Goal: Task Accomplishment & Management: Manage account settings

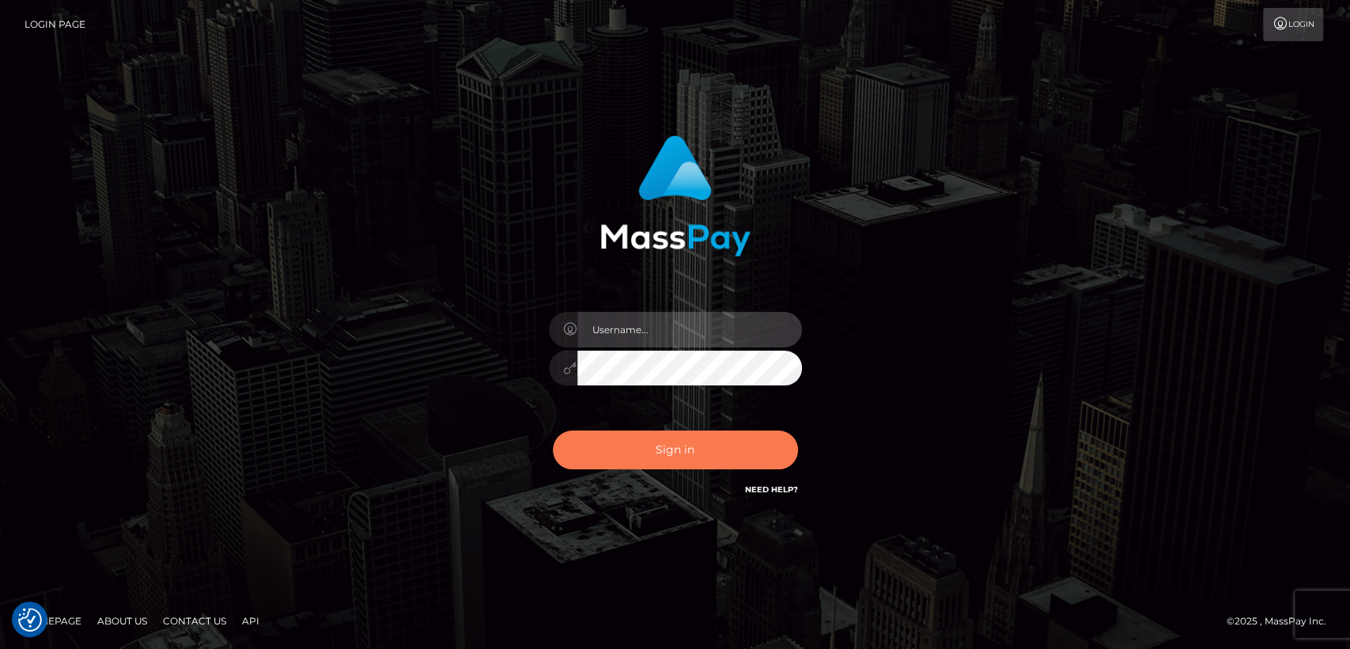
type input "nt.es"
click at [610, 457] on button "Sign in" at bounding box center [675, 449] width 245 height 39
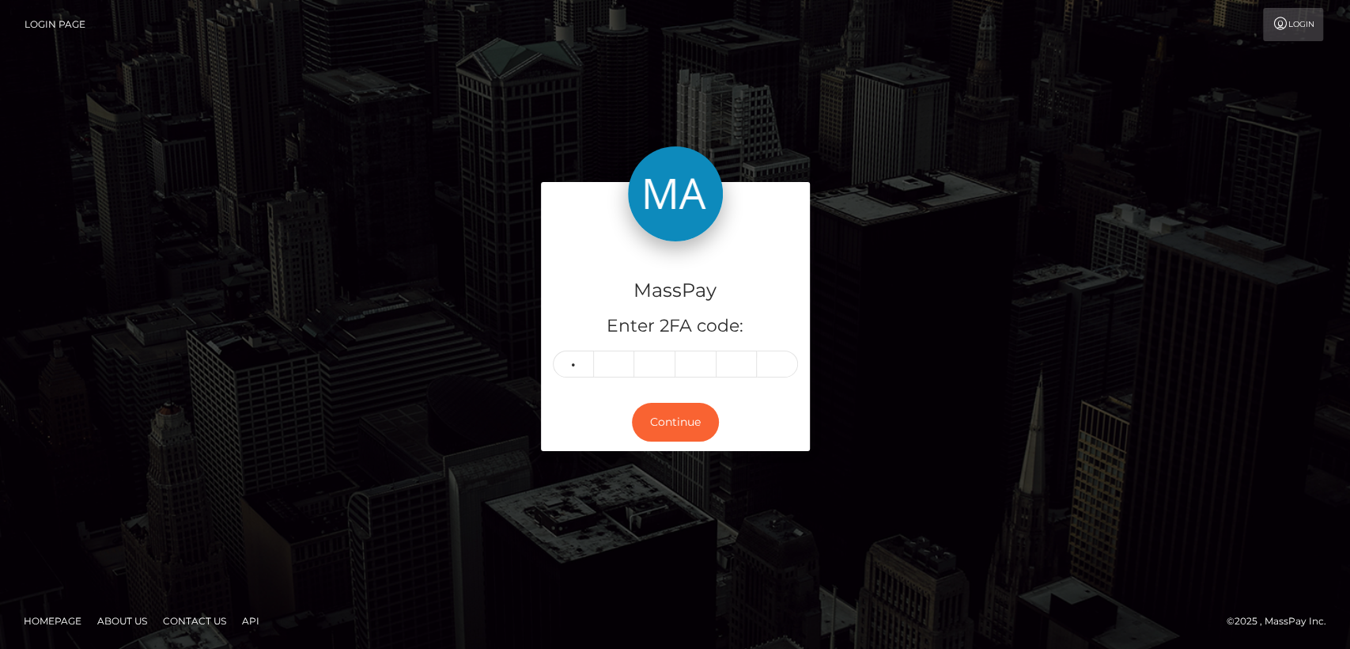
type input "7"
type input "0"
type input "4"
type input "0"
type input "8"
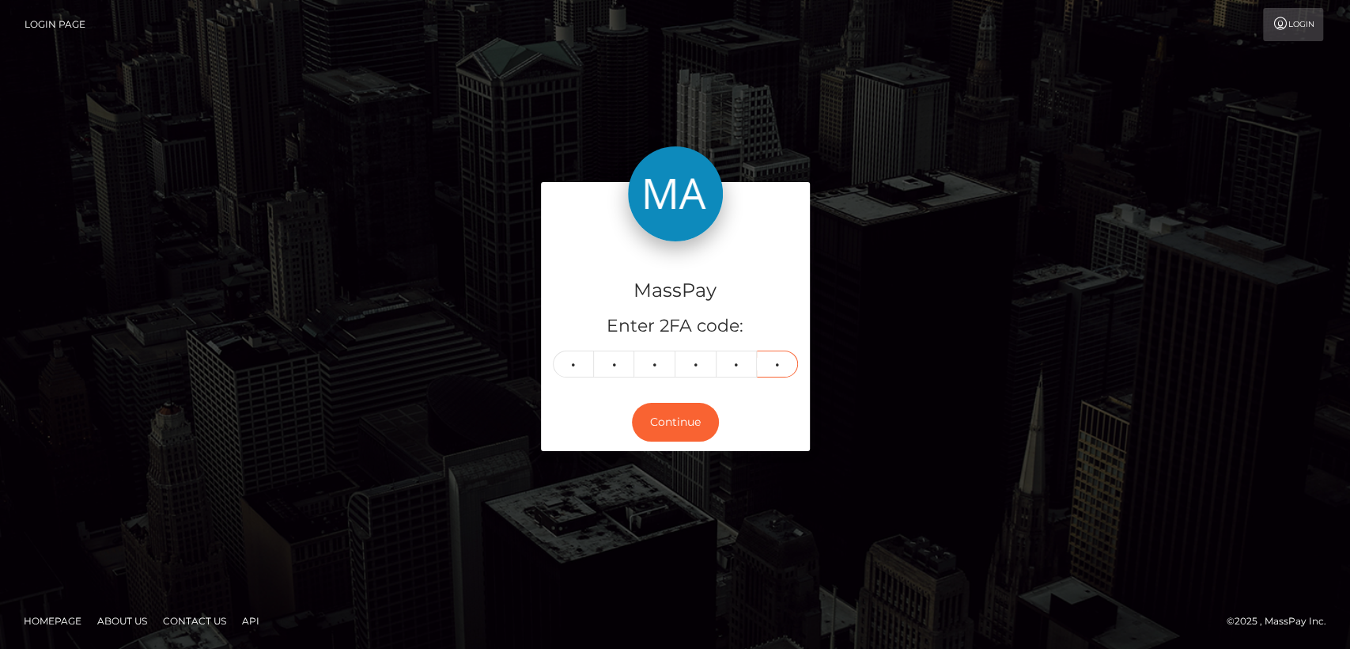
type input "8"
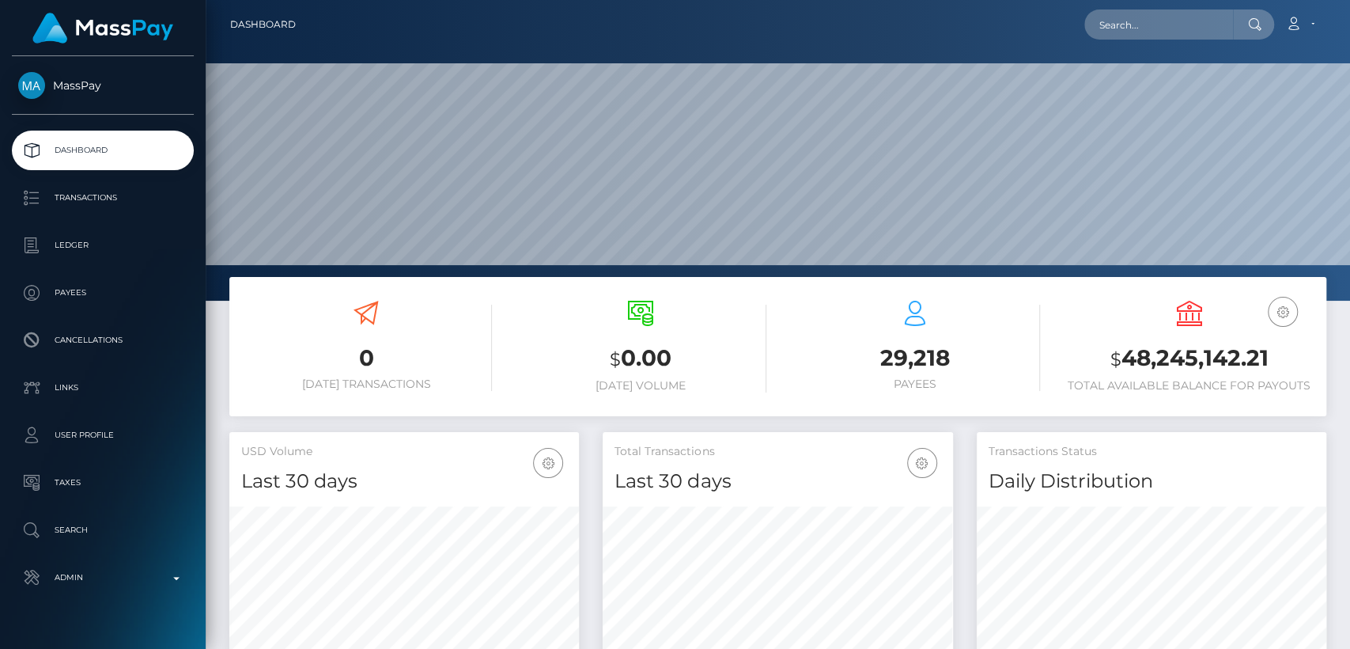
scroll to position [279, 350]
click at [1227, 35] on input "text" at bounding box center [1158, 24] width 149 height 30
paste input "vanessaxoxo2022@gmail.com"
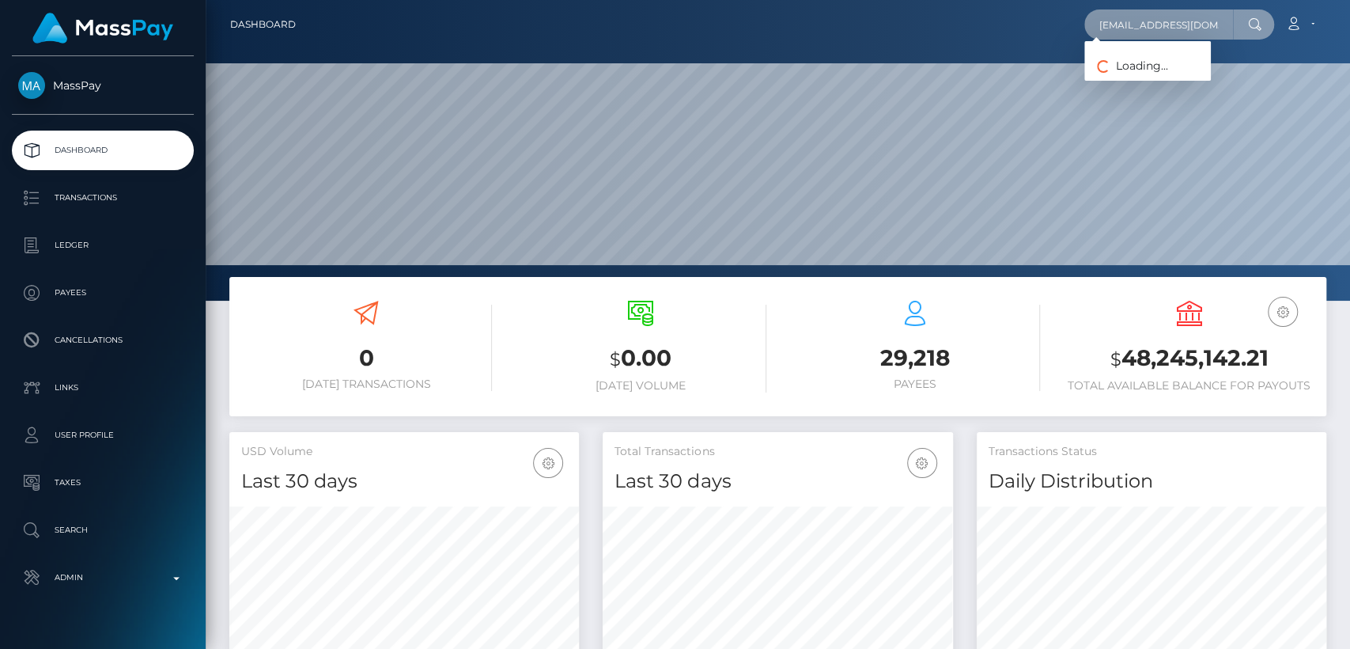
scroll to position [0, 25]
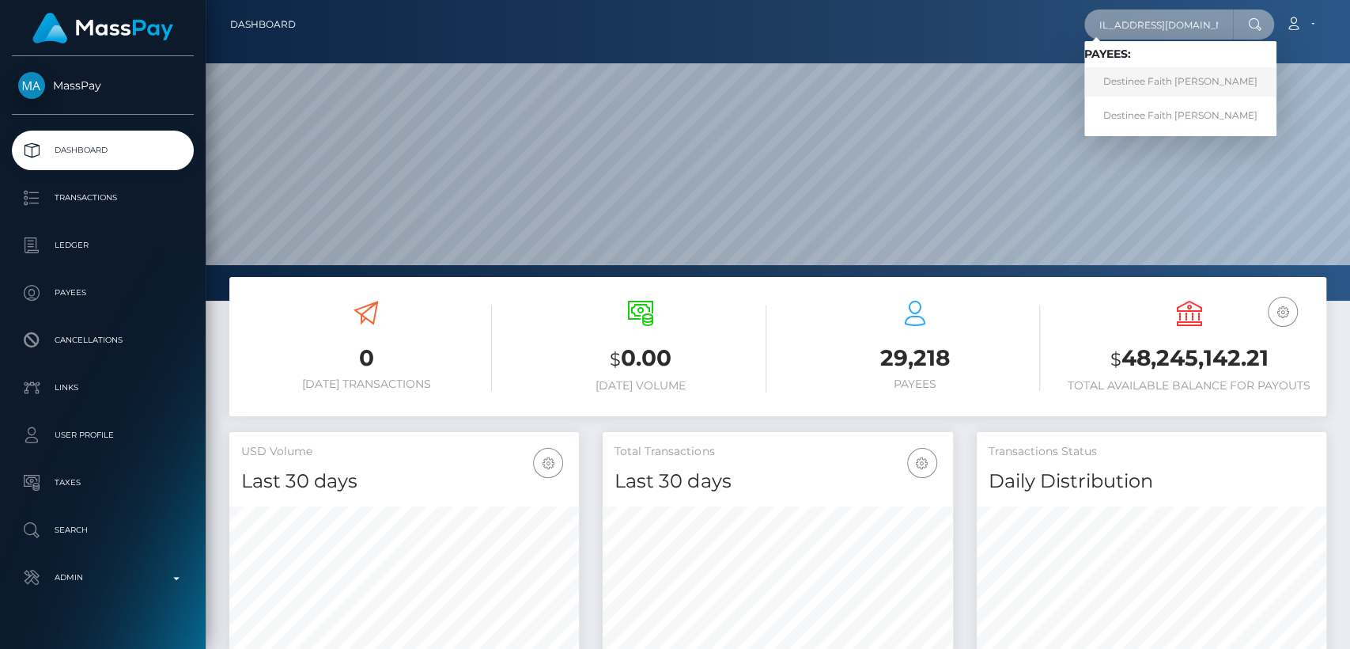
type input "vanessaxoxo2022@gmail.com"
click at [1214, 82] on link "Destinee Faith Faith Pyle mccarrell" at bounding box center [1180, 81] width 192 height 29
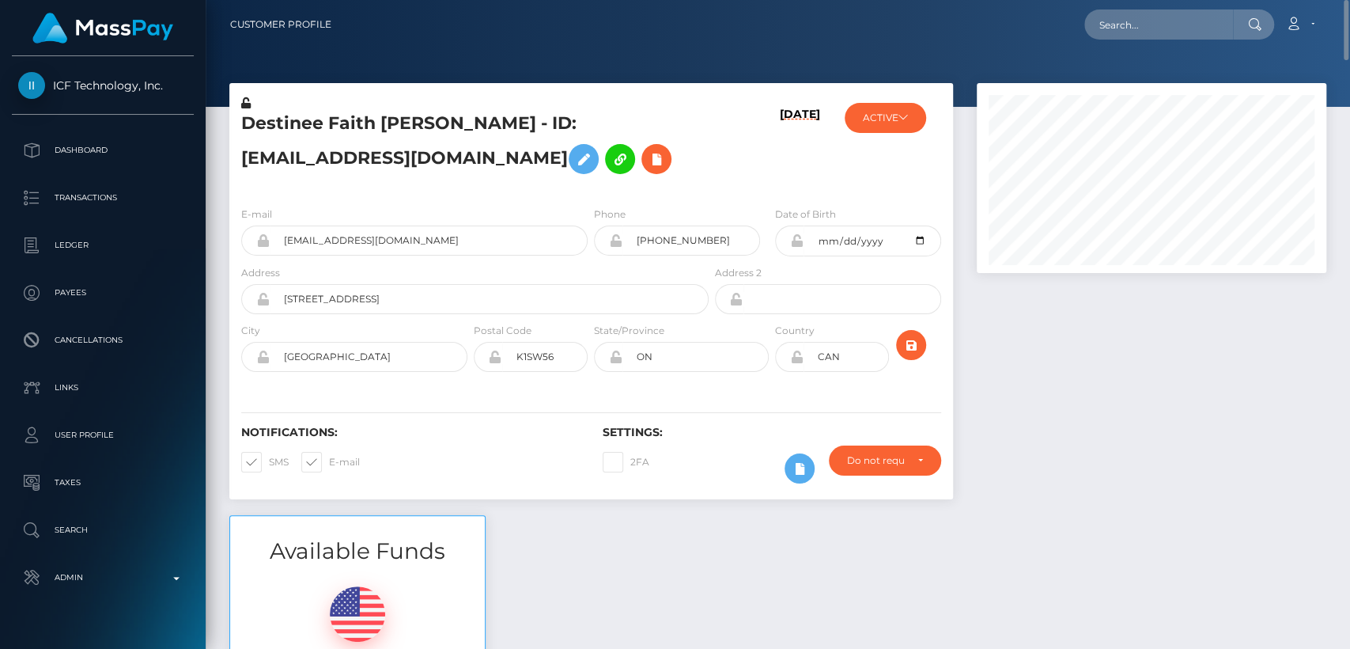
click at [274, 131] on h5 "Destinee Faith Faith Pyle mccarrell - ID: Vanessaxoxo2022@gmail.com" at bounding box center [470, 147] width 459 height 70
copy h5 "Destinee"
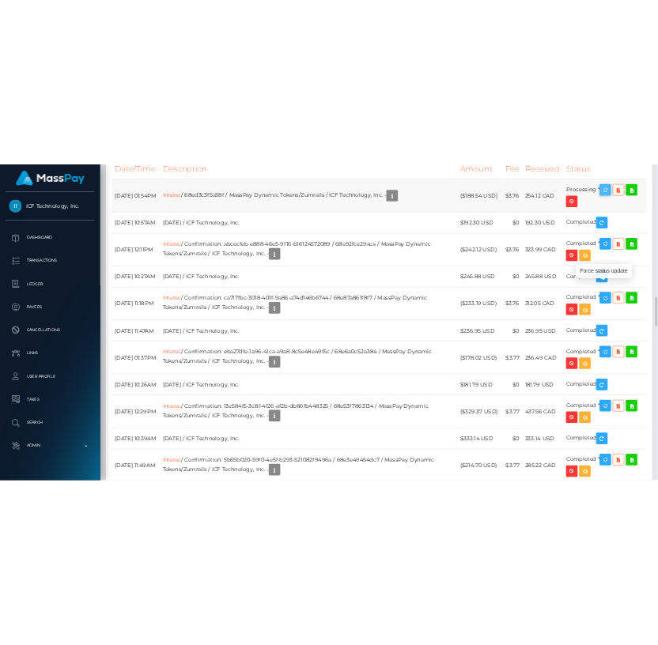
scroll to position [190, 350]
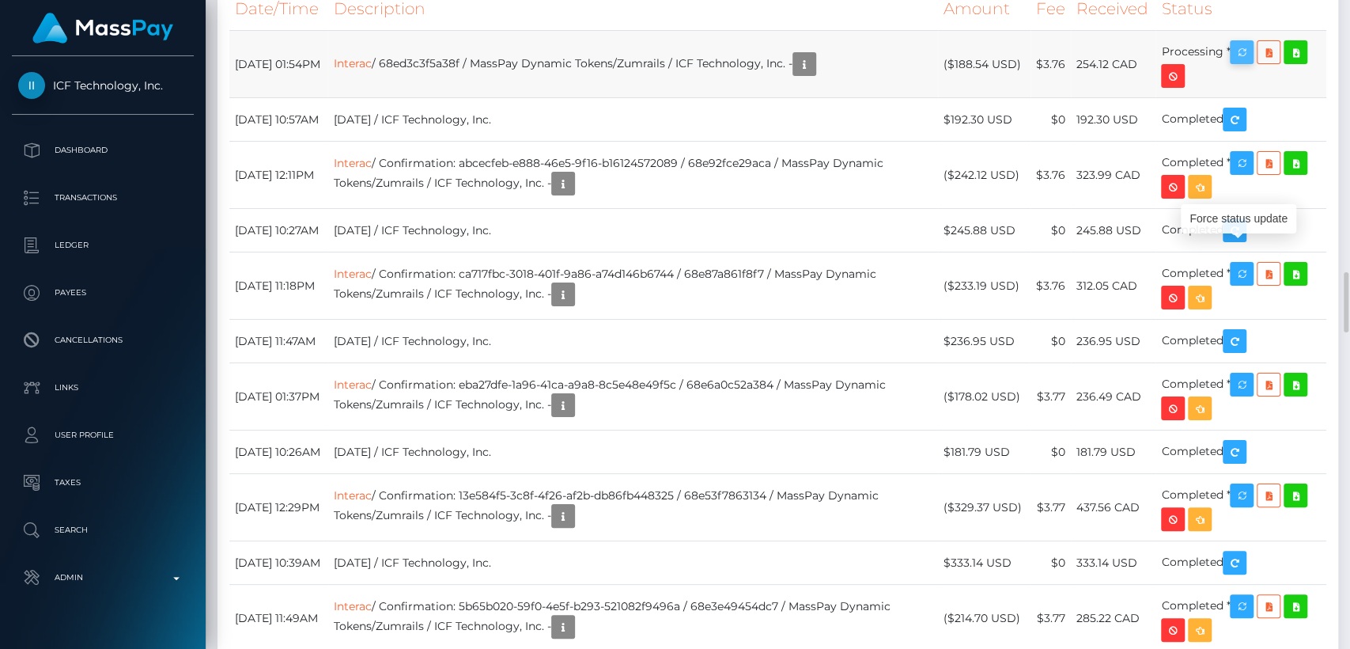
click at [1247, 62] on icon "button" at bounding box center [1241, 53] width 19 height 20
click at [1236, 214] on div "Force status update" at bounding box center [1238, 218] width 115 height 29
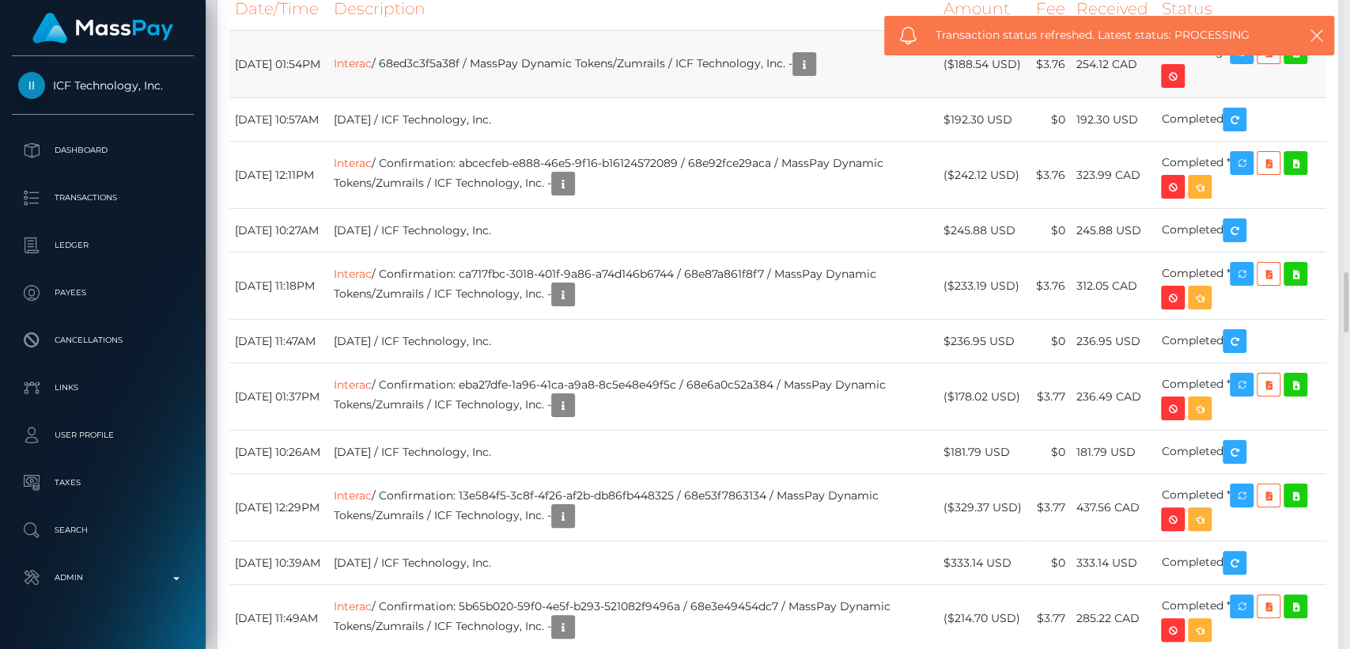
drag, startPoint x: 329, startPoint y: 248, endPoint x: 233, endPoint y: 249, distance: 96.5
click at [233, 98] on td "October 13, 2025 01:54PM" at bounding box center [278, 64] width 99 height 67
copy td "October 13, 2025"
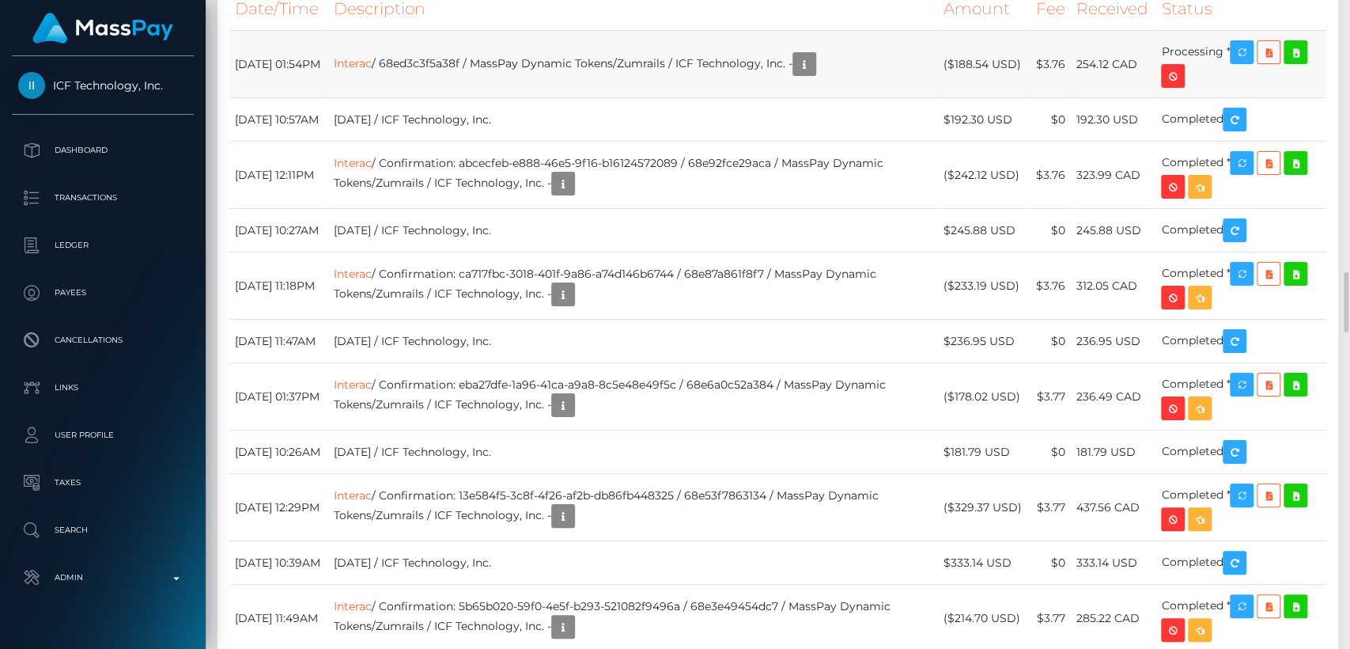
click at [1120, 98] on td "254.12 CAD" at bounding box center [1113, 64] width 85 height 67
click at [1118, 98] on td "254.12 CAD" at bounding box center [1113, 64] width 85 height 67
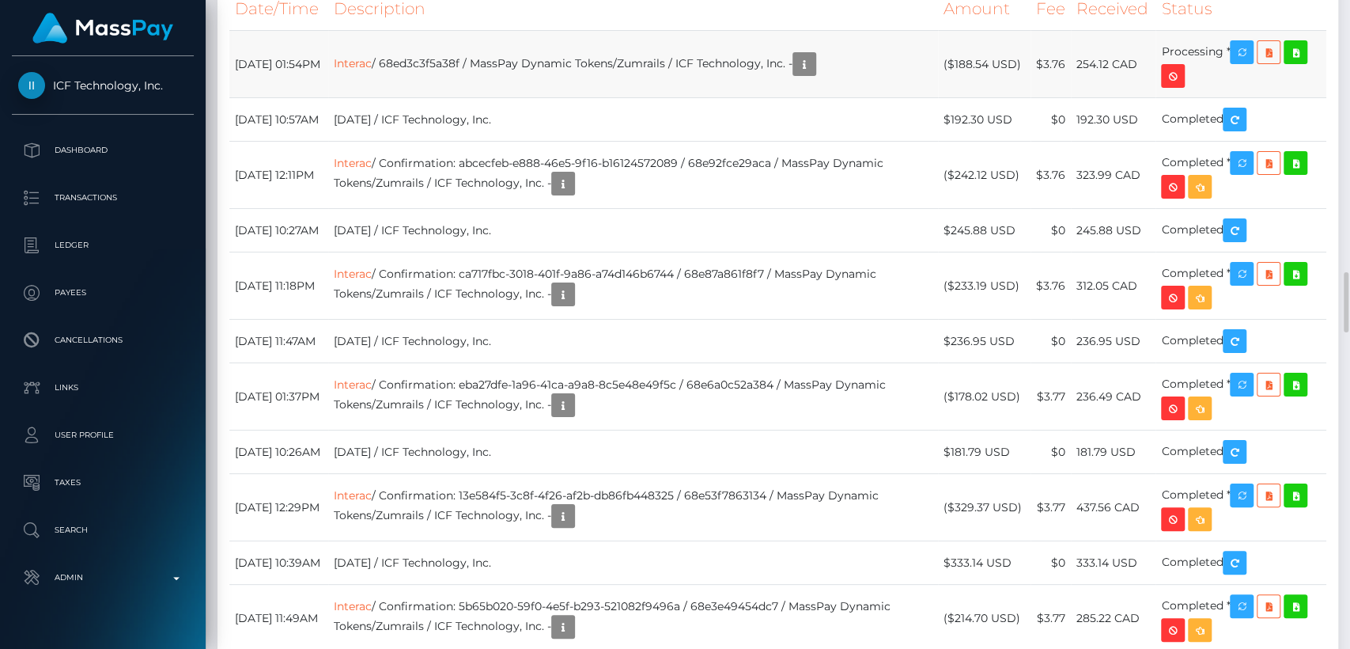
click at [1118, 98] on td "254.12 CAD" at bounding box center [1113, 64] width 85 height 67
click at [1164, 98] on td "Processing *" at bounding box center [1241, 64] width 171 height 67
drag, startPoint x: 1145, startPoint y: 252, endPoint x: 1133, endPoint y: 255, distance: 12.3
click at [1133, 98] on td "254.12 CAD" at bounding box center [1113, 64] width 85 height 67
click at [1142, 98] on td "254.12 CAD" at bounding box center [1113, 64] width 85 height 67
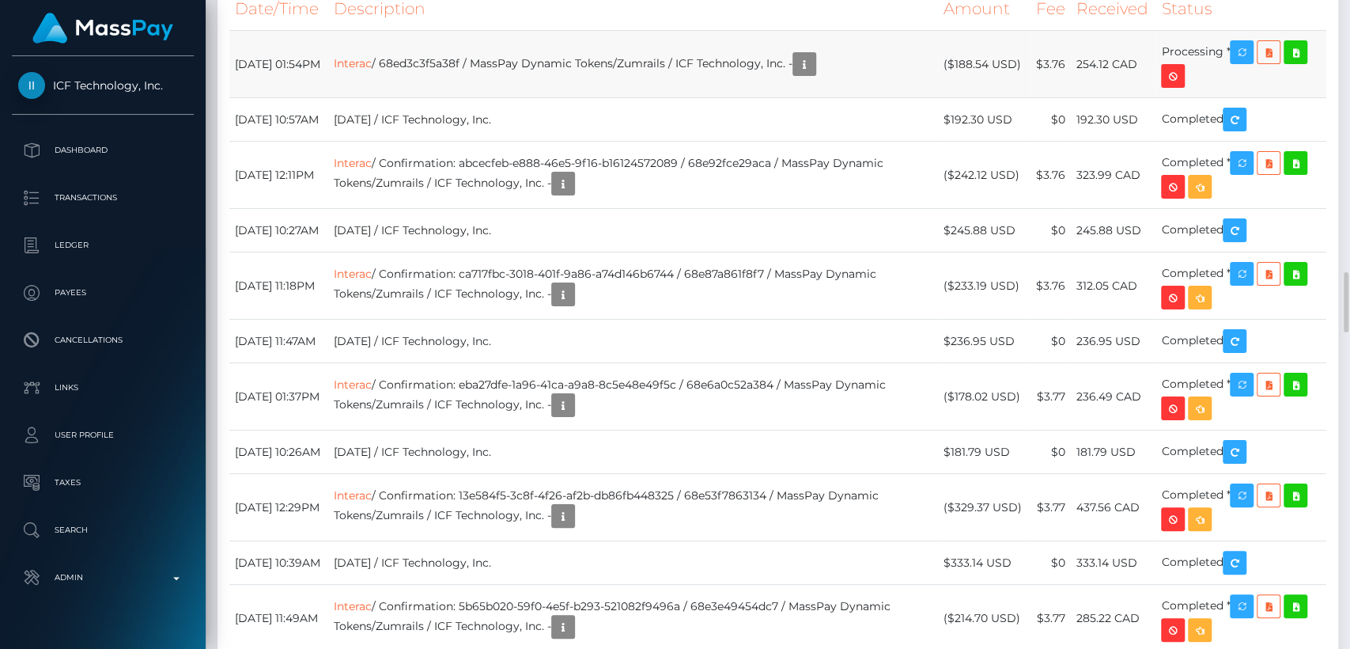
drag, startPoint x: 1139, startPoint y: 253, endPoint x: 1084, endPoint y: 249, distance: 55.5
click at [1084, 98] on td "254.12 CAD" at bounding box center [1113, 64] width 85 height 67
copy td "254.12 CAD"
click at [814, 74] on icon "button" at bounding box center [804, 65] width 19 height 20
click at [847, 229] on div "Additional Info" at bounding box center [852, 230] width 103 height 29
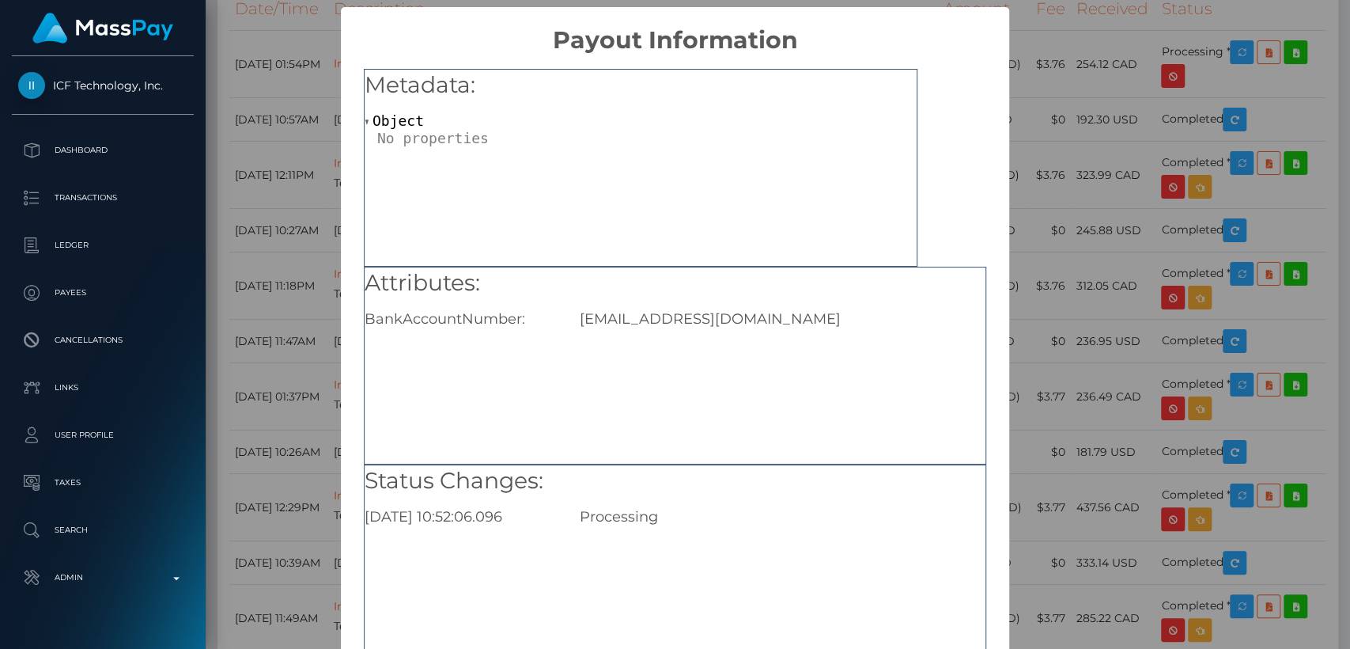
click at [725, 327] on div "Vanessaxoxo2022@gmail.com" at bounding box center [782, 318] width 429 height 17
copy div "Vanessaxoxo2022@gmail.com"
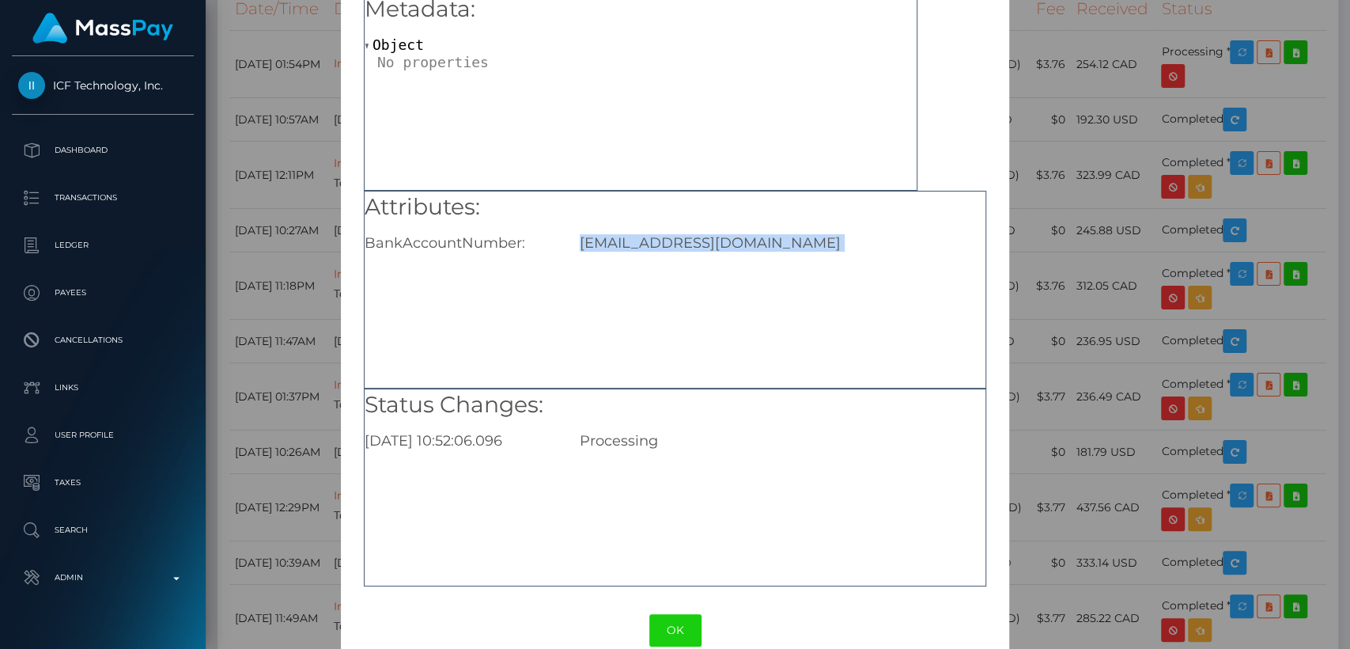
scroll to position [104, 0]
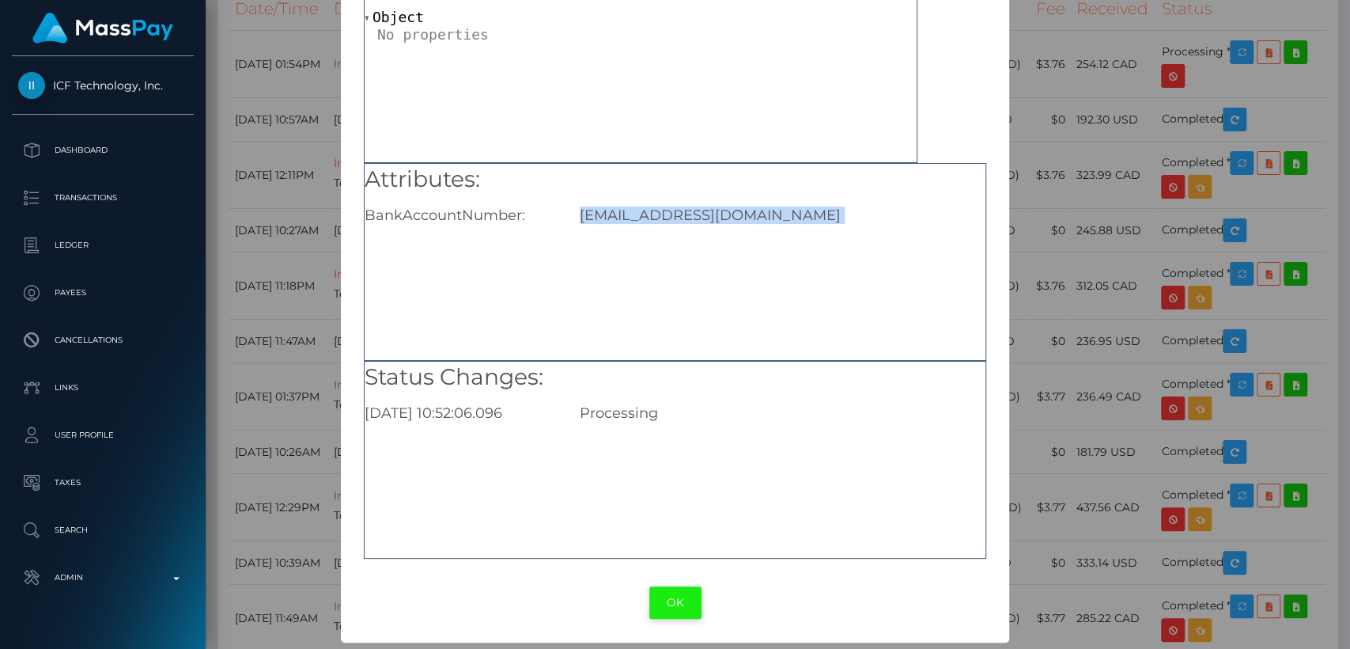
click at [679, 602] on button "OK" at bounding box center [675, 602] width 52 height 32
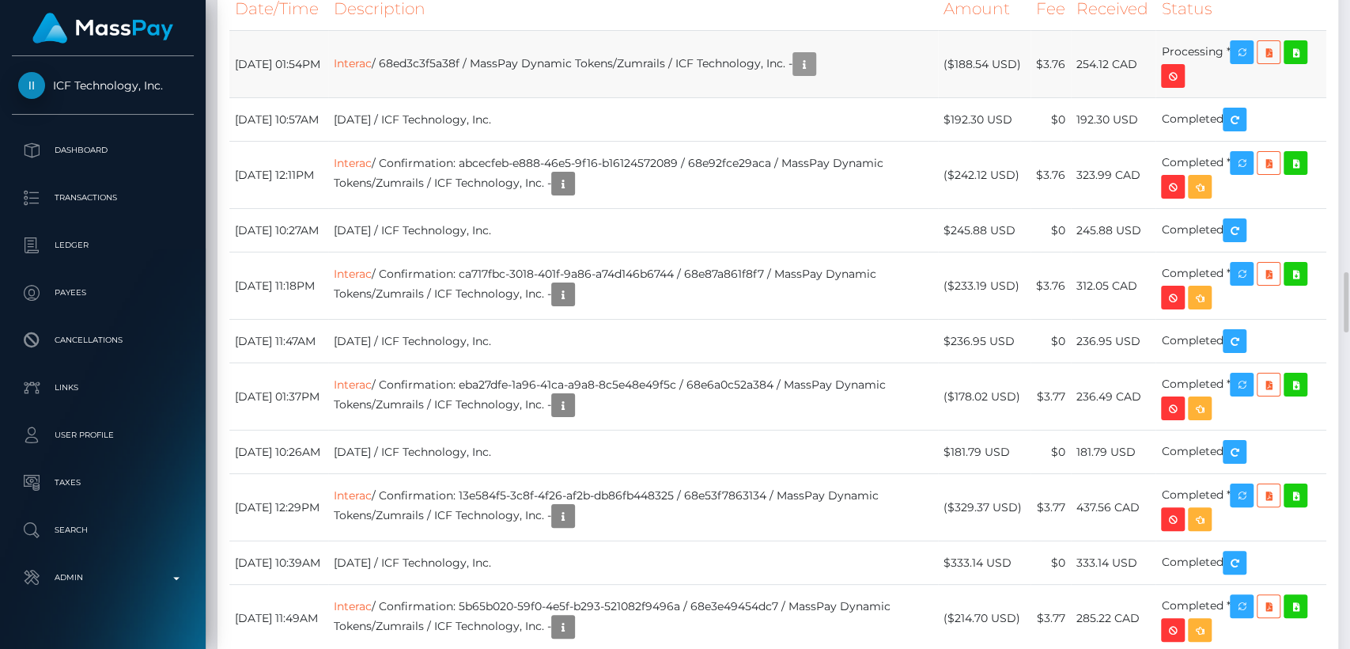
scroll to position [190, 350]
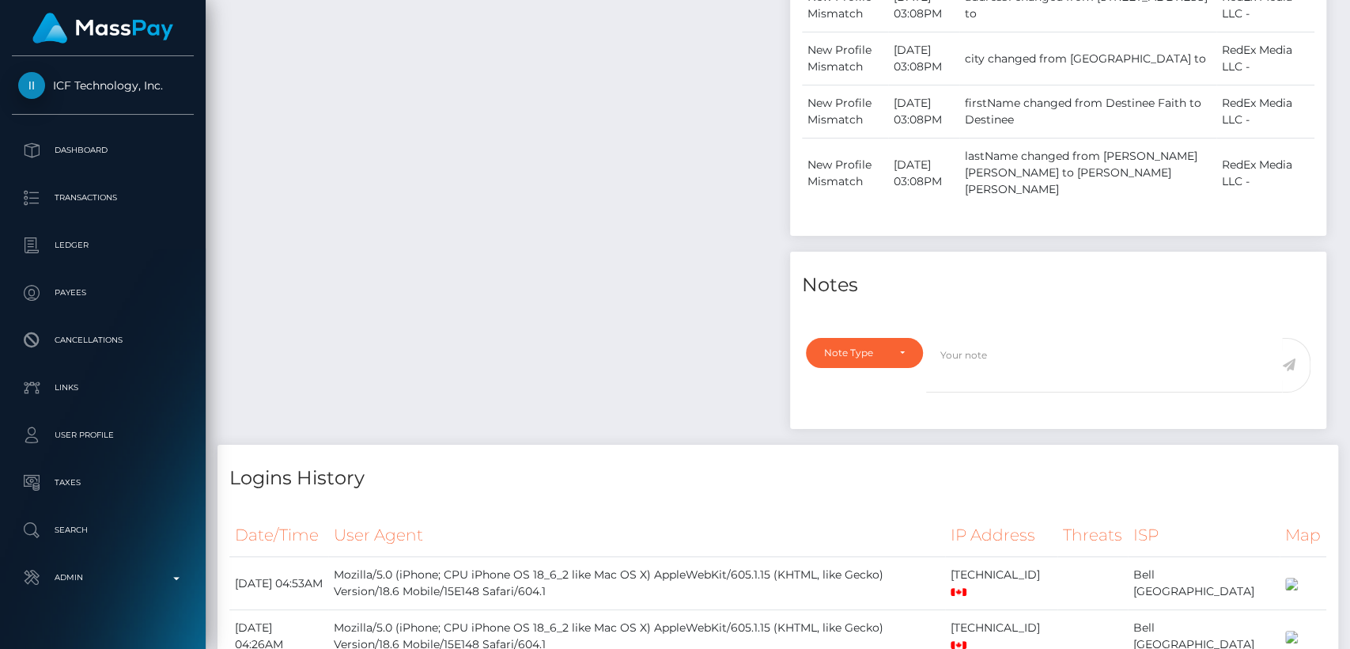
scroll to position [0, 0]
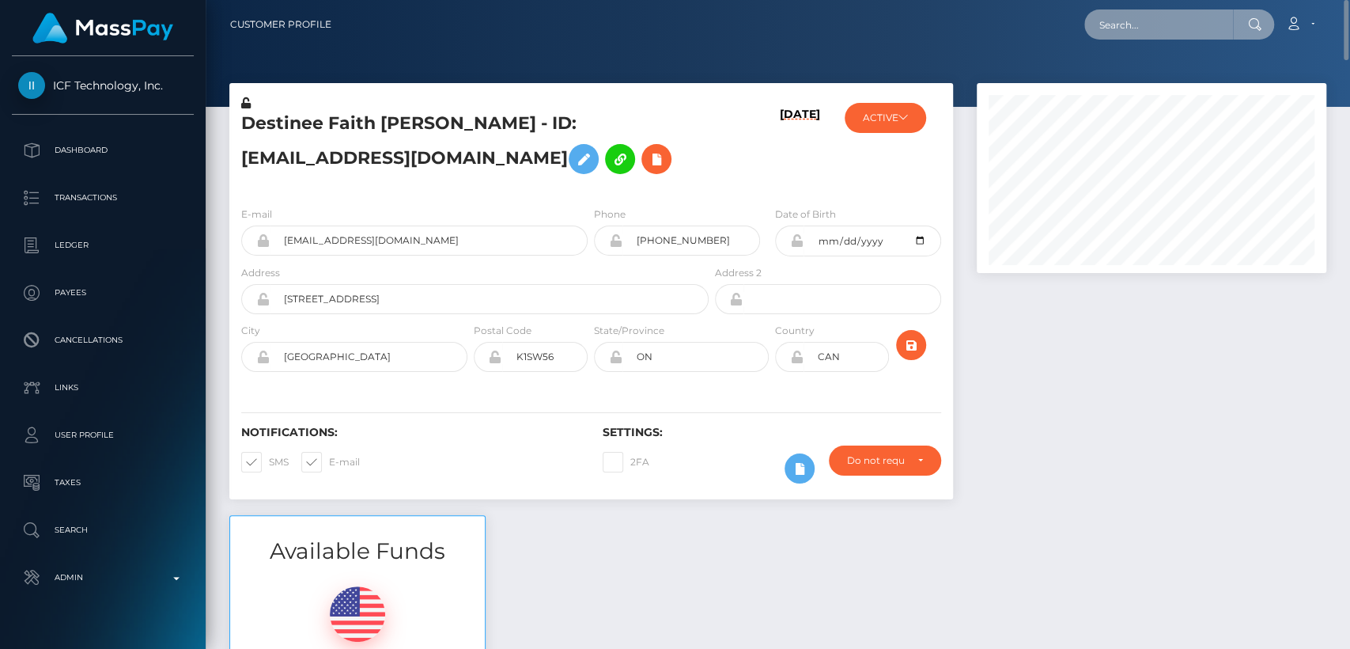
click at [1096, 11] on input "text" at bounding box center [1158, 24] width 149 height 30
paste input "chielamebentulan4@gmail.com"
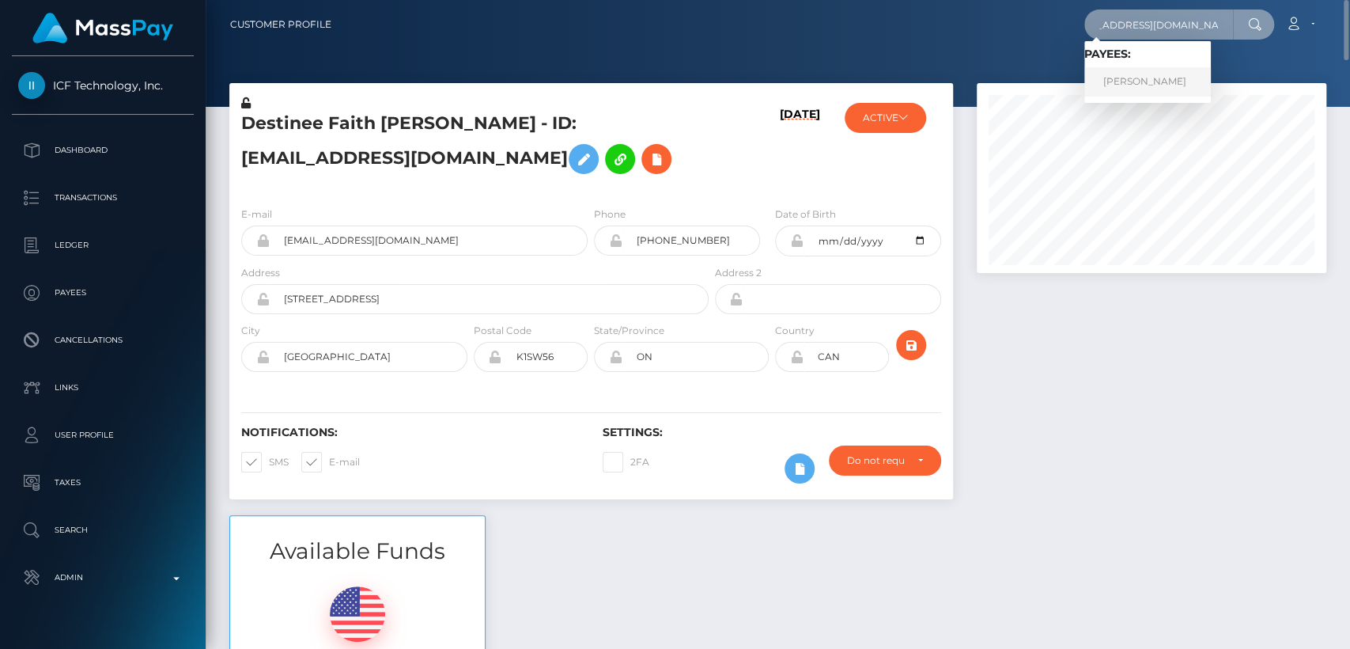
type input "chielamebentulan4@gmail.com"
click at [1143, 69] on link "CHIELAME LOZANO BENTULAN" at bounding box center [1147, 81] width 127 height 29
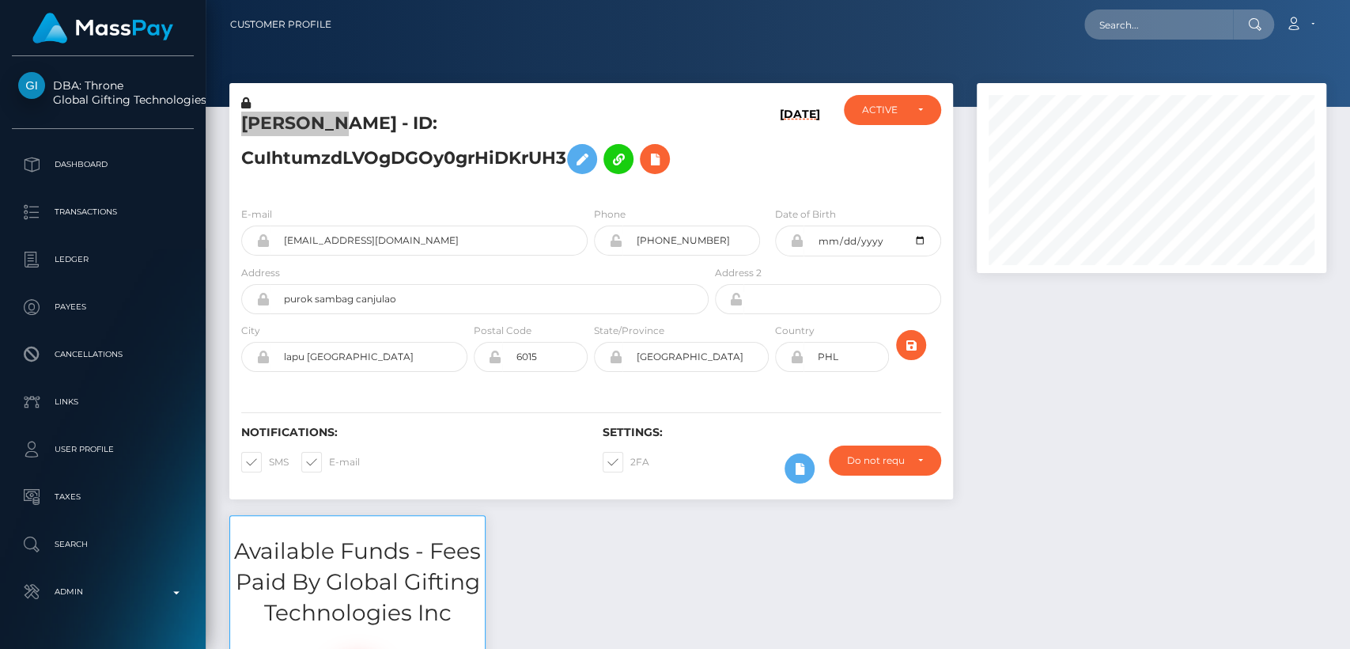
scroll to position [190, 350]
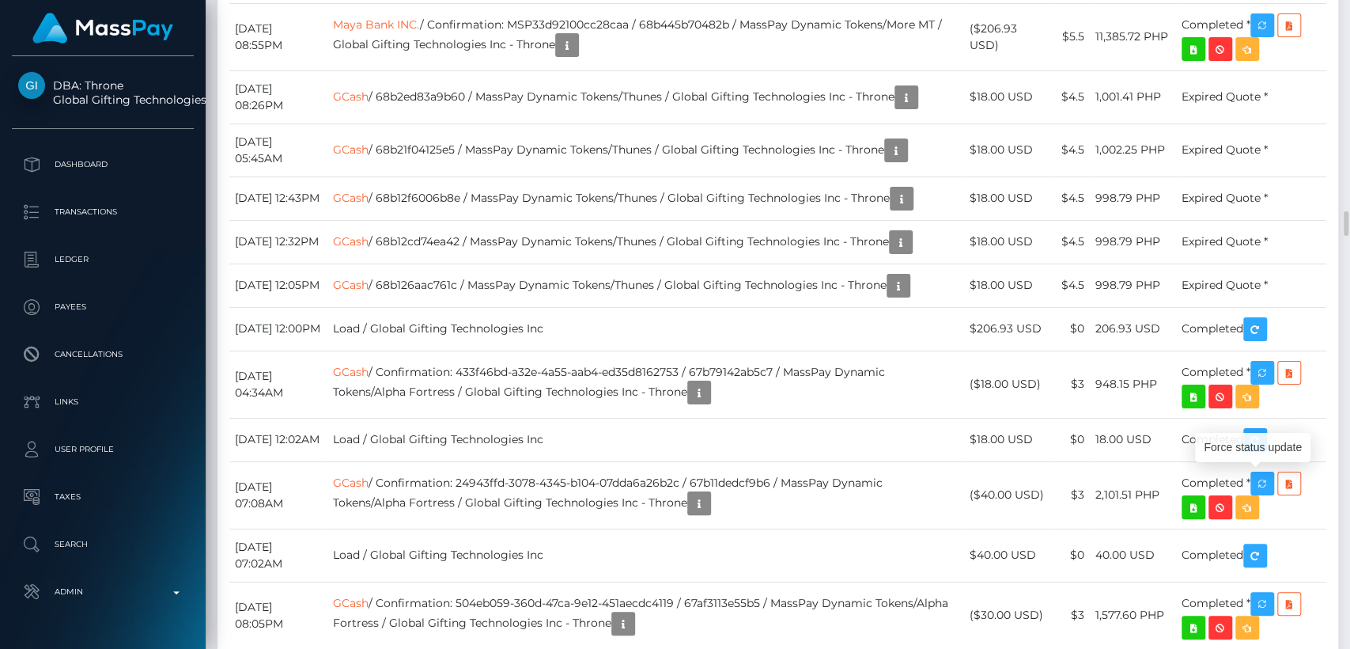
click at [1258, 439] on div "Force status update" at bounding box center [1252, 447] width 115 height 29
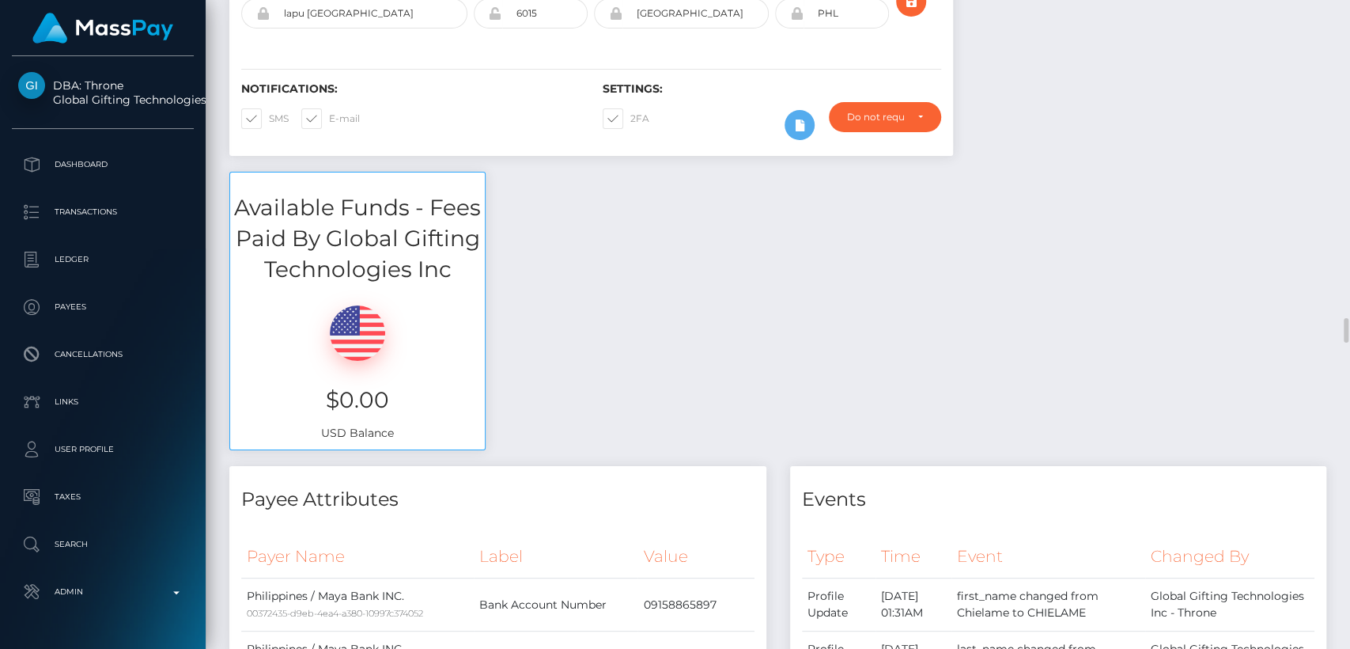
scroll to position [0, 0]
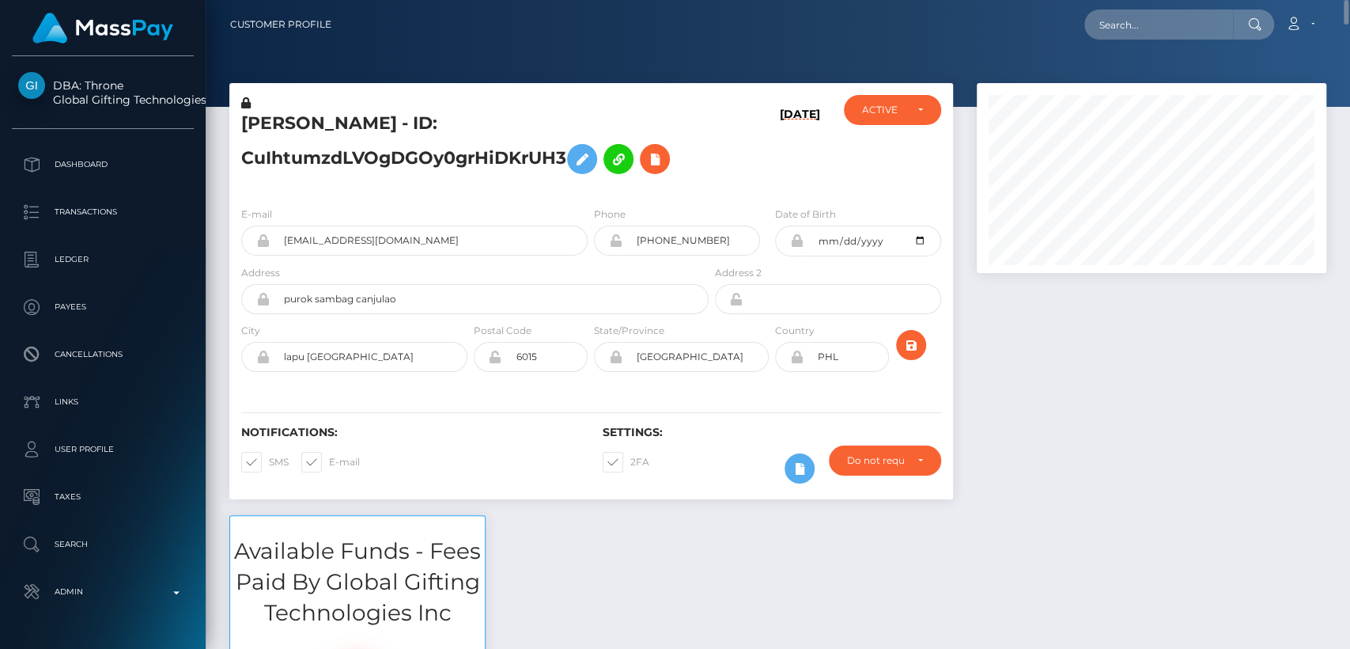
drag, startPoint x: 1121, startPoint y: 42, endPoint x: 1120, endPoint y: 32, distance: 9.5
click at [1120, 32] on nav "Customer Profile Loading... Loading... Account" at bounding box center [778, 24] width 1145 height 49
click at [1120, 32] on input "text" at bounding box center [1158, 24] width 149 height 30
paste input "effthemtoes@gmail.com"
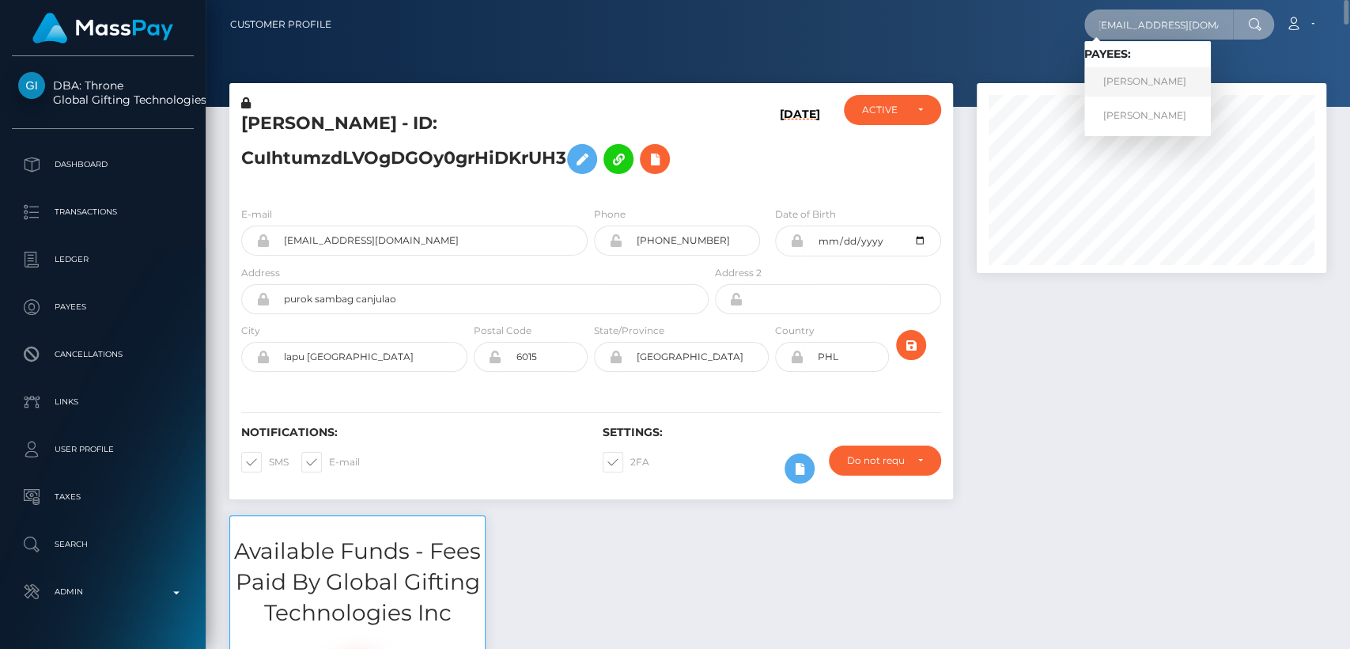
type input "effthemtoes@gmail.com"
click at [1119, 85] on link "LEILANI LINDA MORAGNE" at bounding box center [1147, 81] width 127 height 29
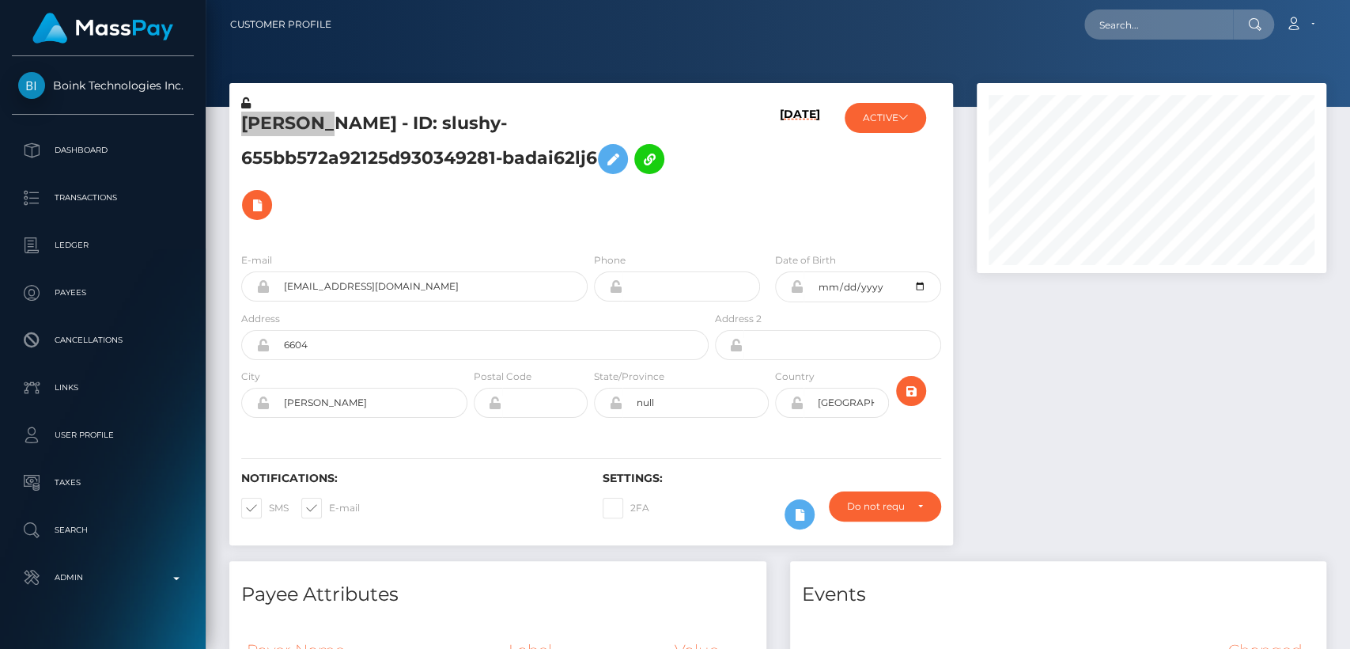
scroll to position [190, 350]
click at [576, 538] on div "Notifications: SMS E-mail Settings: 2FA" at bounding box center [591, 489] width 724 height 112
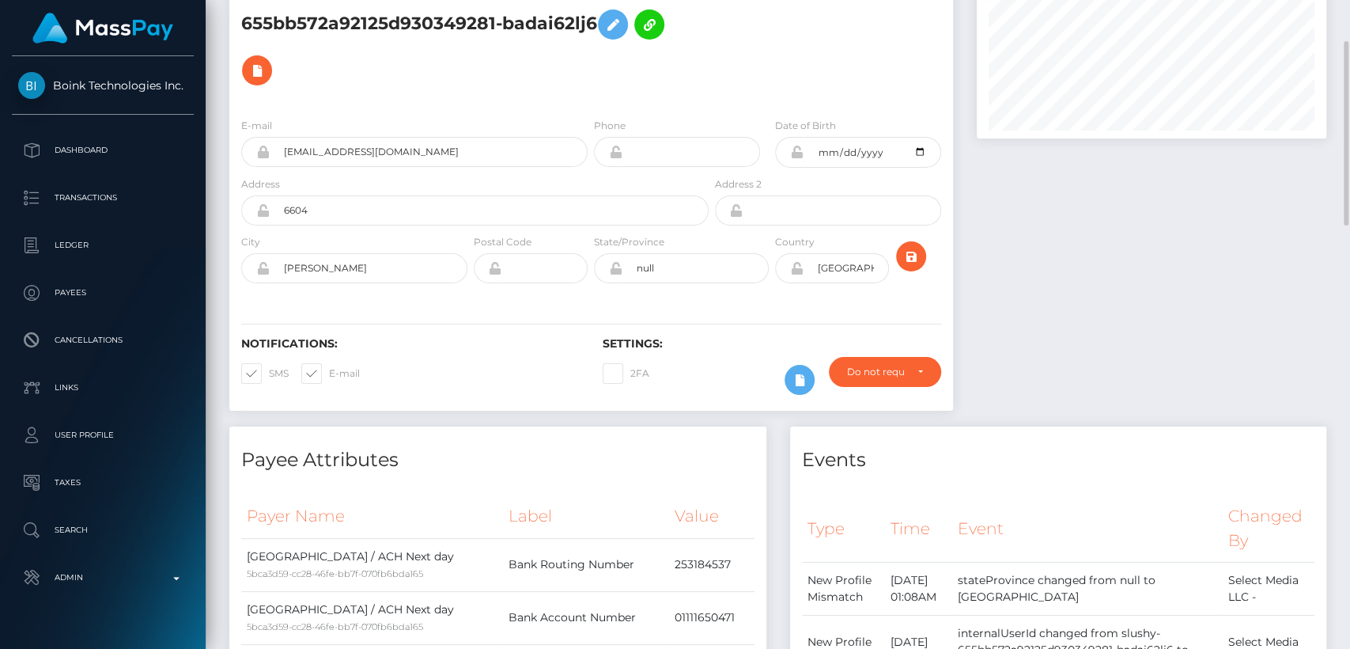
scroll to position [133, 0]
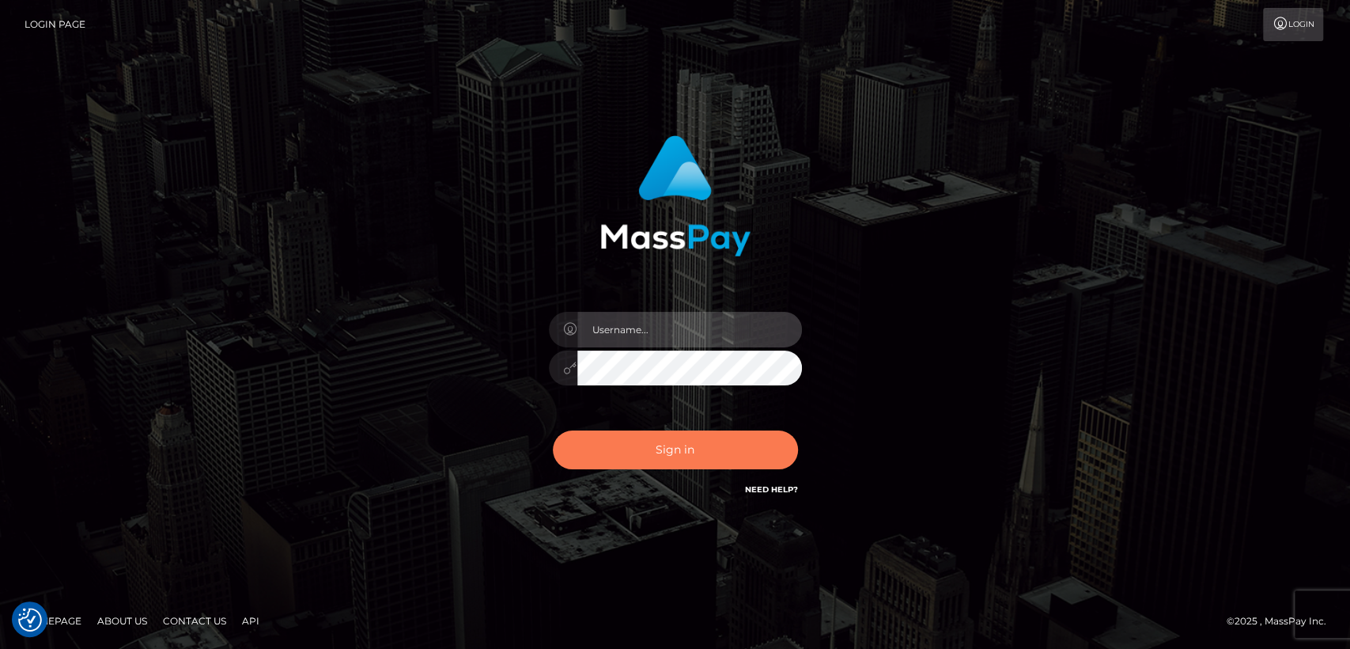
type input "nt.es"
click at [600, 454] on button "Sign in" at bounding box center [675, 449] width 245 height 39
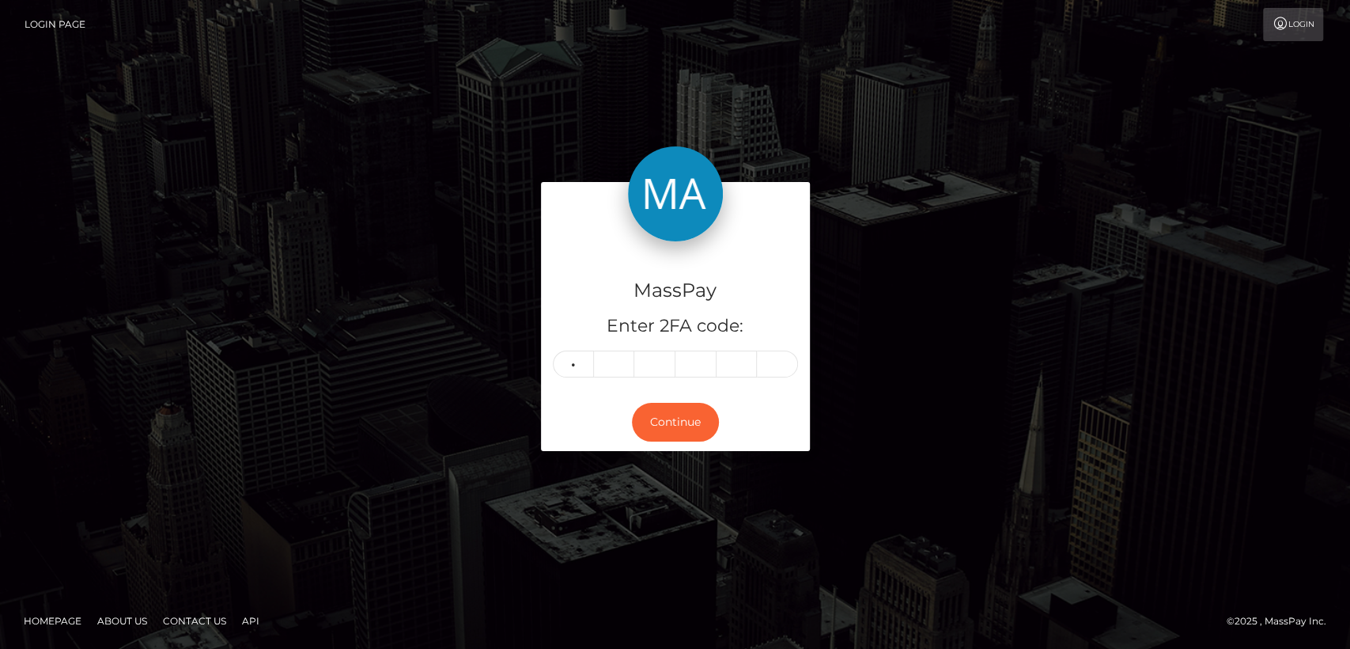
type input "9"
type input "5"
type input "7"
type input "0"
type input "6"
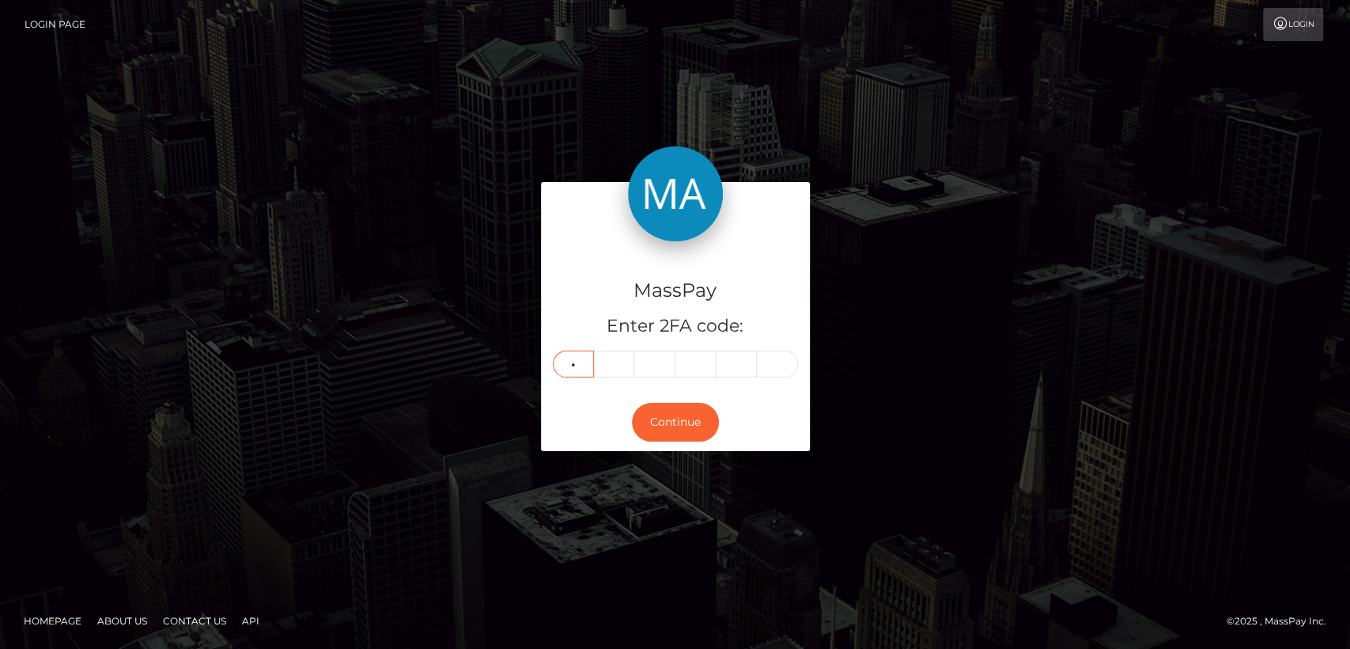
type input "6"
type input "4"
type input "5"
type input "1"
type input "3"
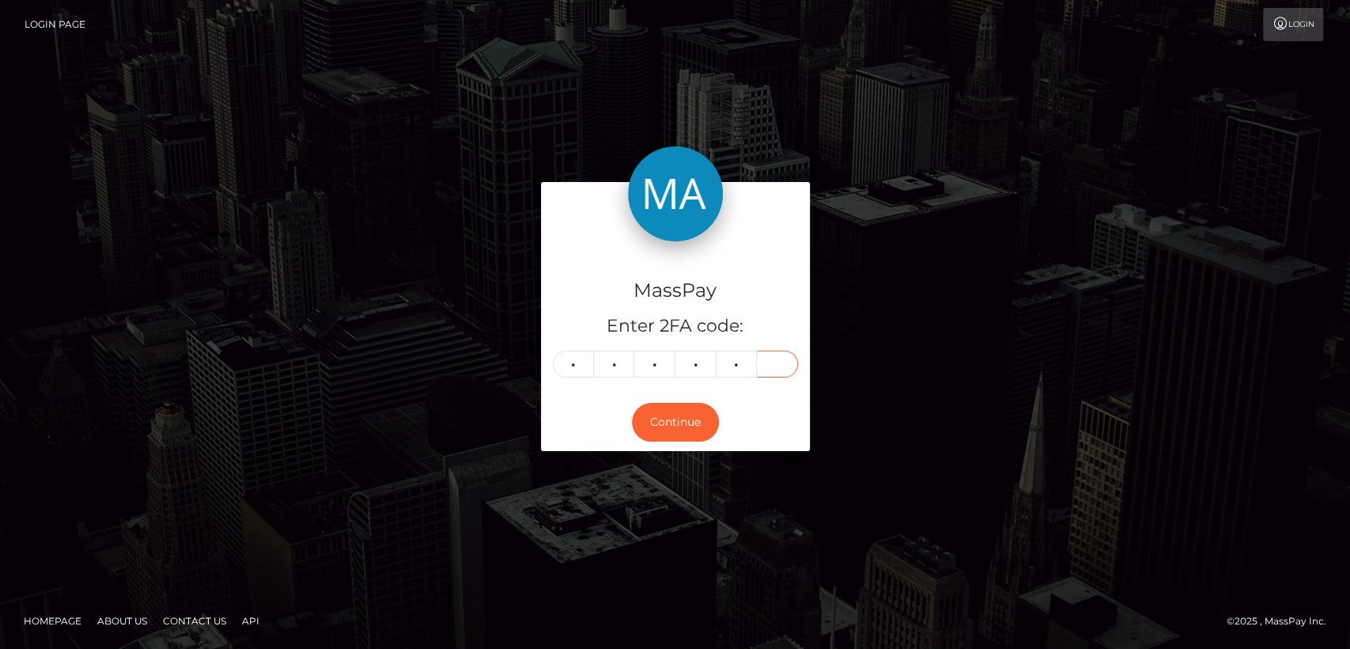
type input "1"
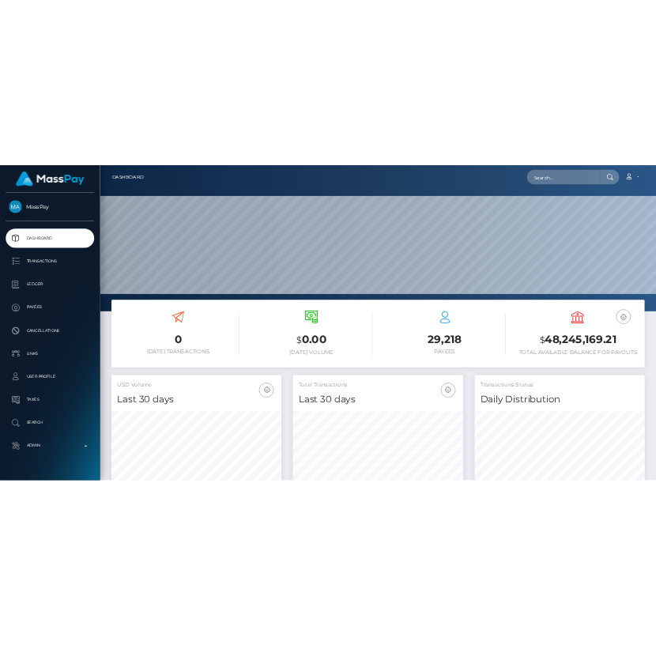
scroll to position [279, 350]
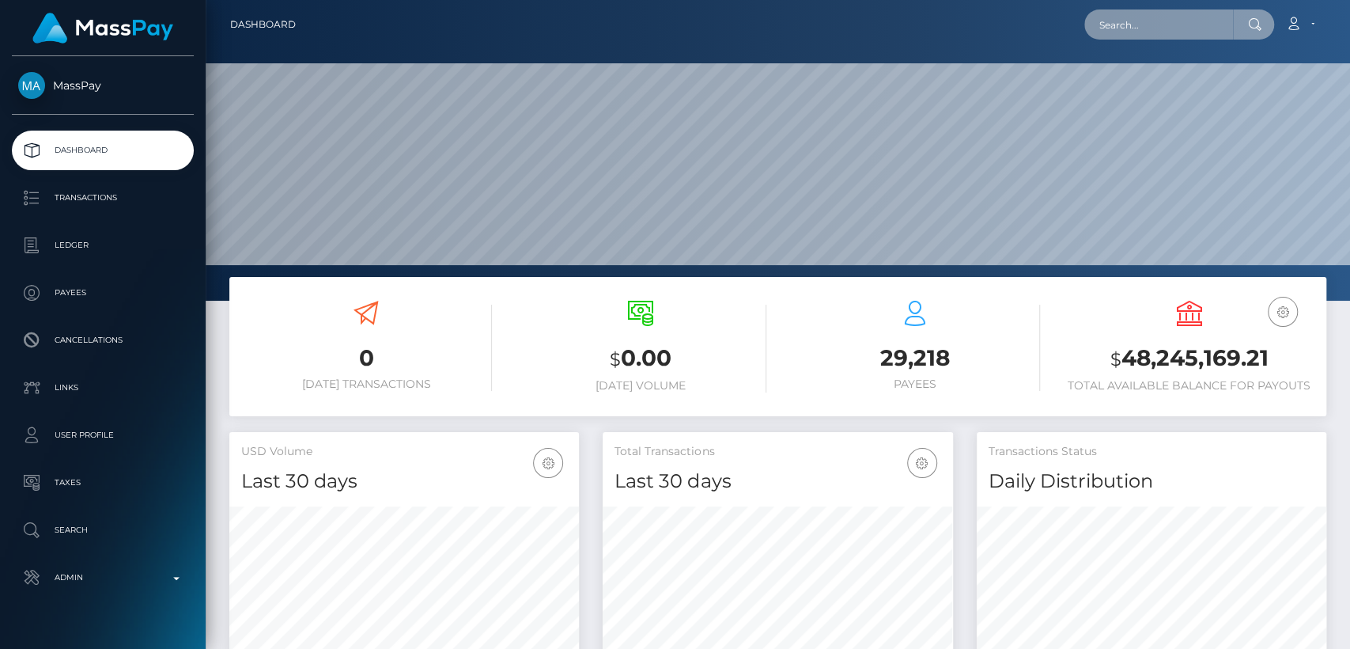
click at [1178, 31] on input "text" at bounding box center [1158, 24] width 149 height 30
paste input "[EMAIL_ADDRESS][DOMAIN_NAME]"
type input "gfwah20@gmail.com"
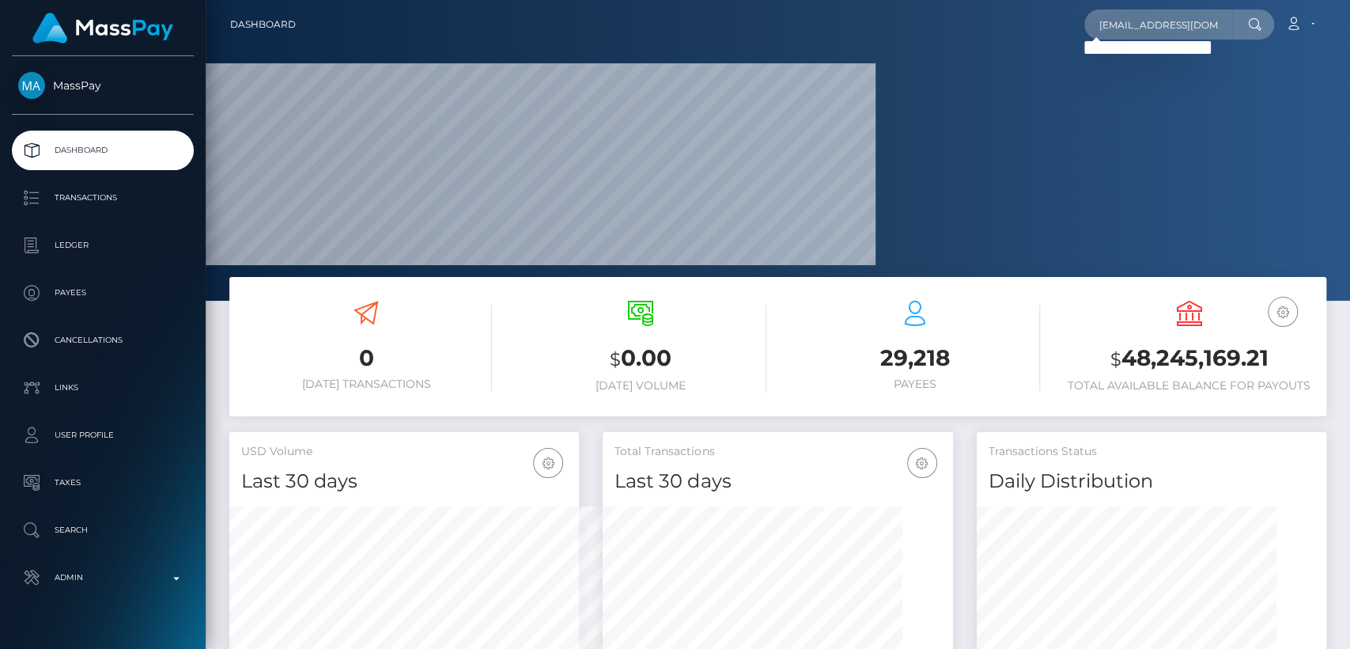
scroll to position [433, 350]
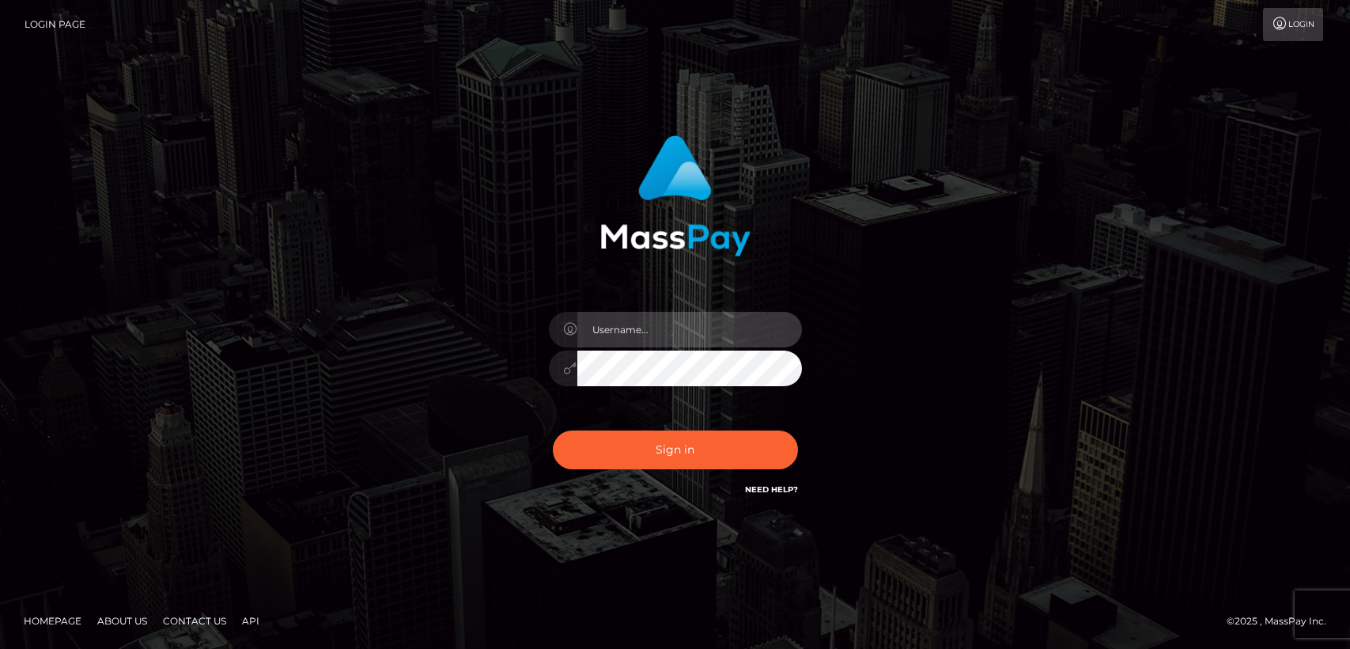
type input "nt.es"
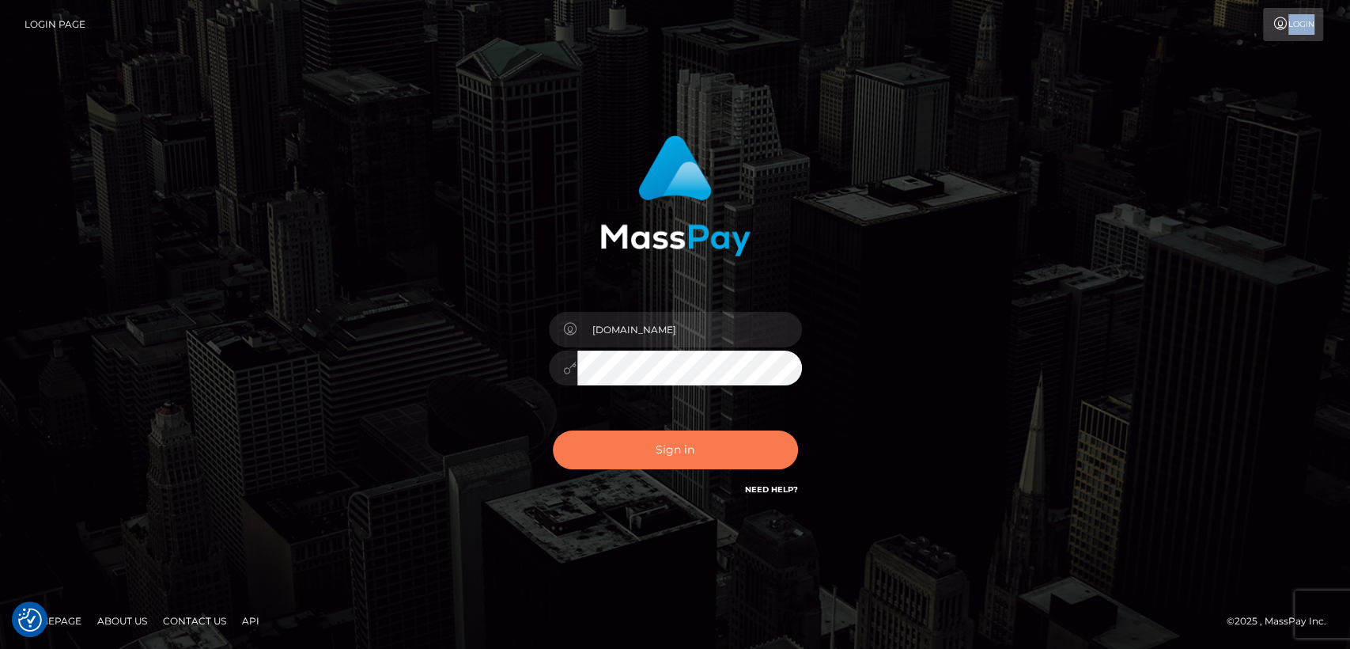
click at [709, 453] on button "Sign in" at bounding box center [675, 449] width 245 height 39
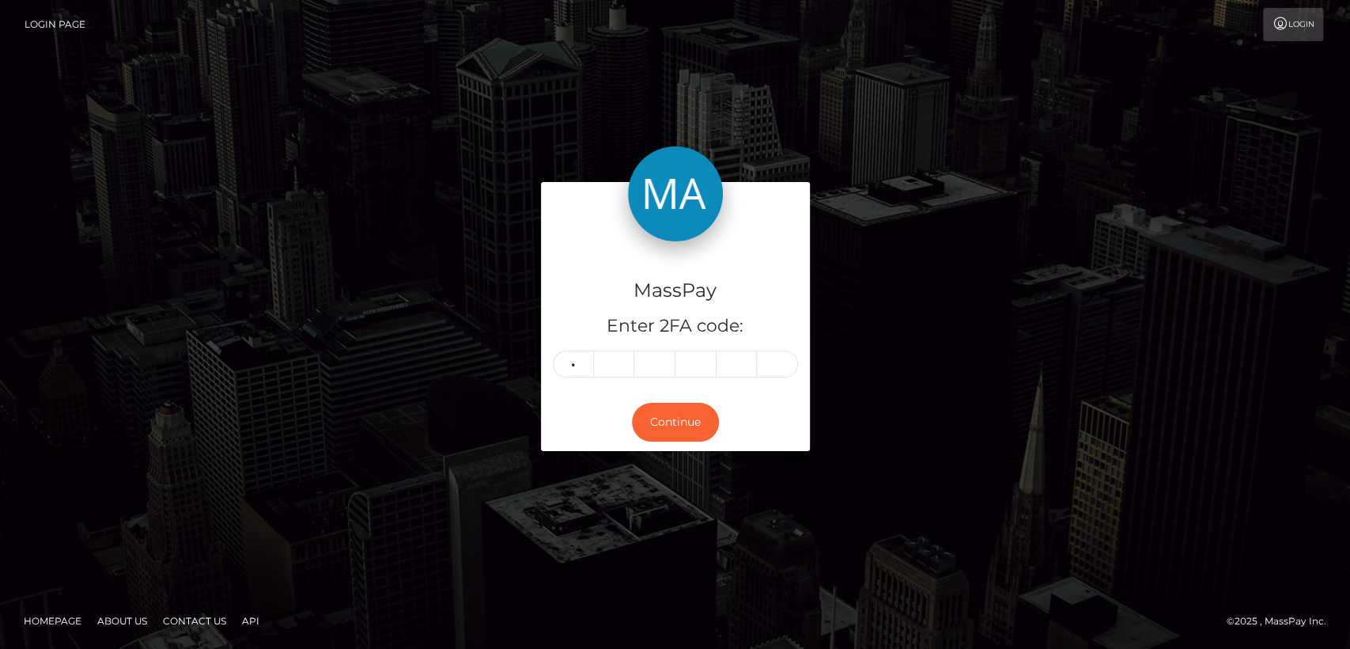
type input "4"
type input "8"
type input "3"
type input "8"
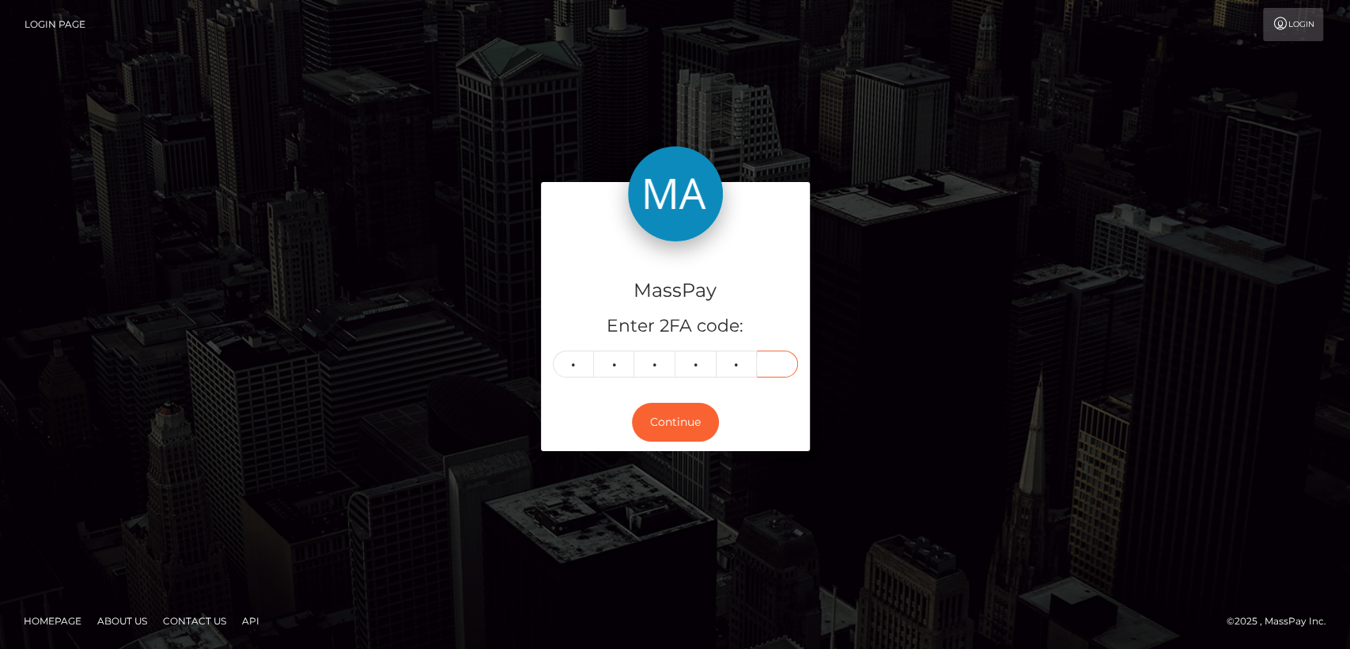
type input "1"
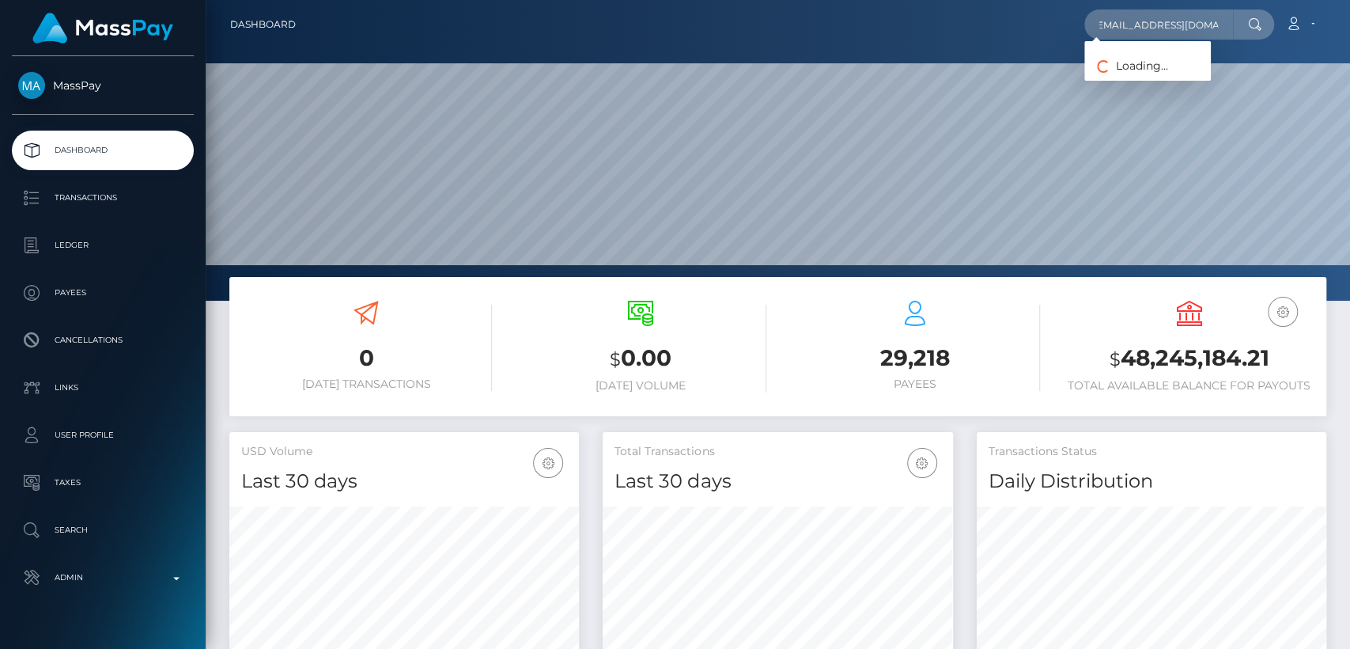
scroll to position [279, 350]
type input "[EMAIL_ADDRESS][DOMAIN_NAME]"
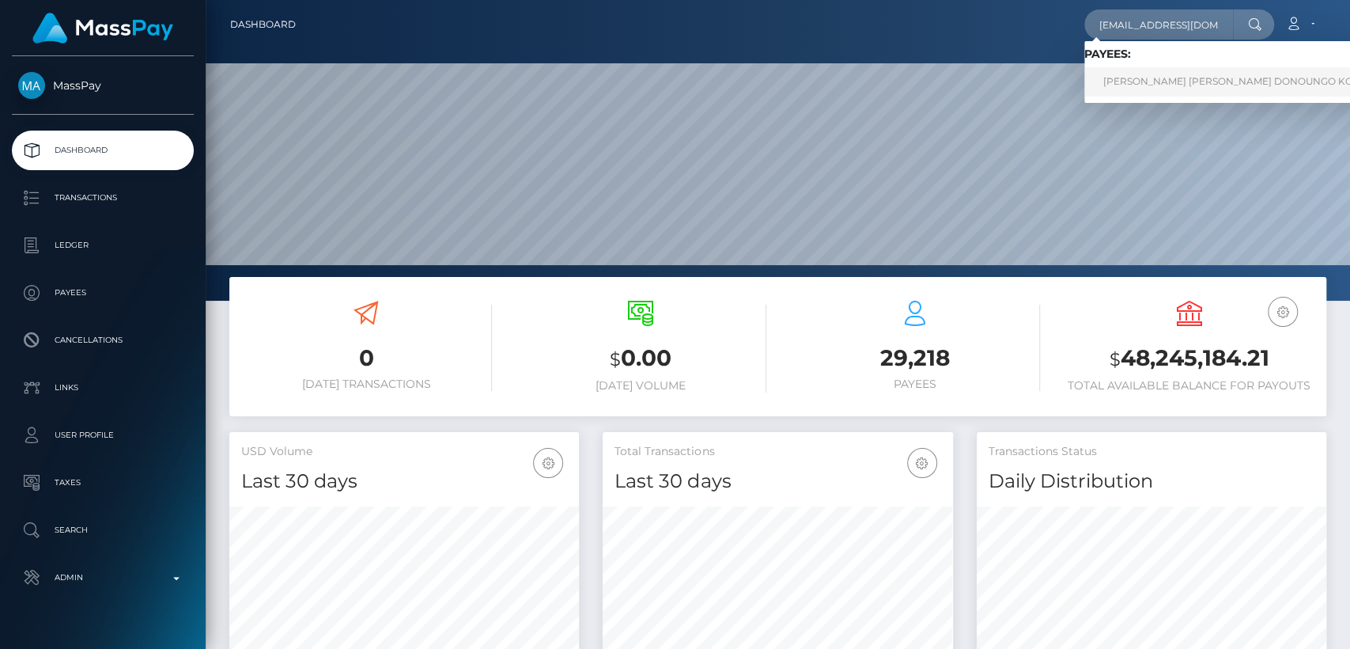
click at [1191, 84] on link "[PERSON_NAME] [PERSON_NAME] DONOUNGO KONE" at bounding box center [1235, 81] width 302 height 29
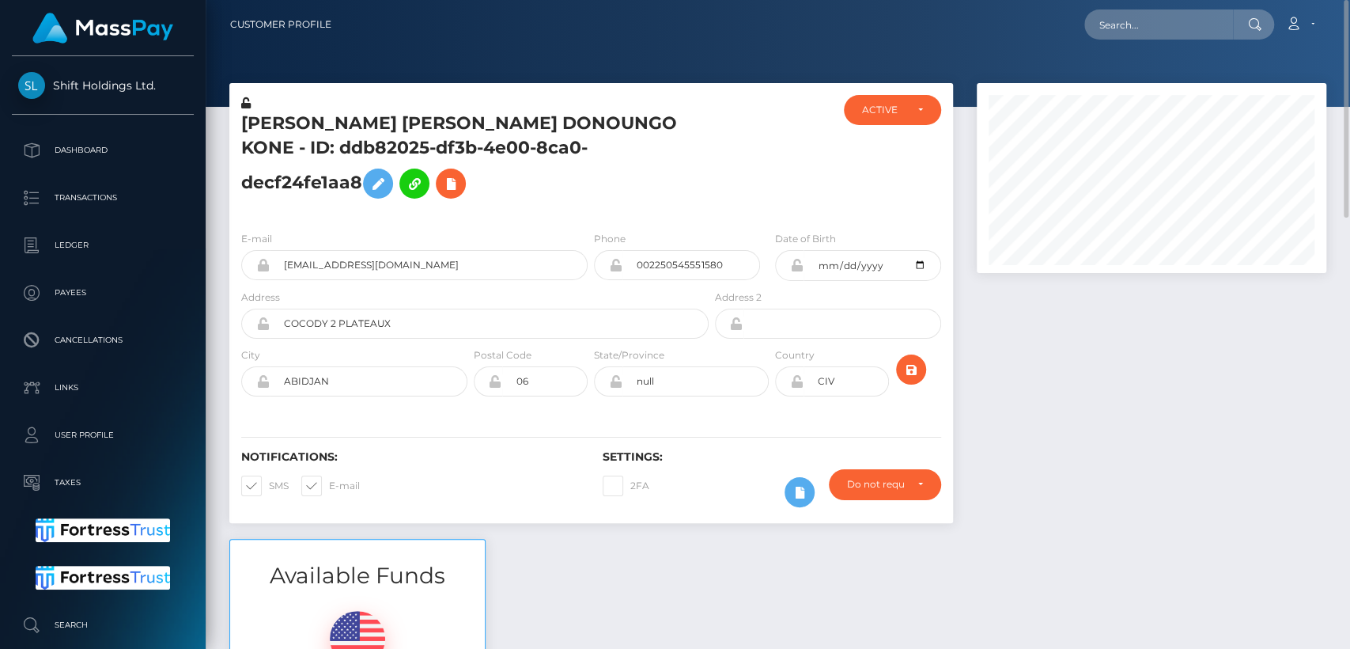
click at [286, 123] on h5 "OCTAVIE RENEE MARIE DONOUNGO KONE - ID: ddb82025-df3b-4e00-8ca0-decf24fe1aa8" at bounding box center [470, 159] width 459 height 95
copy h5 "OCTAVIE"
click at [388, 280] on input "bellaaimodel@gmail.com" at bounding box center [429, 265] width 318 height 30
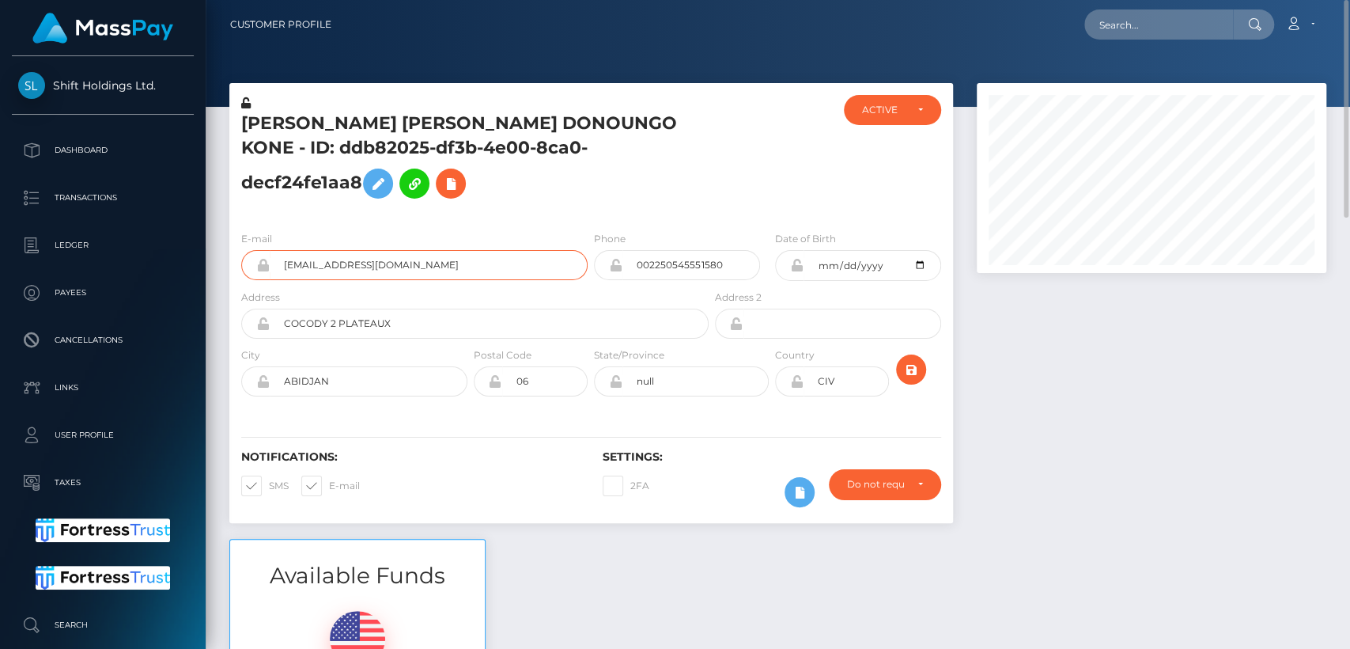
click at [388, 280] on input "bellaaimodel@gmail.com" at bounding box center [429, 265] width 318 height 30
click at [1122, 33] on input "text" at bounding box center [1158, 24] width 149 height 30
paste input "[EMAIL_ADDRESS][DOMAIN_NAME]"
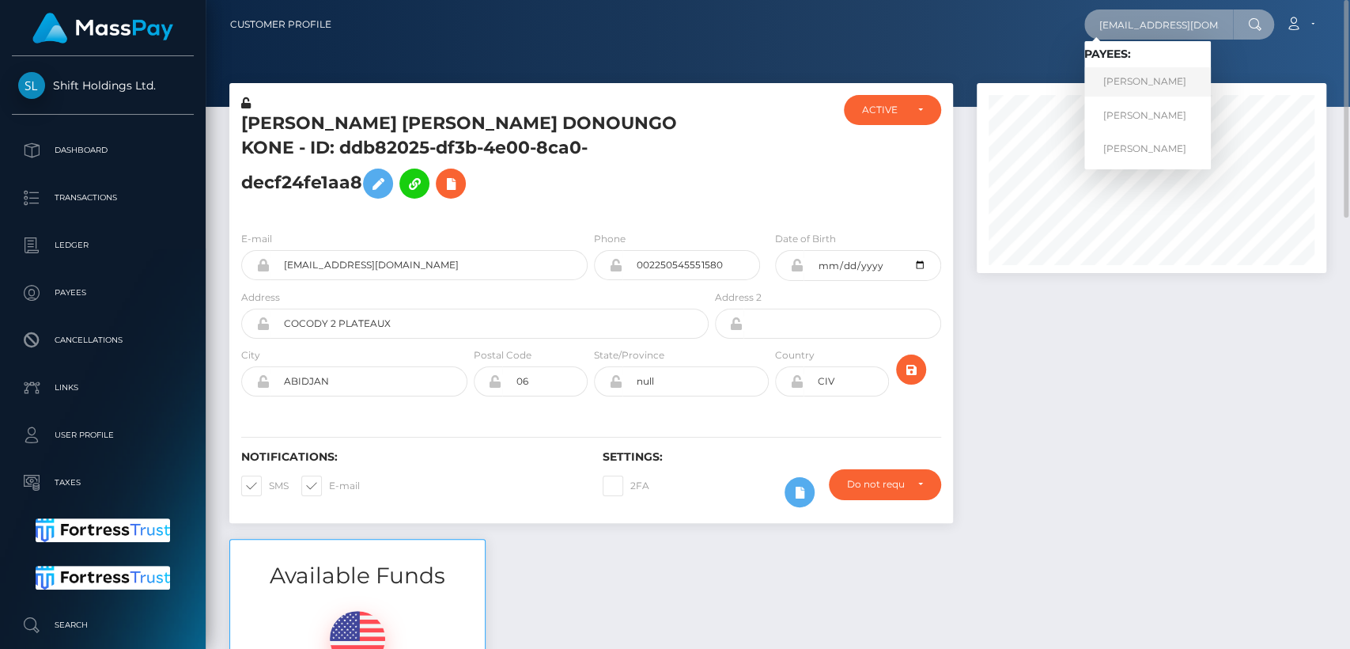
type input "ayylusto18@gmail.com"
click at [1126, 88] on link "AYLIN GIANELLA ESCOBAR" at bounding box center [1147, 81] width 127 height 29
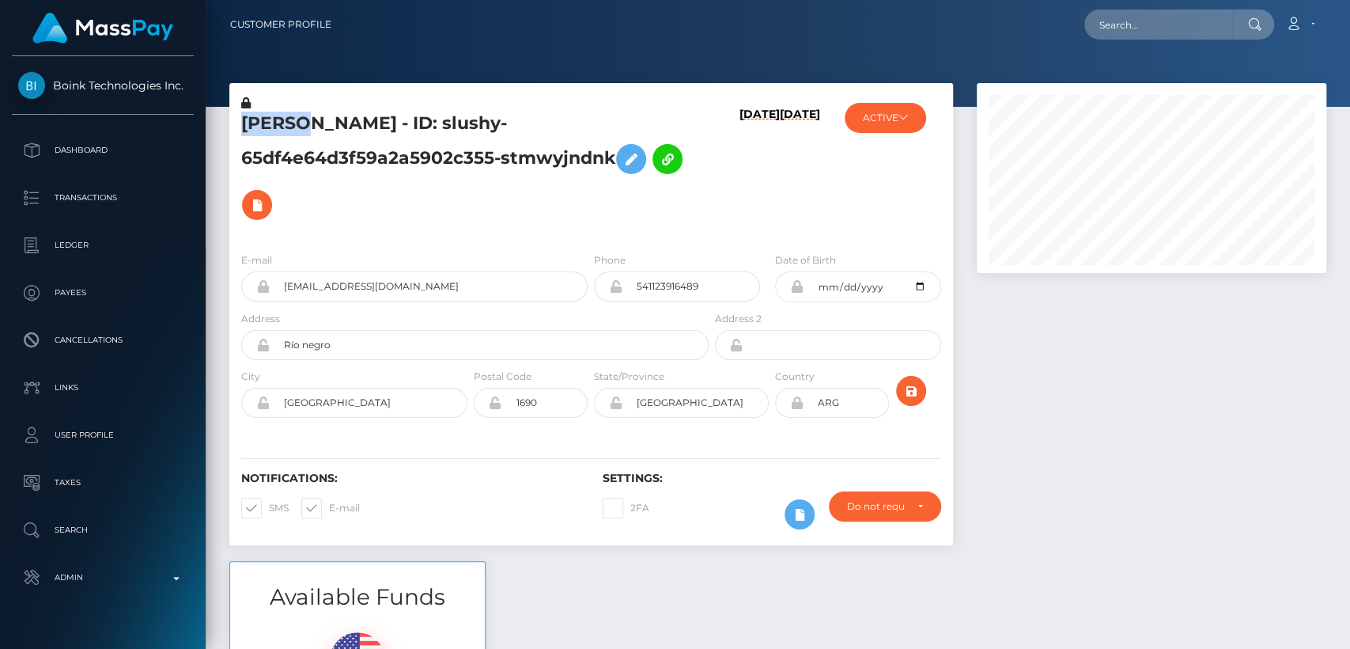
scroll to position [190, 350]
click at [314, 151] on h5 "[PERSON_NAME] - ID: slushy-65df4e64d3f59a2a5902c355-stmwyjndnk" at bounding box center [470, 170] width 459 height 116
click at [263, 118] on h5 "[PERSON_NAME] - ID: slushy-65df4e64d3f59a2a5902c355-stmwyjndnk" at bounding box center [470, 170] width 459 height 116
copy h5 "AYLIN"
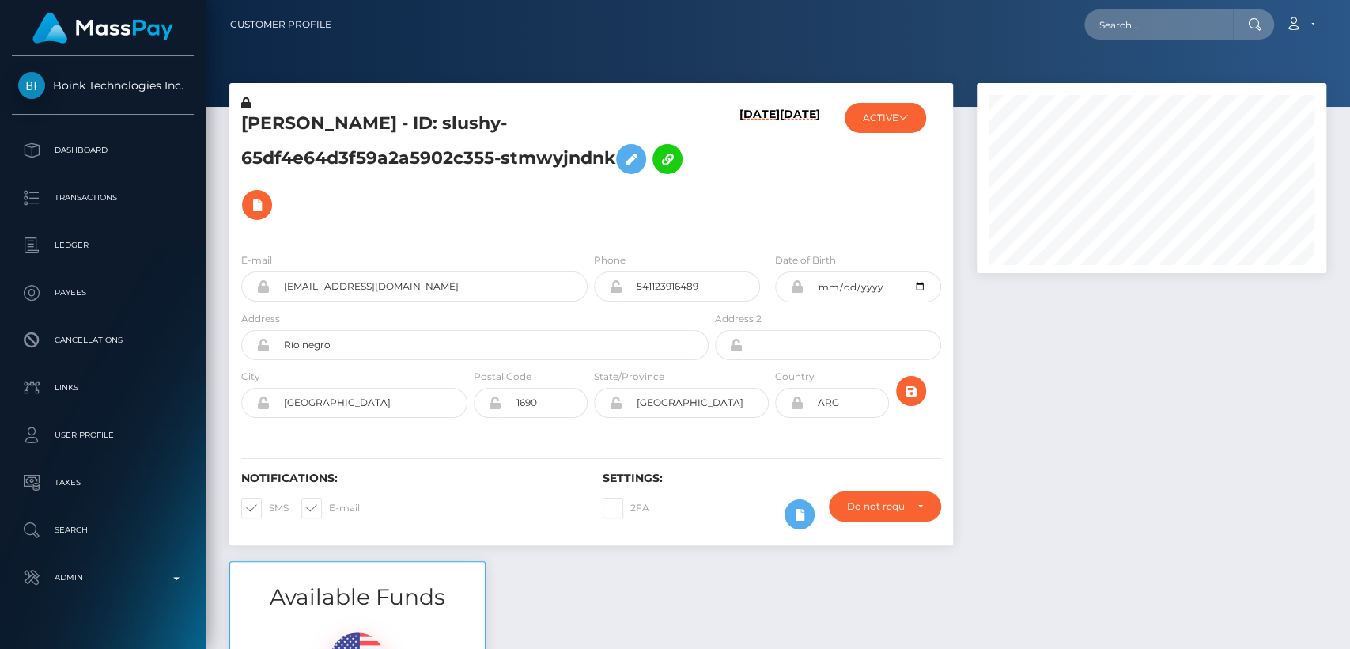
click at [613, 532] on div "2FA" at bounding box center [681, 514] width 181 height 46
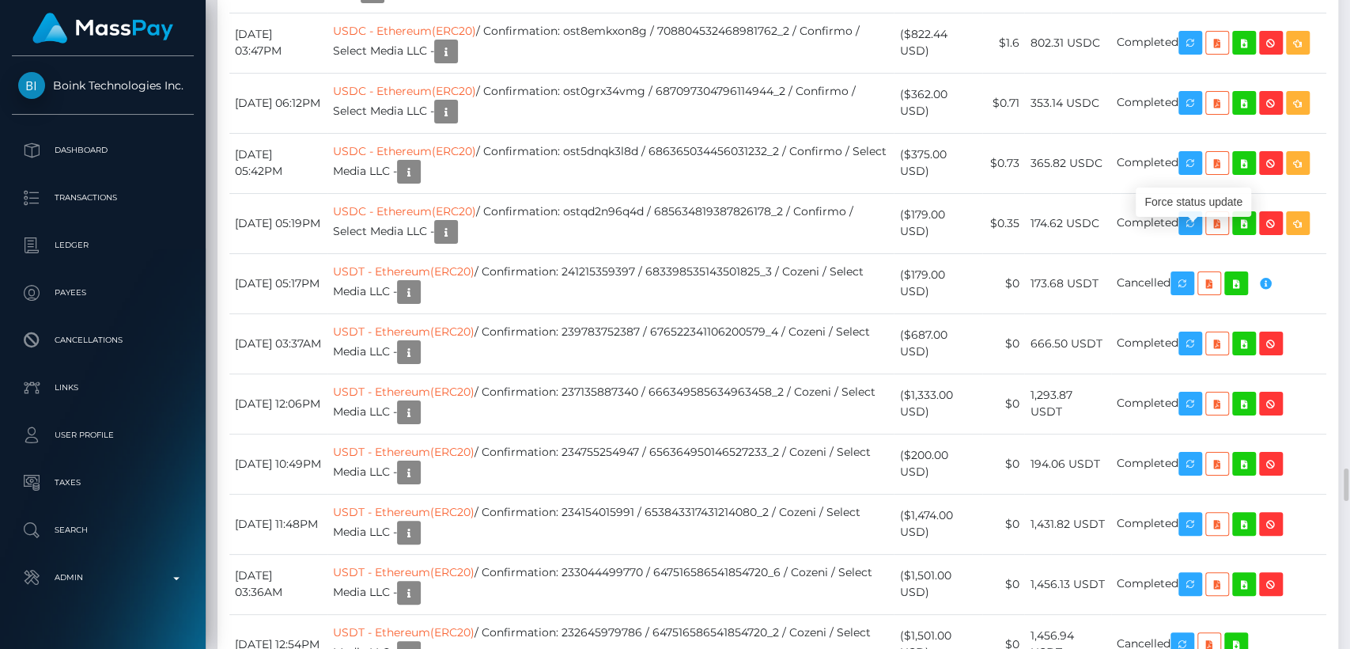
click at [1196, 206] on div "Force status update" at bounding box center [1193, 201] width 115 height 29
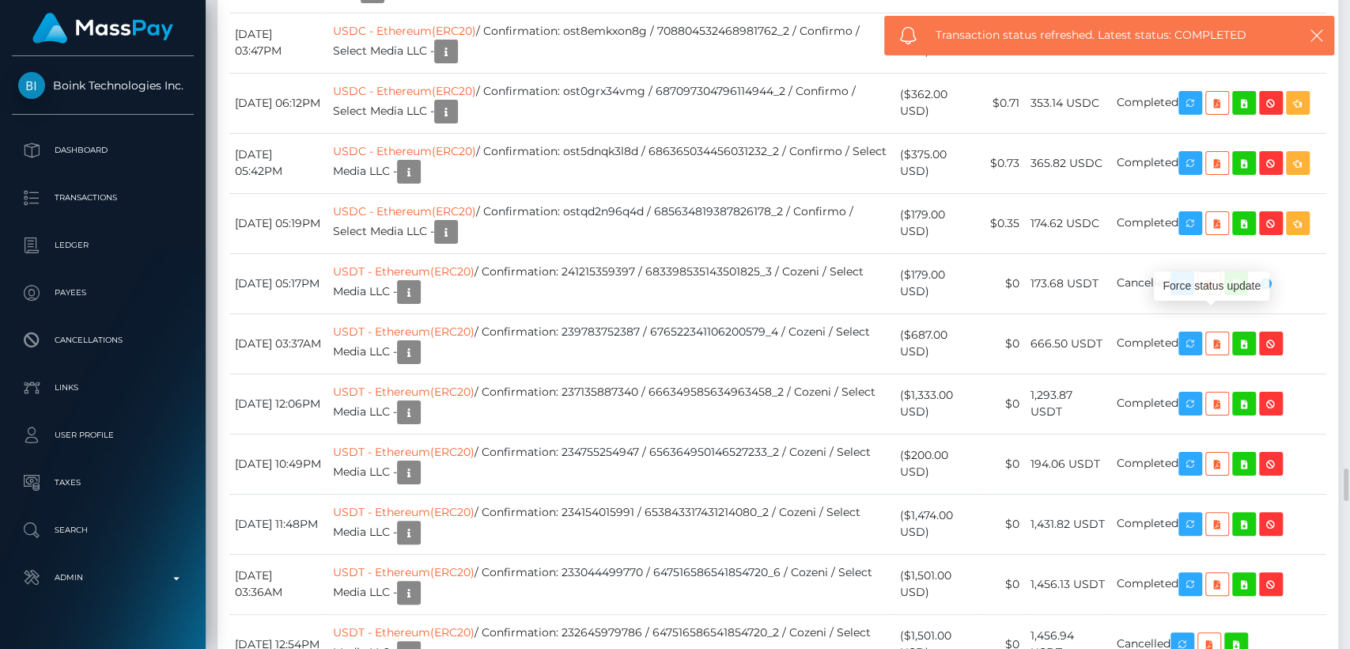
click at [1209, 281] on div "Force status update" at bounding box center [1211, 285] width 115 height 29
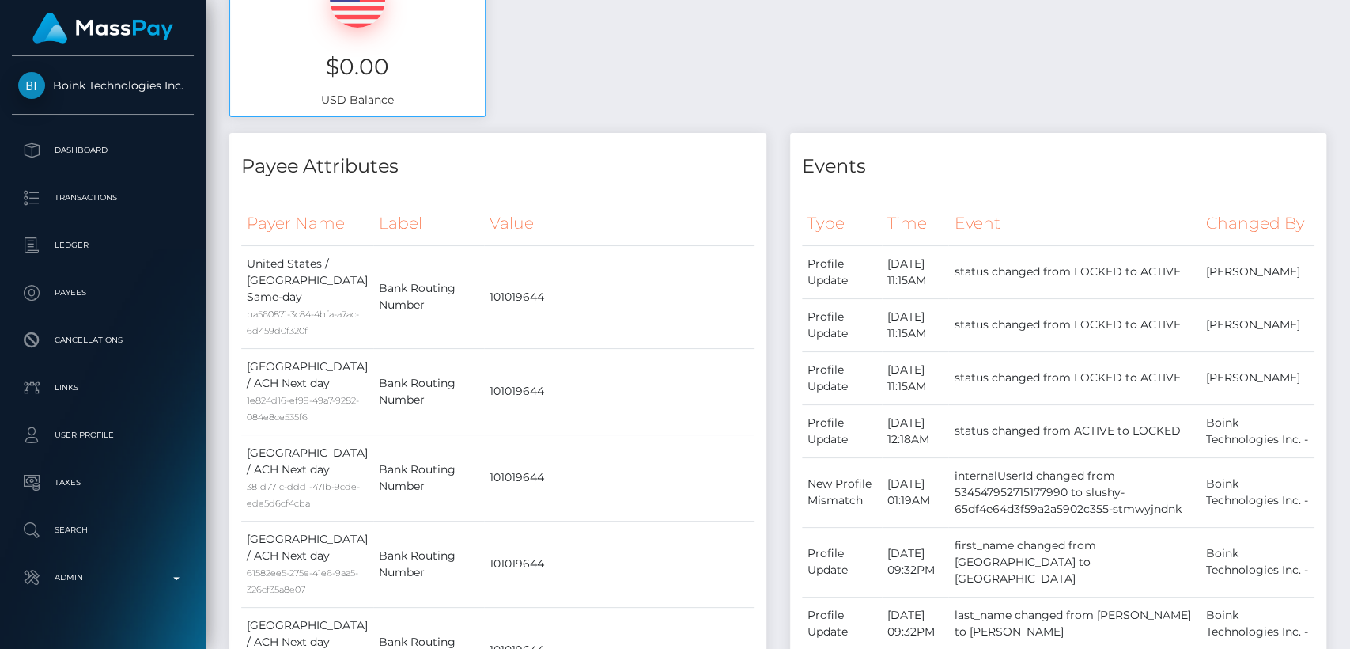
scroll to position [0, 0]
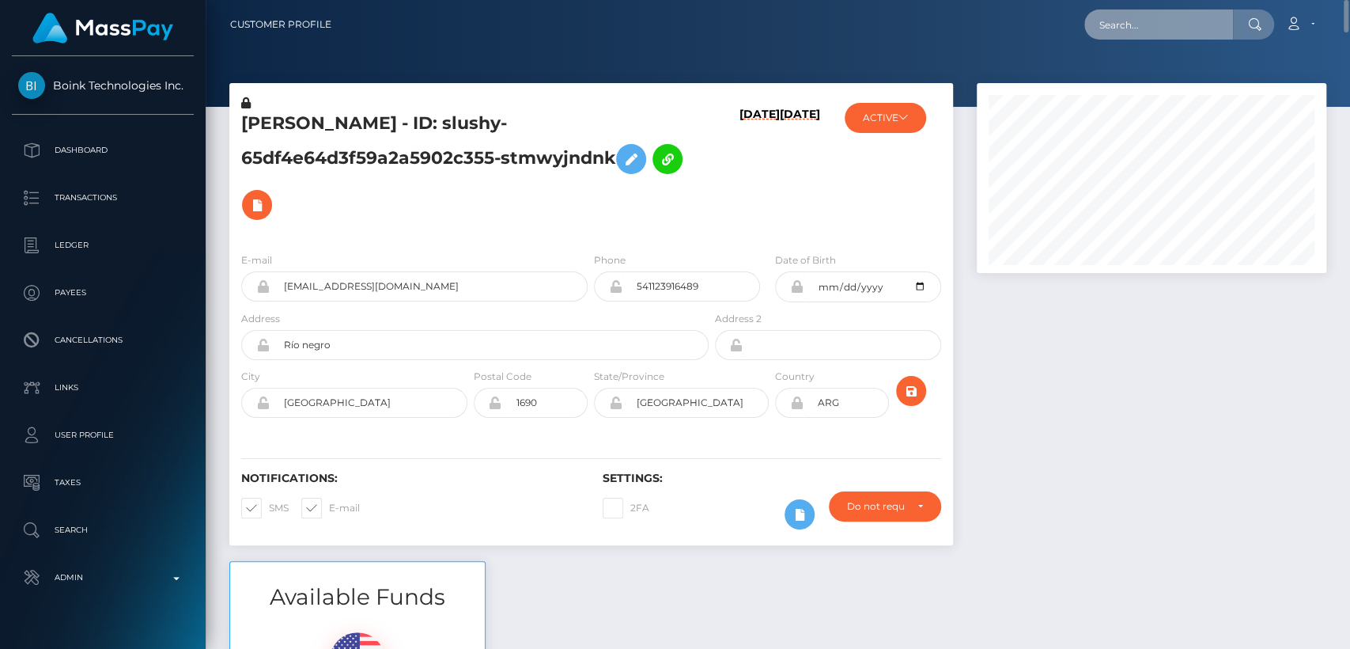
click at [1155, 19] on input "text" at bounding box center [1158, 24] width 149 height 30
paste input "[EMAIL_ADDRESS][DOMAIN_NAME]"
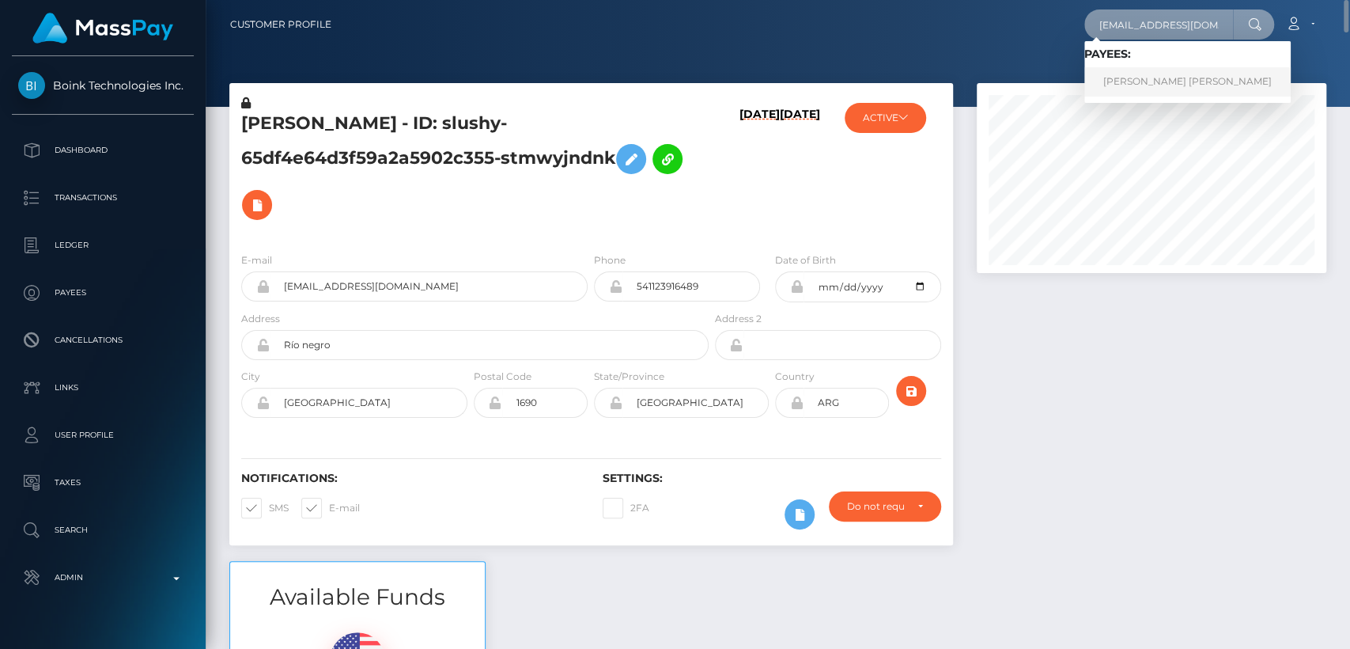
type input "[EMAIL_ADDRESS][DOMAIN_NAME]"
click at [1148, 81] on link "SOPHIA MIA ORTIZ RODRIGUEZ" at bounding box center [1187, 81] width 206 height 29
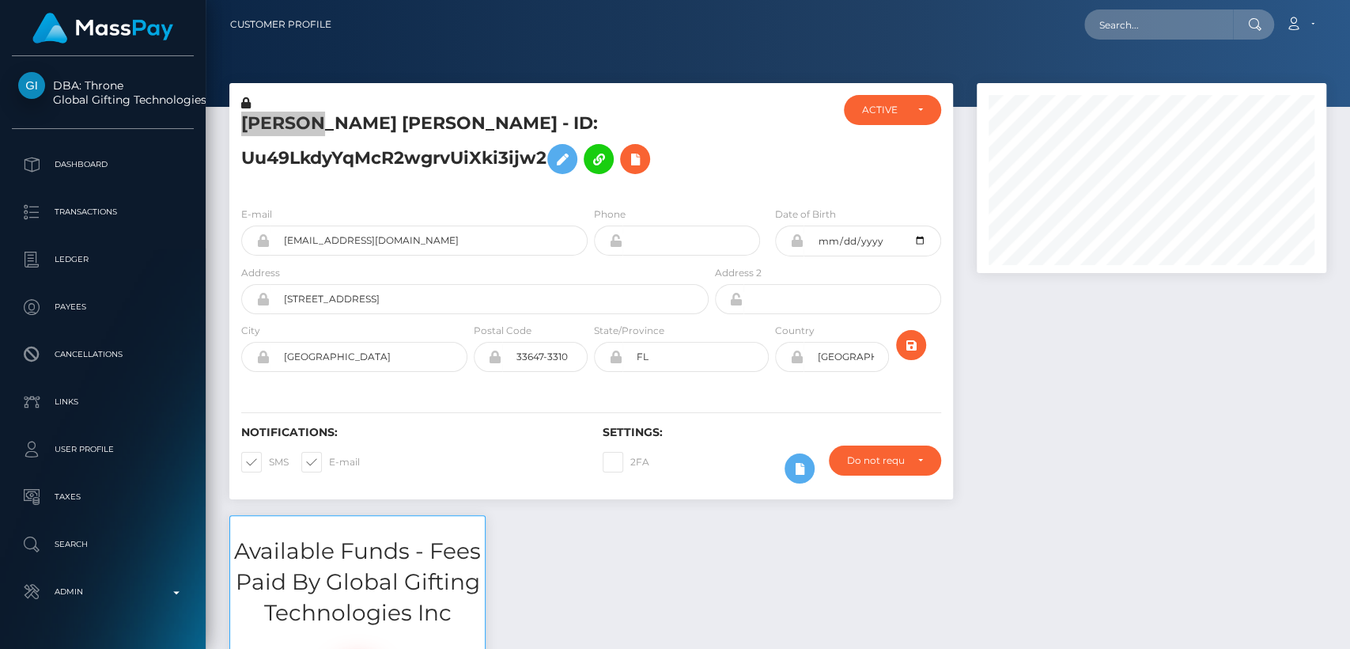
scroll to position [190, 350]
click at [353, 241] on input "[EMAIL_ADDRESS][DOMAIN_NAME]" at bounding box center [429, 240] width 318 height 30
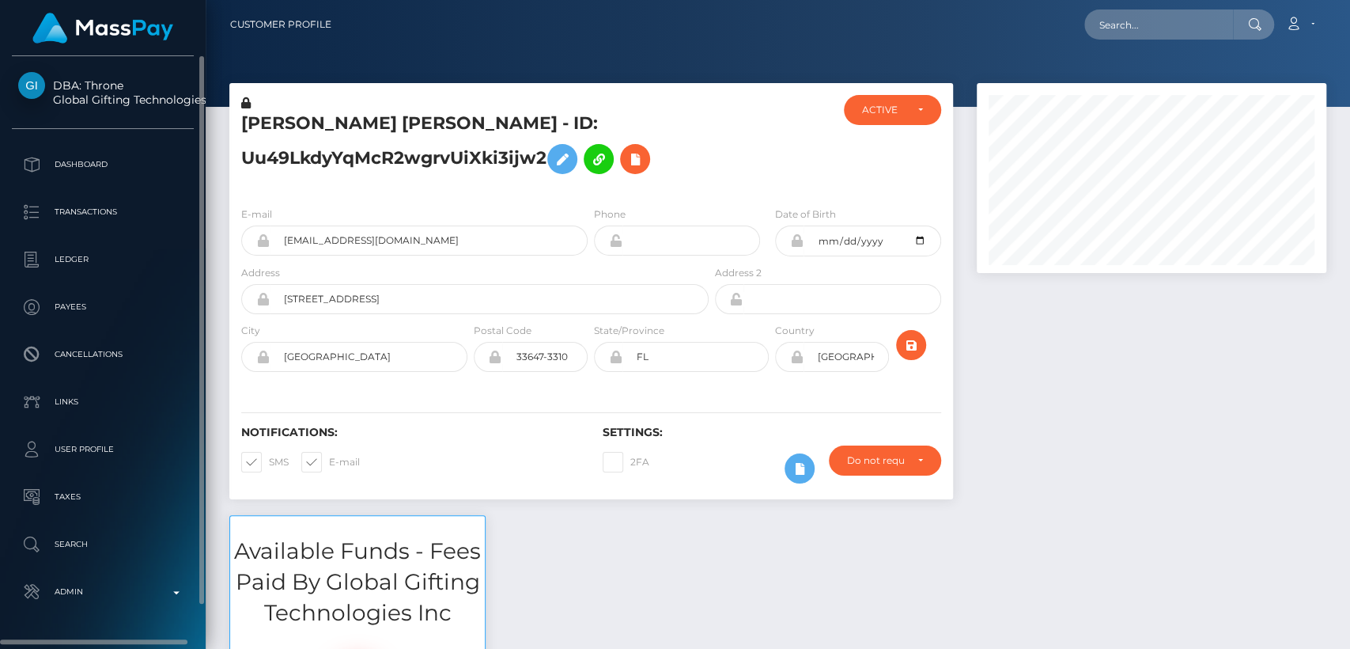
click at [21, 624] on div "DBA: Throne Global Gifting Technologies Inc Dashboard Transactions Ledger Payee…" at bounding box center [103, 350] width 206 height 589
drag, startPoint x: 1199, startPoint y: 8, endPoint x: 1177, endPoint y: 40, distance: 39.3
click at [1177, 40] on div "Loading... Loading... Account Edit Profile Logout" at bounding box center [835, 24] width 982 height 33
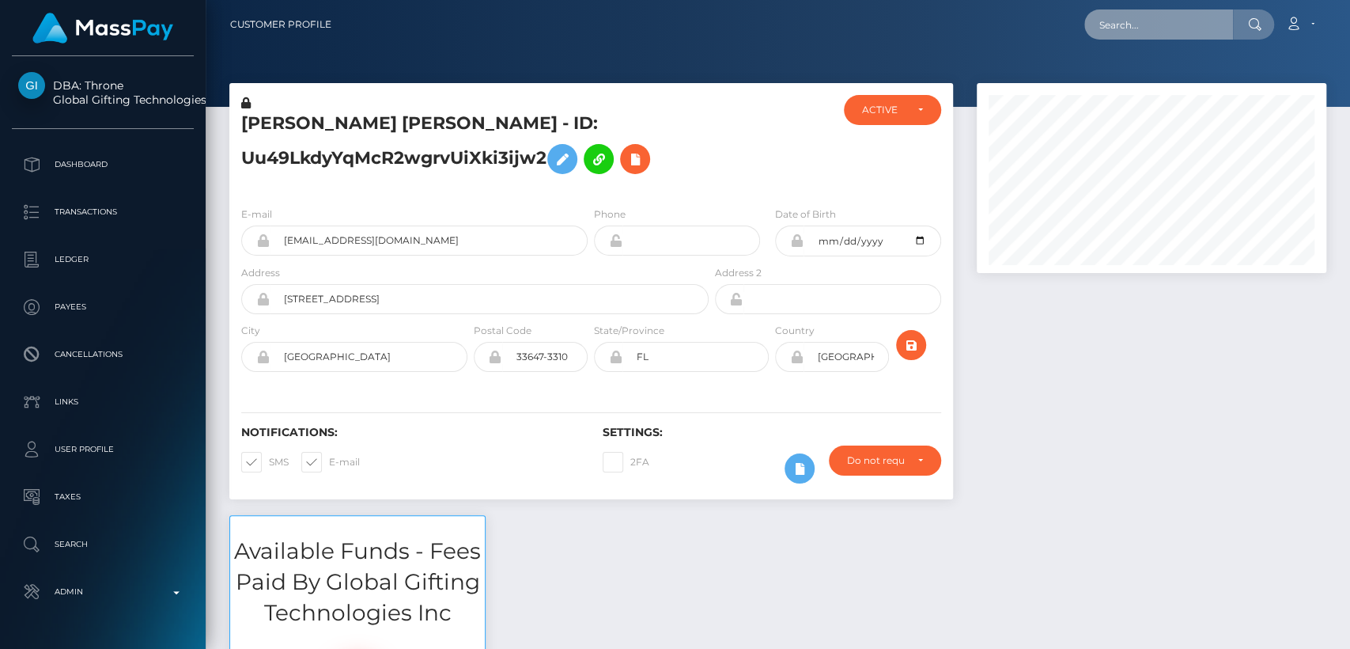
click at [1165, 25] on input "text" at bounding box center [1158, 24] width 149 height 30
paste input "officialsweetlysally@gmail.com"
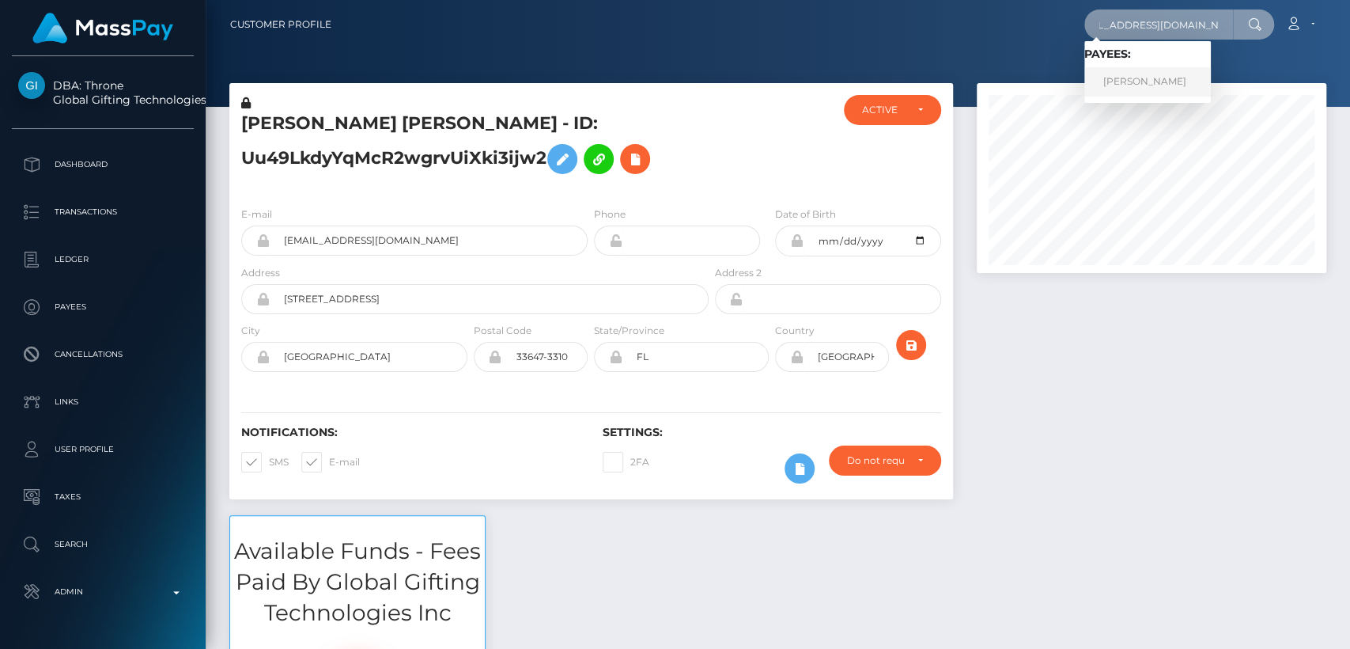
type input "officialsweetlysally@gmail.com"
click at [1151, 79] on link "CHELSEA ALOYSIA HARDING" at bounding box center [1147, 81] width 127 height 29
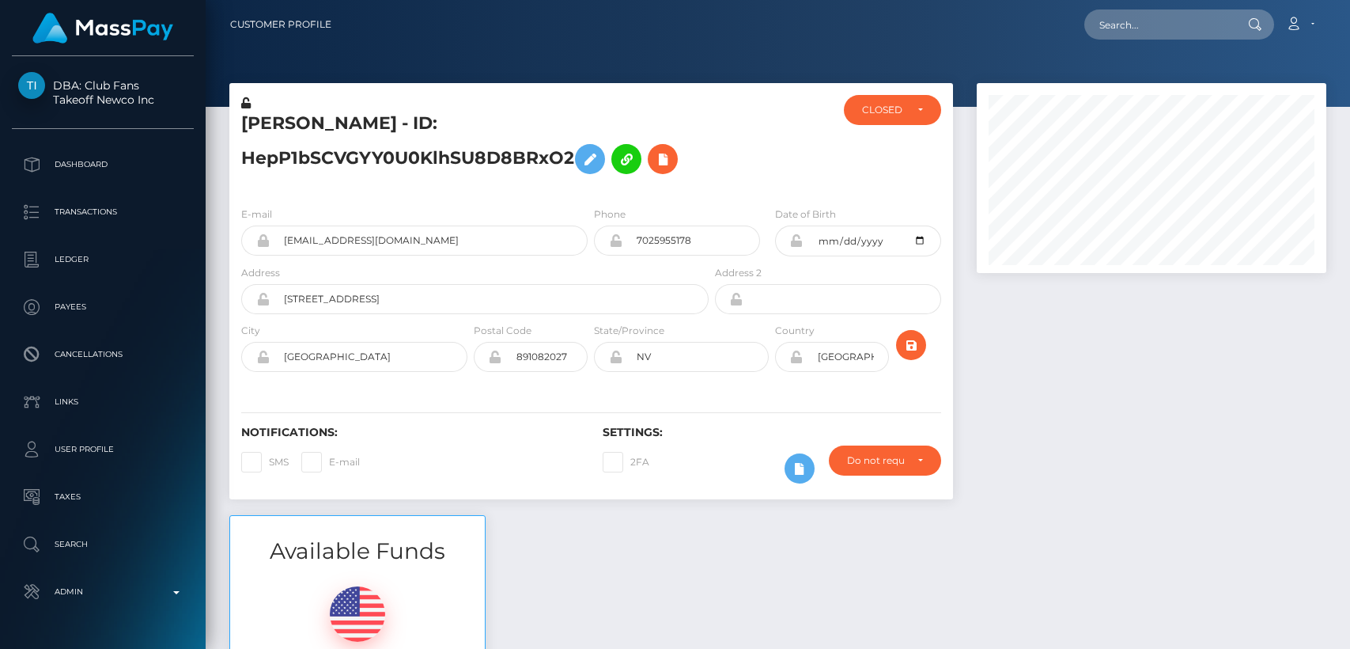
click at [284, 119] on h5 "[PERSON_NAME] - ID: HepP1bSCVGYY0U0KlhSU8D8BRxO2" at bounding box center [470, 147] width 459 height 70
drag, startPoint x: 0, startPoint y: 0, endPoint x: 284, endPoint y: 119, distance: 307.7
click at [284, 119] on h5 "CHELSEA ALOYSIA HARDING - ID: HepP1bSCVGYY0U0KlhSU8D8BRxO2" at bounding box center [470, 147] width 459 height 70
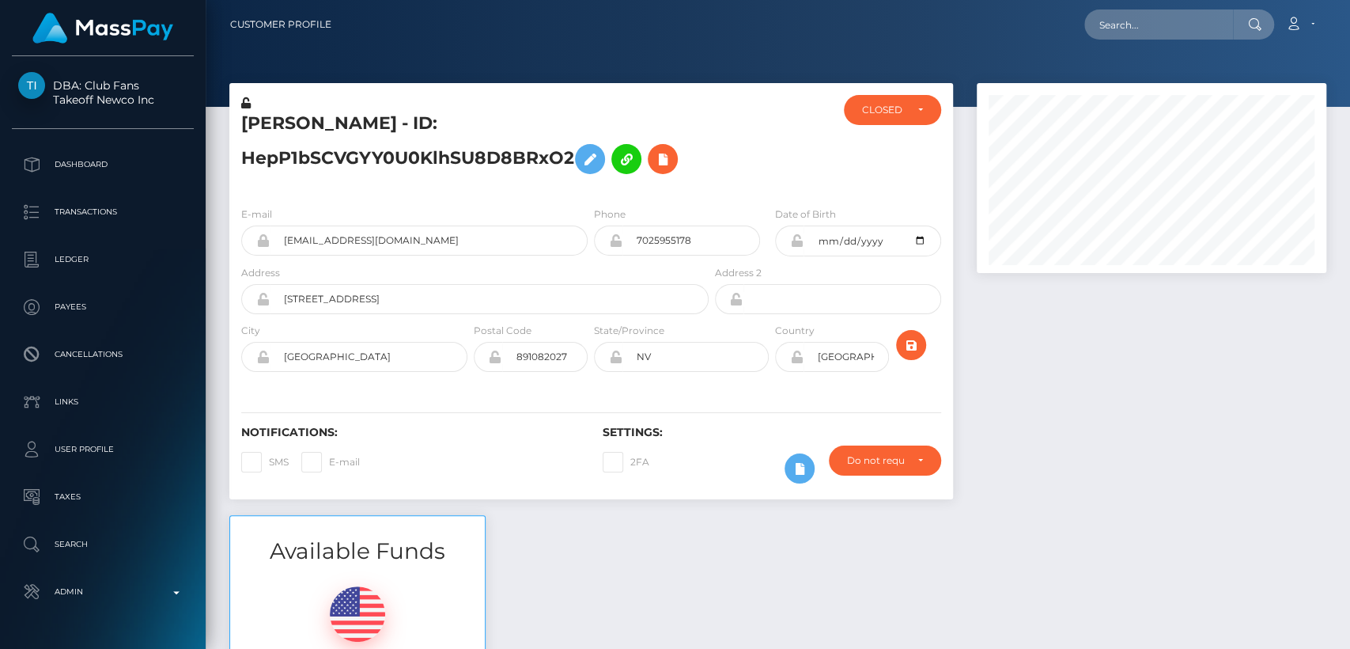
click at [284, 119] on h5 "CHELSEA ALOYSIA HARDING - ID: HepP1bSCVGYY0U0KlhSU8D8BRxO2" at bounding box center [470, 147] width 459 height 70
click at [305, 98] on div "CHELSEA ALOYSIA HARDING - ID: HepP1bSCVGYY0U0KlhSU8D8BRxO2" at bounding box center [470, 144] width 482 height 99
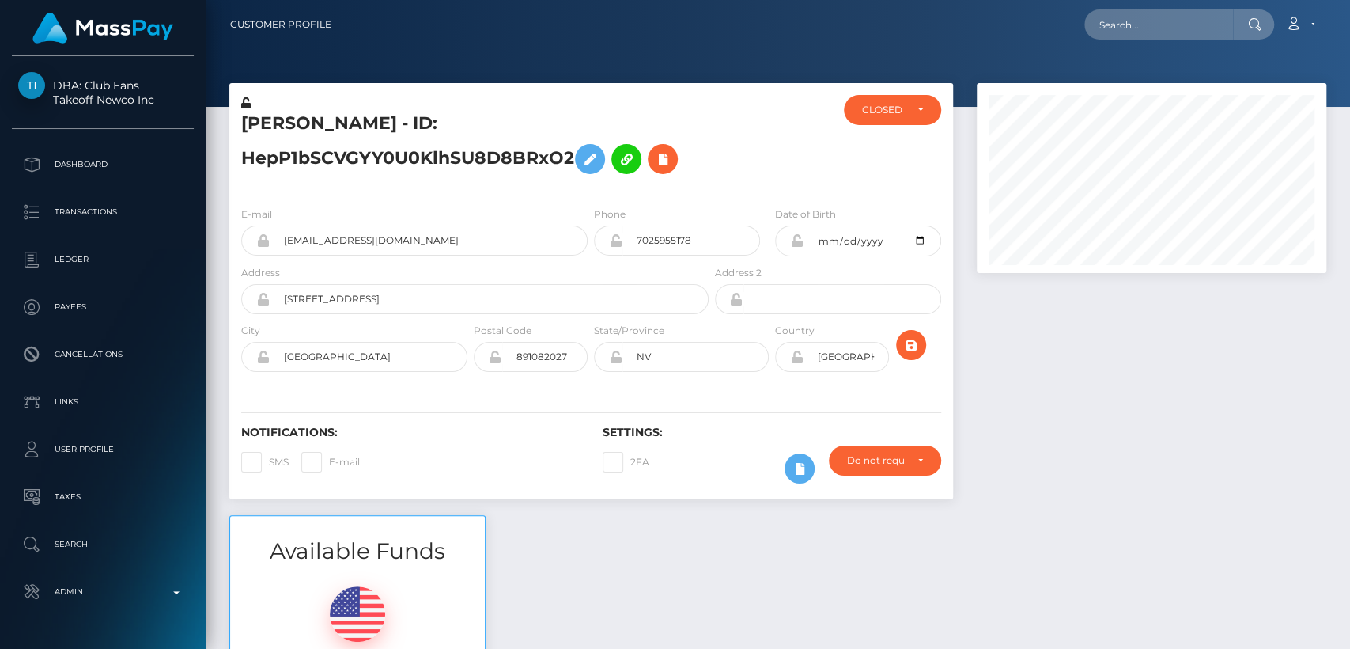
click at [296, 117] on h5 "CHELSEA ALOYSIA HARDING - ID: HepP1bSCVGYY0U0KlhSU8D8BRxO2" at bounding box center [470, 147] width 459 height 70
copy h5 "CHELSEA"
click at [631, 546] on div "Available Funds $0.00 USD Balance" at bounding box center [778, 631] width 1121 height 233
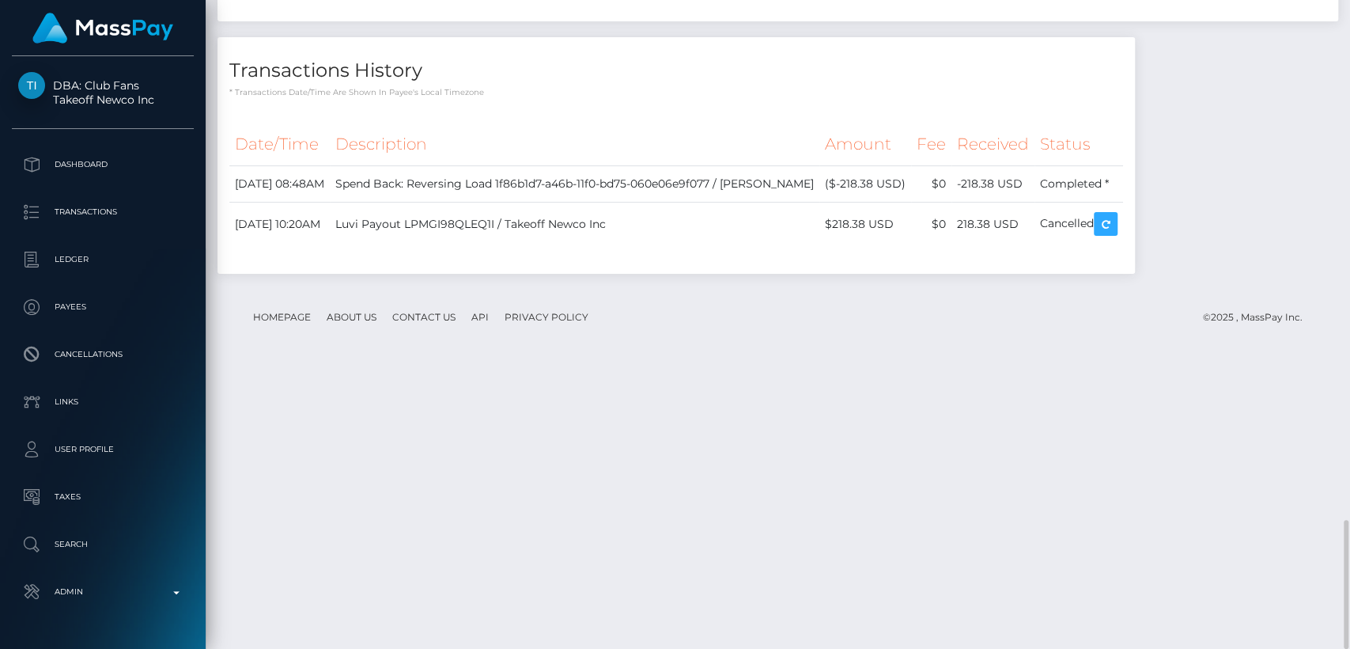
click at [361, 345] on footer "Homepage About Us Contact Us API Privacy Policy © 2025 , MassPay Inc." at bounding box center [777, 316] width 1097 height 55
click at [1035, 246] on td "218.38 USD" at bounding box center [993, 224] width 83 height 44
drag, startPoint x: 1141, startPoint y: 501, endPoint x: 1079, endPoint y: 505, distance: 61.8
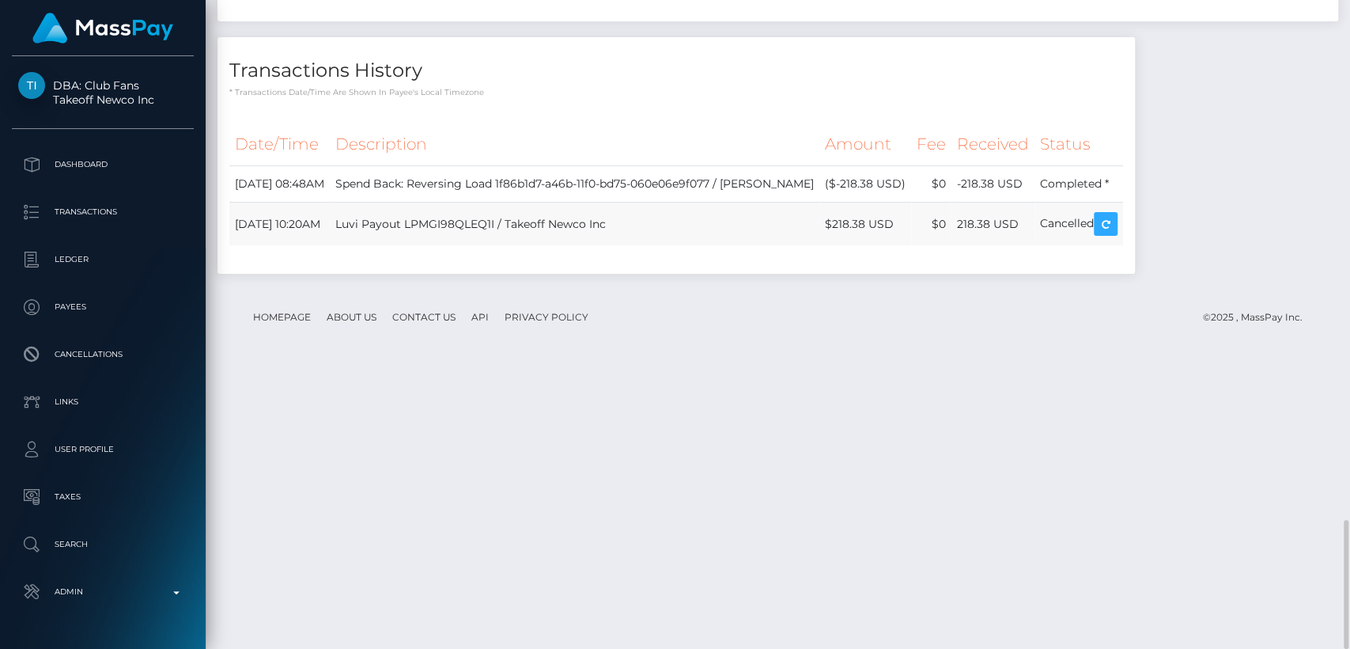
click at [1035, 246] on td "218.38 USD" at bounding box center [993, 224] width 83 height 44
copy td "218.38 USD"
drag, startPoint x: 320, startPoint y: 506, endPoint x: 238, endPoint y: 505, distance: 82.3
click at [238, 246] on td "October 8, 2025 10:20AM" at bounding box center [279, 224] width 100 height 44
copy td "October 8, 2025"
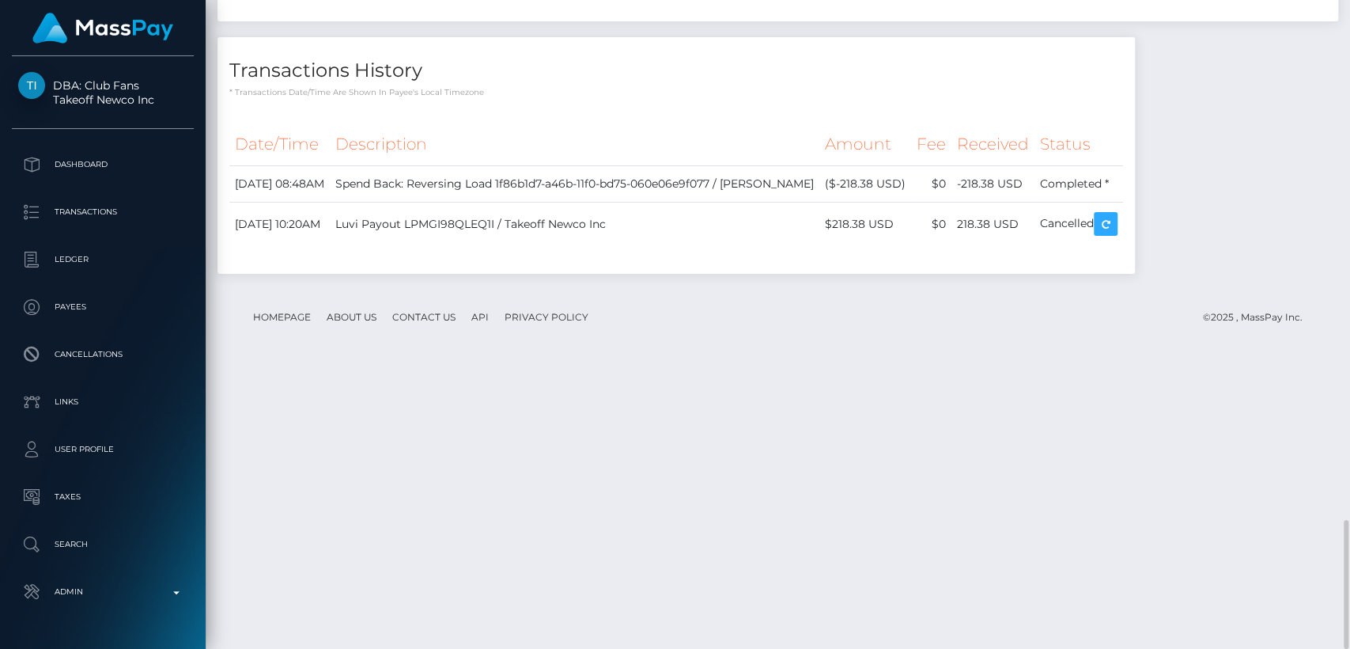
click at [633, 166] on th "Description" at bounding box center [575, 145] width 490 height 44
drag, startPoint x: 320, startPoint y: 461, endPoint x: 234, endPoint y: 451, distance: 86.8
click at [234, 202] on td "October 11, 2025 08:48AM" at bounding box center [279, 184] width 100 height 36
copy td "October 11, 2025"
click at [359, 289] on div "Transactions History * Transactions date/time are shown in payee's local timezo…" at bounding box center [676, 163] width 941 height 252
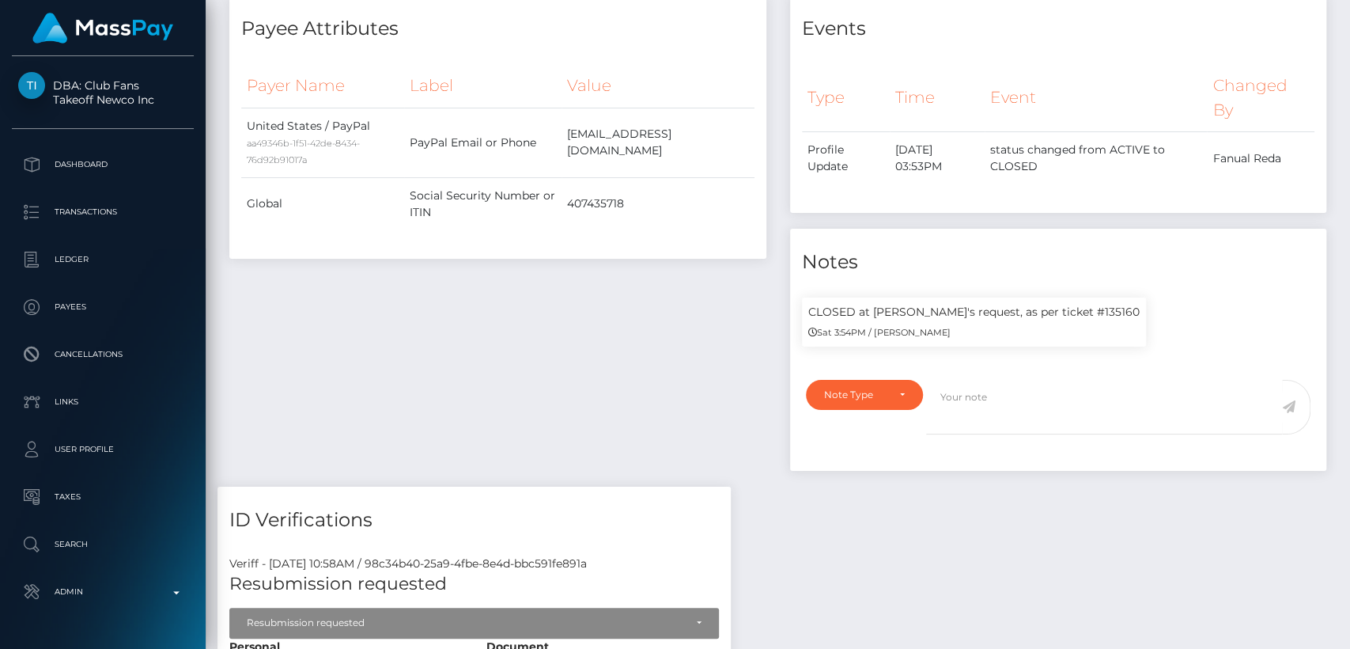
scroll to position [0, 0]
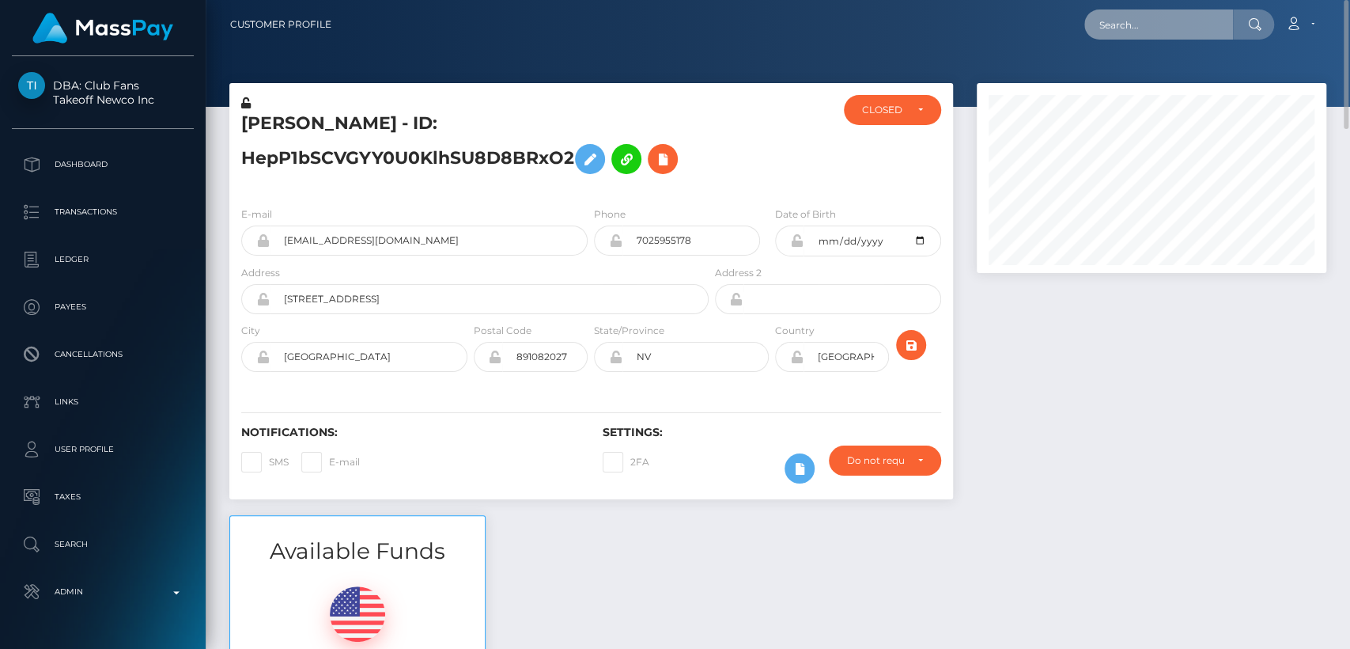
click at [1109, 27] on input "text" at bounding box center [1158, 24] width 149 height 30
paste input "tulip1sm@hotmail.com"
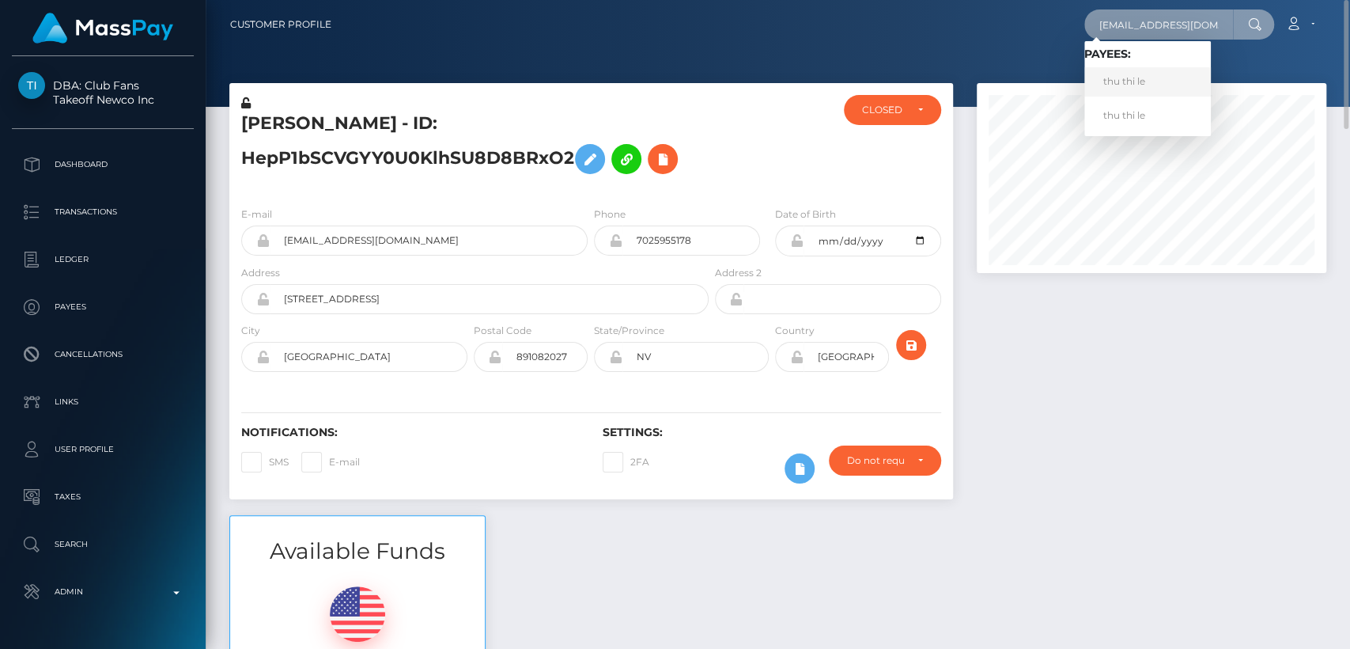
type input "tulip1sm@hotmail.com"
click at [1110, 77] on link "thu thi le" at bounding box center [1147, 81] width 127 height 29
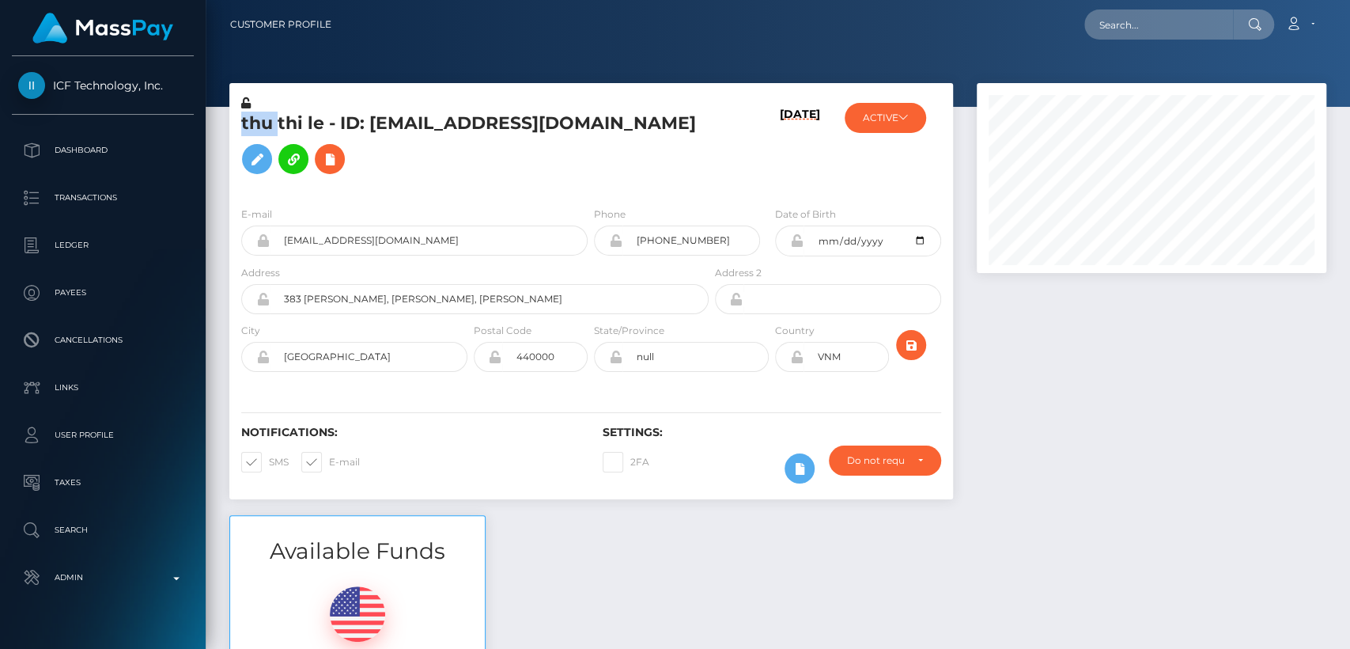
scroll to position [190, 350]
click at [612, 560] on div "Available Funds $0.00 USD Balance" at bounding box center [778, 631] width 1121 height 233
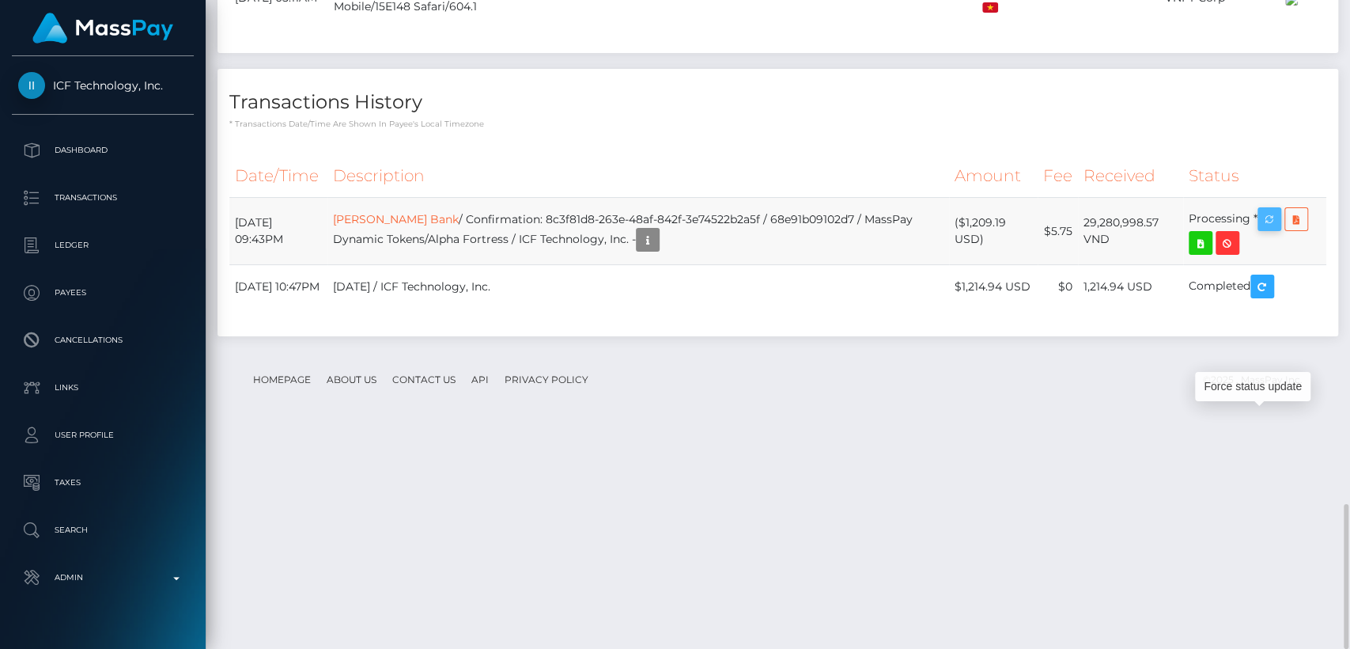
click at [1276, 229] on icon "button" at bounding box center [1269, 220] width 19 height 20
click at [1259, 384] on div "Force status update" at bounding box center [1252, 386] width 115 height 29
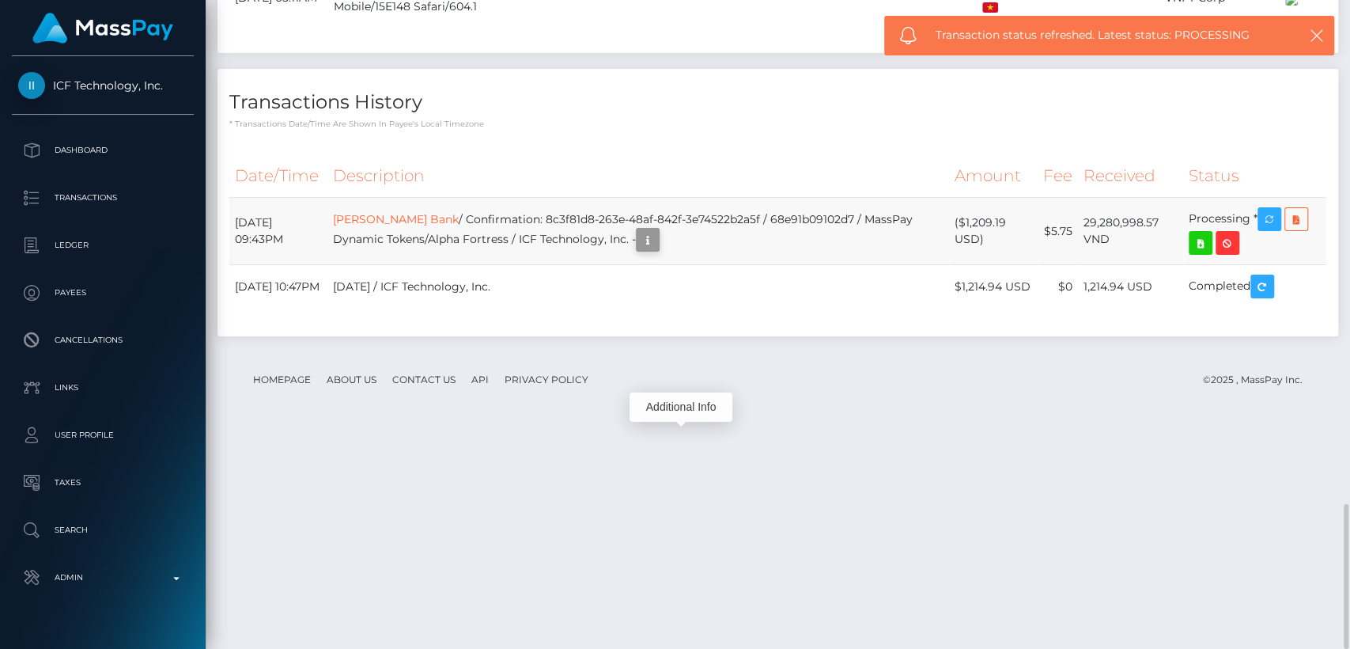
click at [657, 250] on icon "button" at bounding box center [647, 240] width 19 height 20
click at [679, 411] on div "Additional Info" at bounding box center [681, 406] width 103 height 29
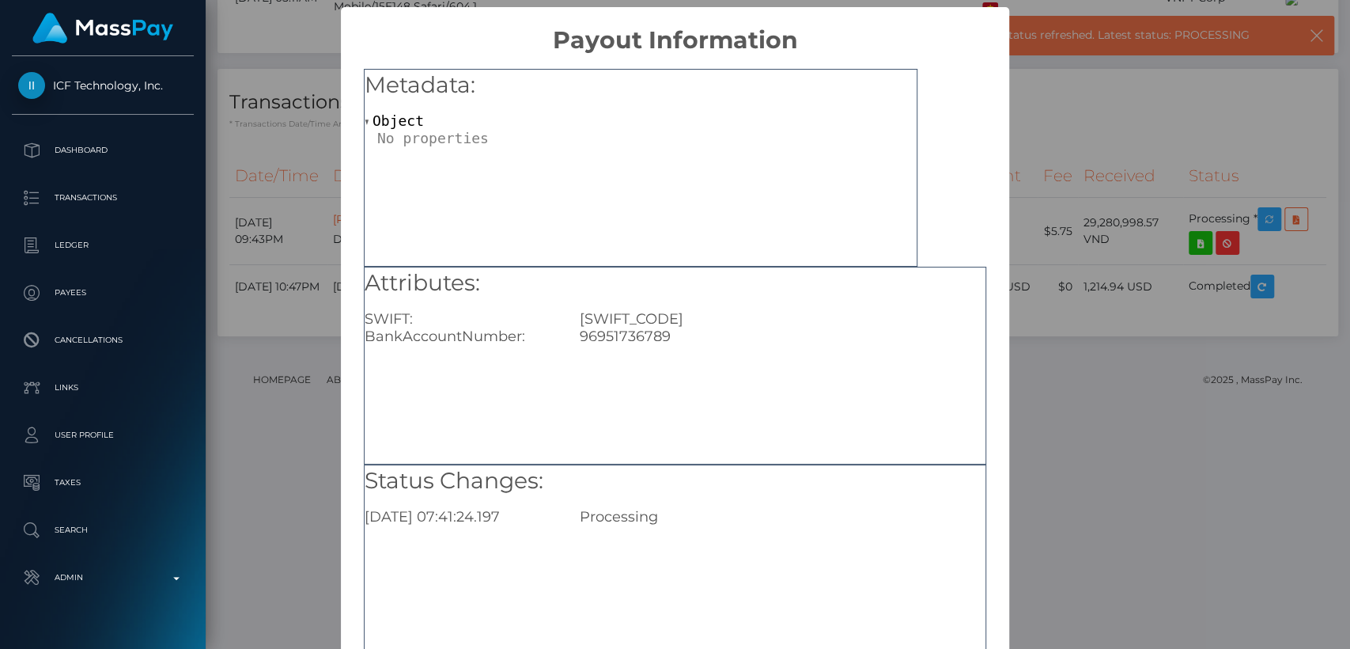
click at [633, 331] on div "96951736789" at bounding box center [782, 335] width 429 height 17
drag, startPoint x: 633, startPoint y: 331, endPoint x: 608, endPoint y: 345, distance: 28.0
click at [608, 345] on div "Attributes: SWIFT: TPBVVNVX BankAccountNumber: 96951736789" at bounding box center [675, 366] width 622 height 198
click at [694, 336] on div "96951736789" at bounding box center [782, 335] width 429 height 17
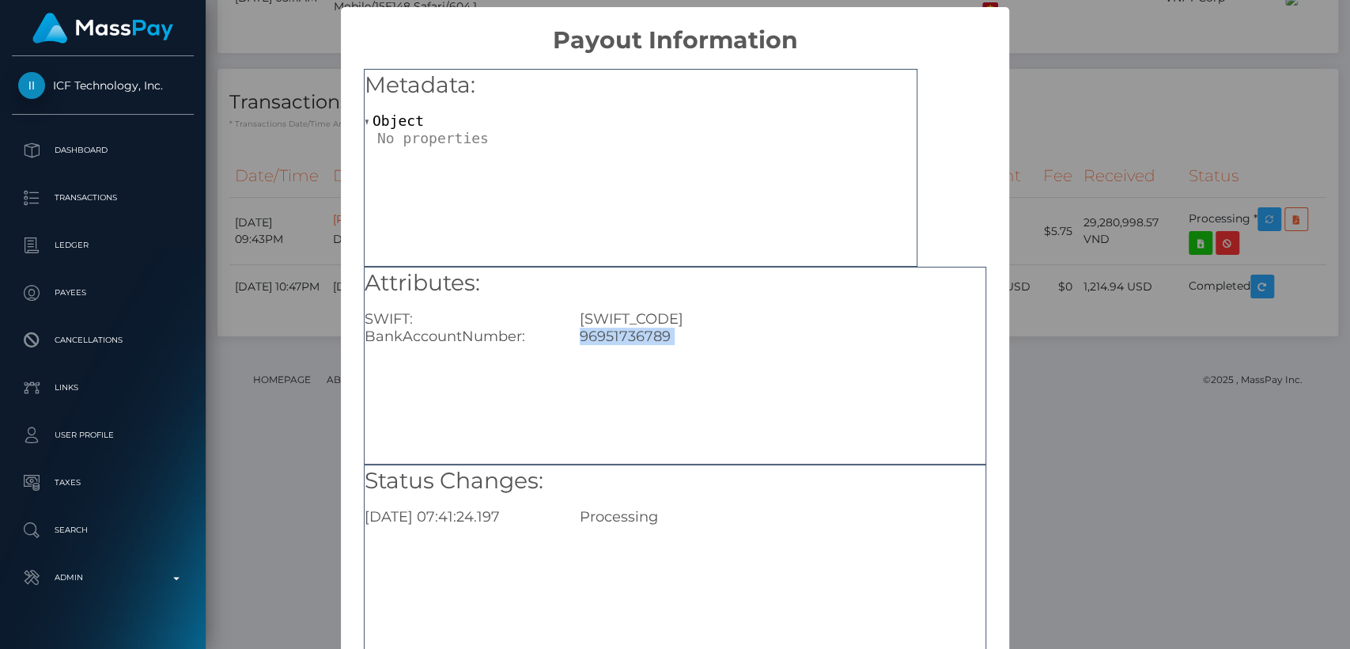
drag, startPoint x: 694, startPoint y: 336, endPoint x: 643, endPoint y: 339, distance: 51.5
click at [635, 339] on div "96951736789" at bounding box center [782, 335] width 429 height 17
click at [661, 343] on div "96951736789" at bounding box center [782, 335] width 429 height 17
drag, startPoint x: 663, startPoint y: 343, endPoint x: 629, endPoint y: 337, distance: 34.6
click at [629, 337] on div "96951736789" at bounding box center [782, 335] width 429 height 17
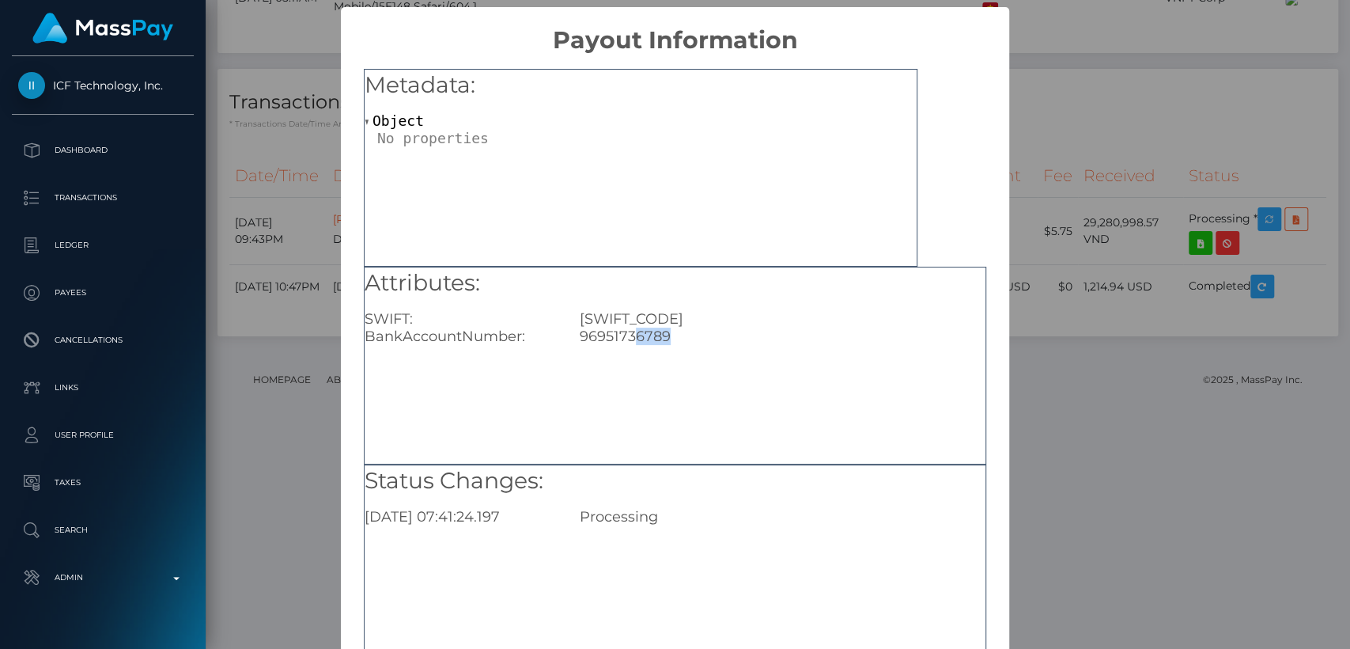
copy div "6789"
click at [239, 557] on div "× Payout Information Metadata: Object Attributes: SWIFT: TPBVVNVX BankAccountNu…" at bounding box center [675, 324] width 1350 height 649
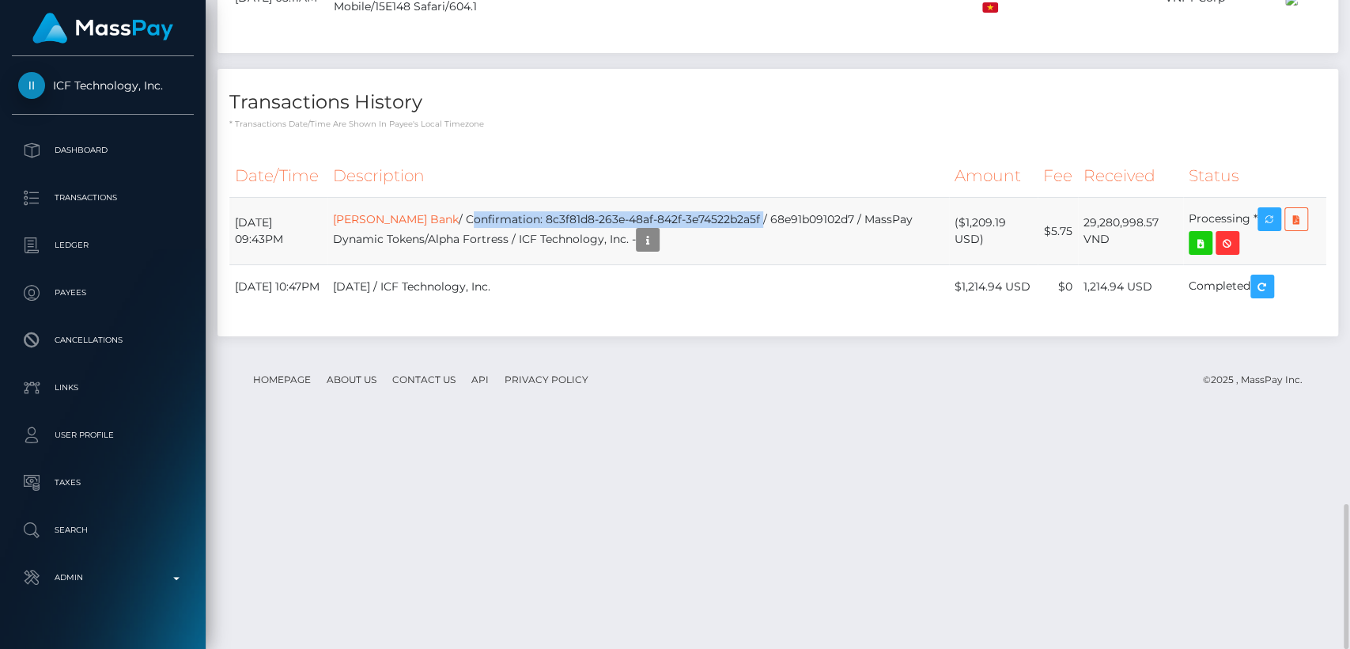
drag, startPoint x: 766, startPoint y: 426, endPoint x: 475, endPoint y: 429, distance: 291.1
click at [475, 265] on td "Tien Phong Bank / Confirmation: 8c3f81d8-263e-48af-842f-3e74522b2a5f / 68e91b09…" at bounding box center [638, 231] width 622 height 67
copy td "Confirmation: 8c3f81d8-263e-48af-842f-3e74522b2a5f"
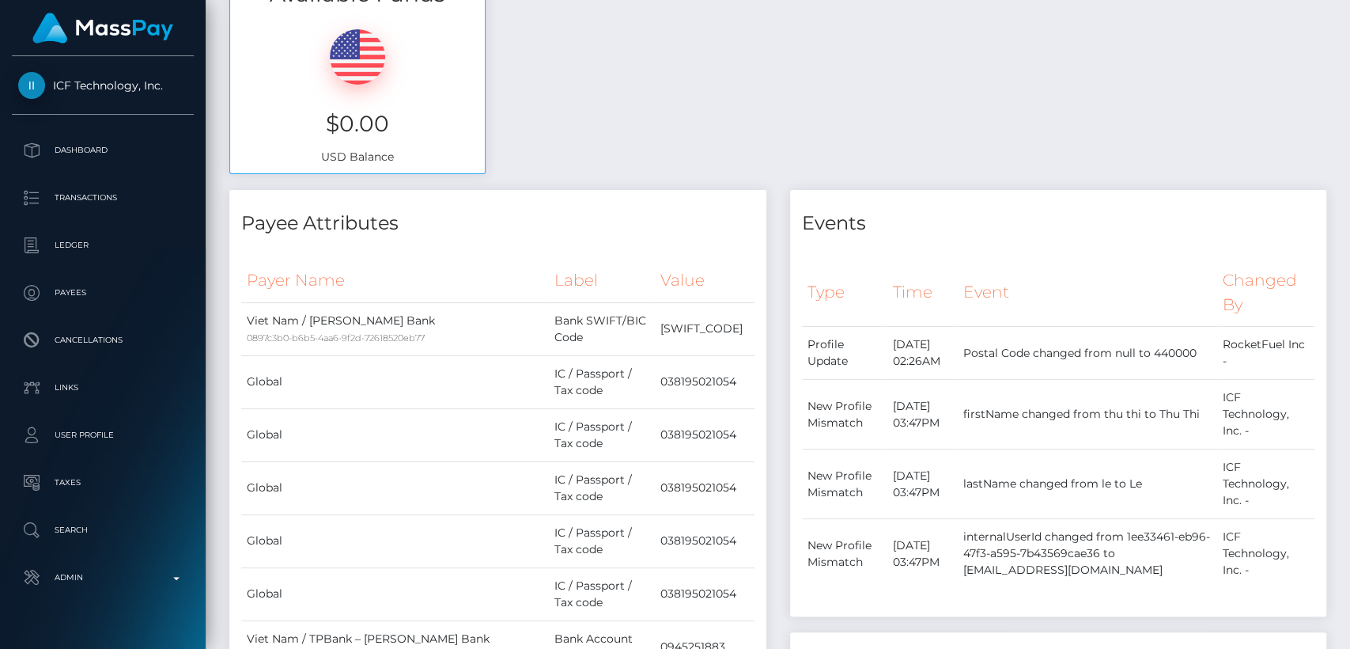
scroll to position [0, 0]
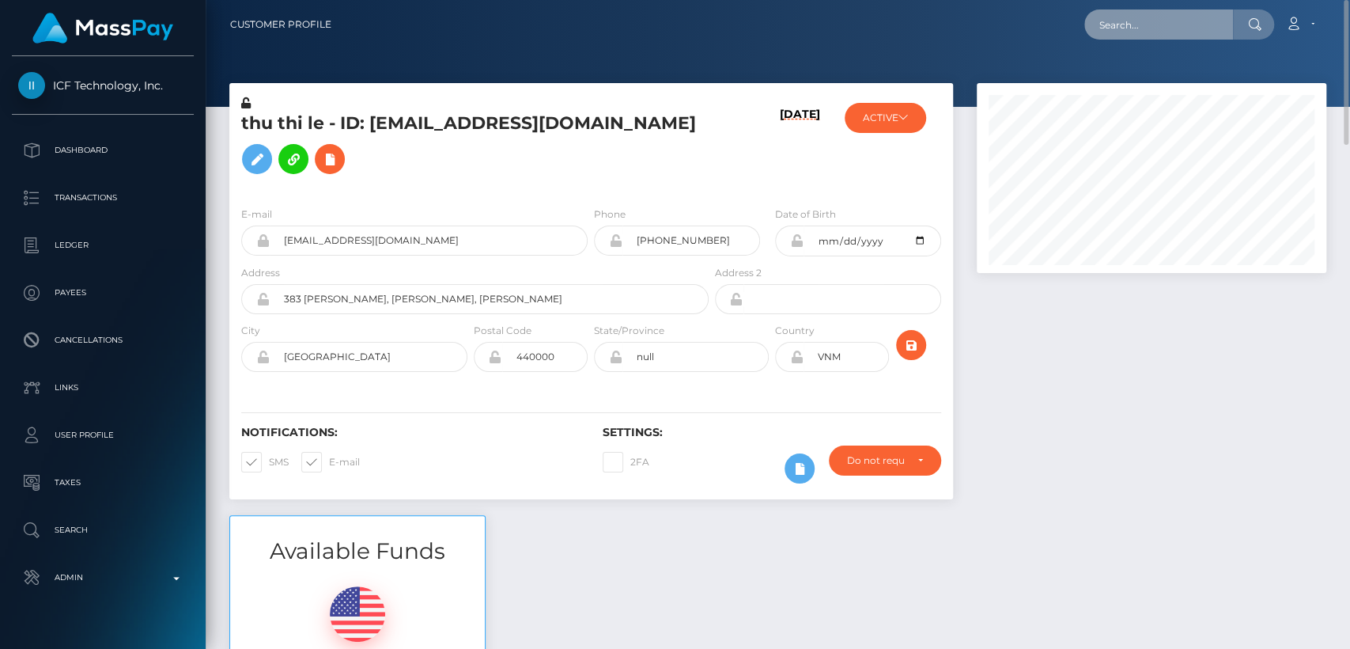
click at [1124, 31] on input "text" at bounding box center [1158, 24] width 149 height 30
paste input "khansana786_@outlook.com"
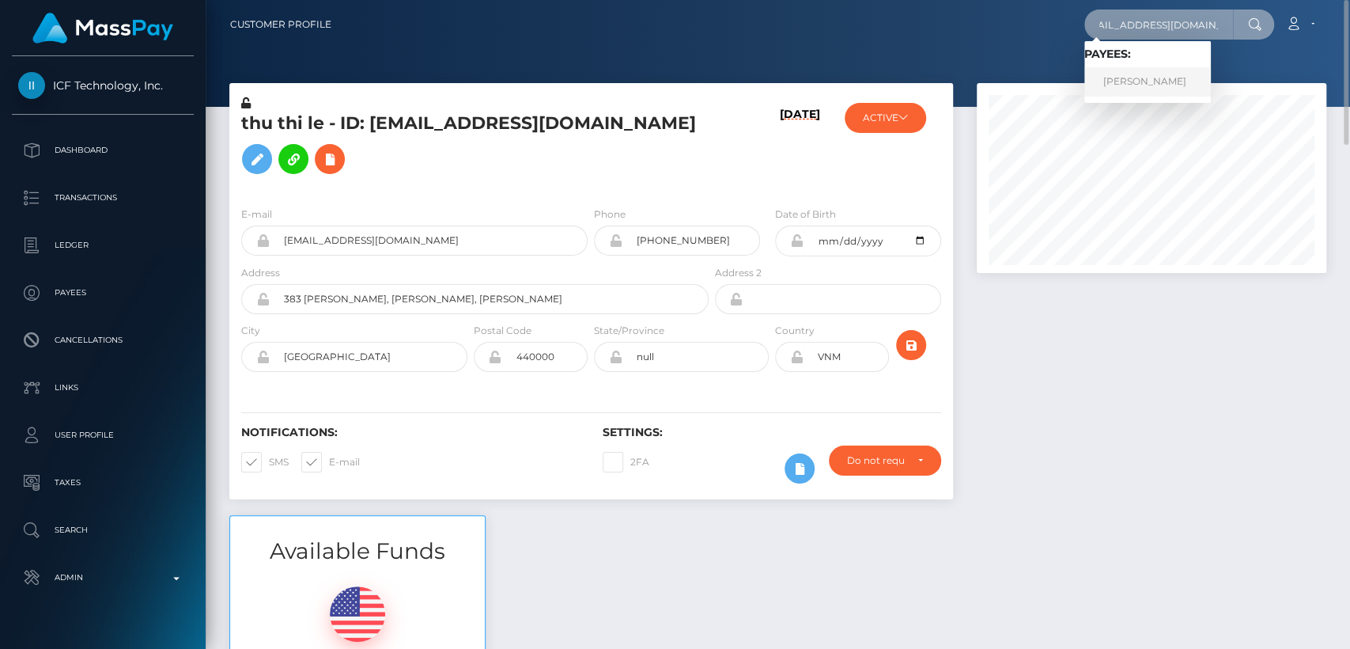
type input "khansana786_@outlook.com"
click at [1126, 95] on link "Samera Aslam" at bounding box center [1147, 81] width 127 height 29
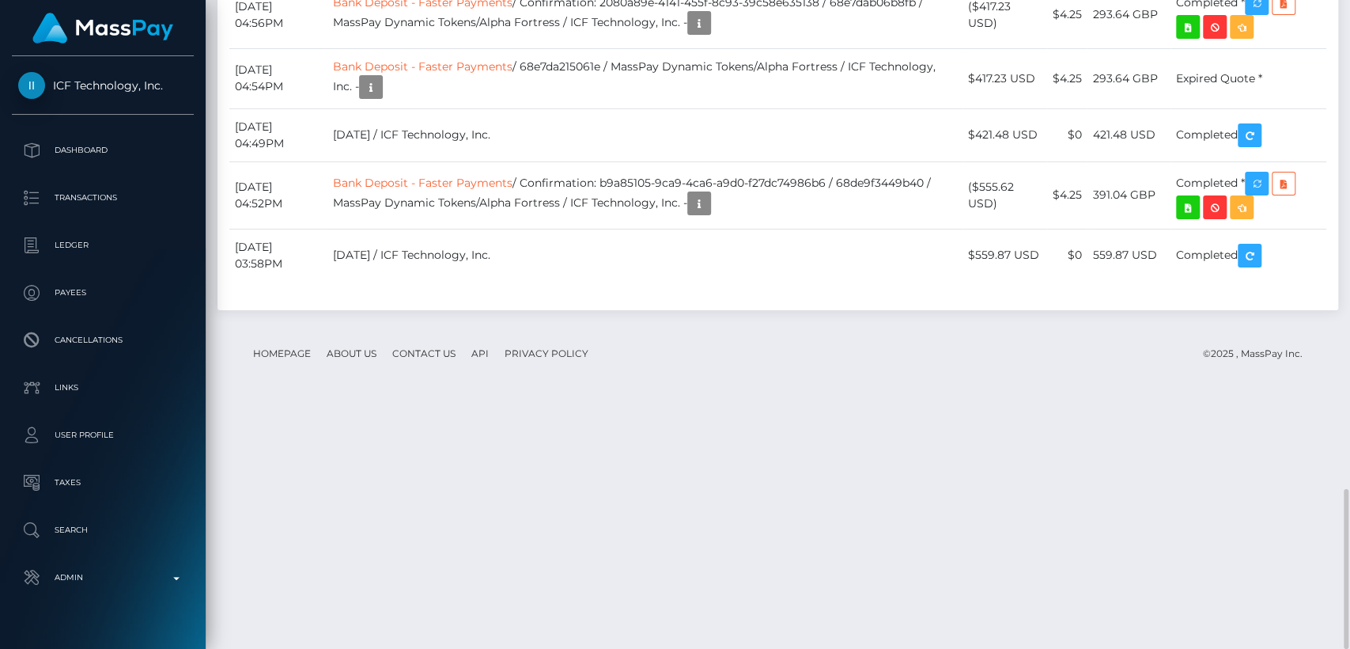
scroll to position [190, 350]
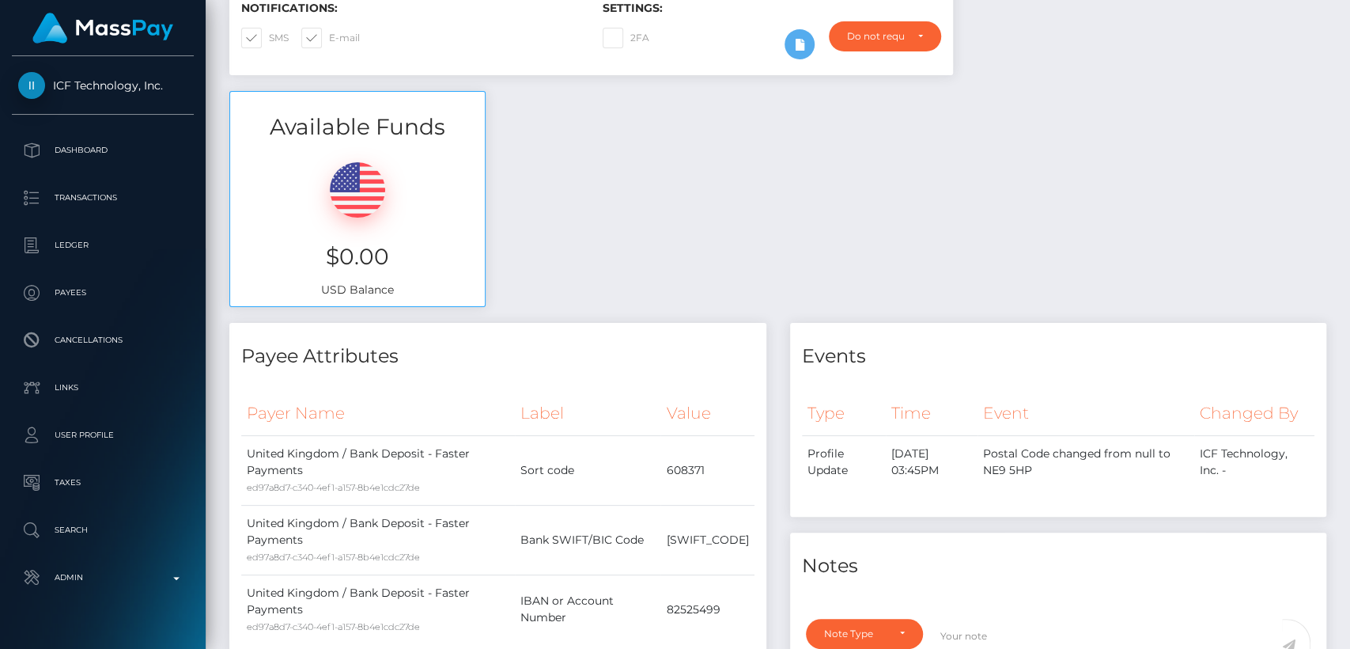
scroll to position [0, 0]
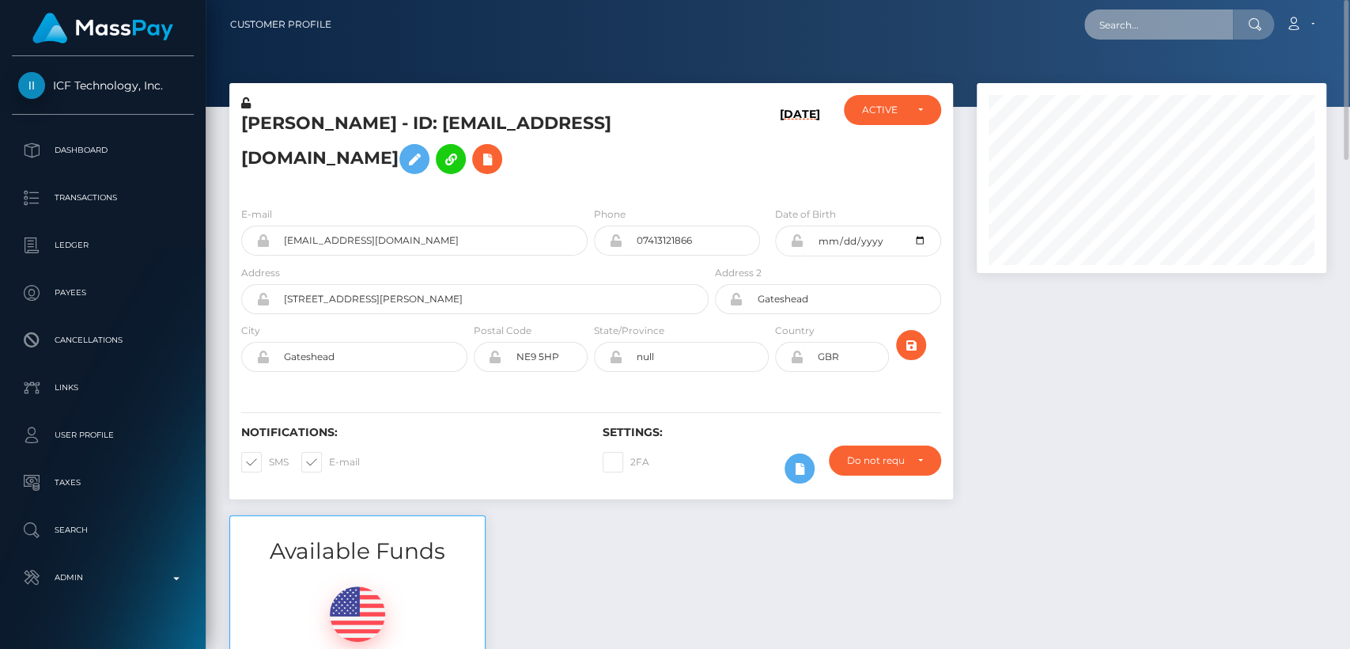
click at [1121, 23] on input "text" at bounding box center [1158, 24] width 149 height 30
paste input "[EMAIL_ADDRESS][DOMAIN_NAME]"
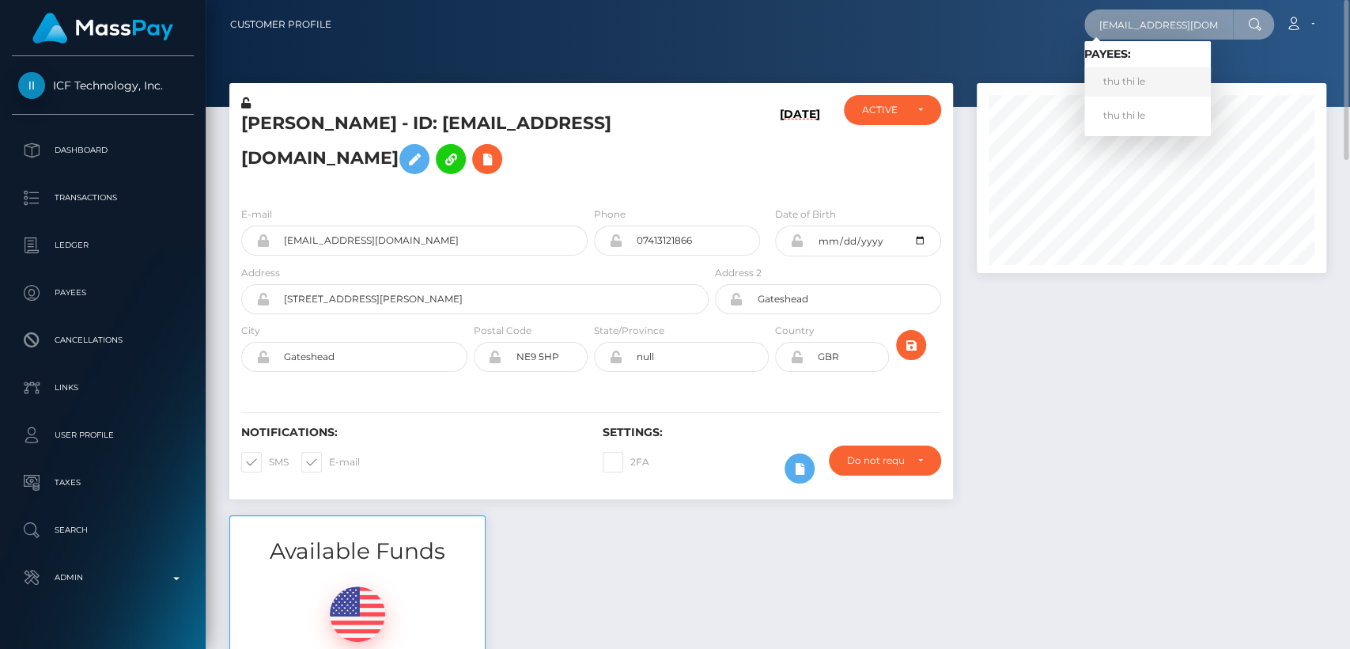
type input "[EMAIL_ADDRESS][DOMAIN_NAME]"
click at [1118, 95] on link "thu thi le" at bounding box center [1147, 81] width 127 height 29
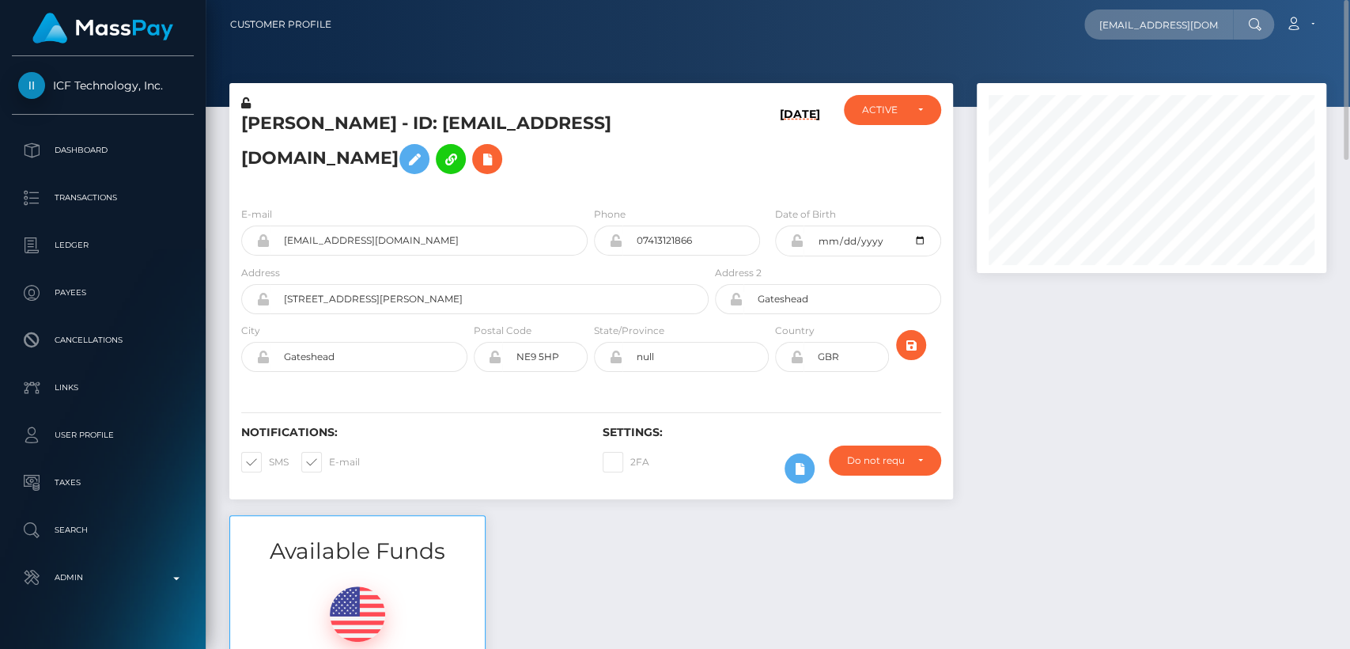
click at [694, 507] on div "[PERSON_NAME] - ID: [EMAIL_ADDRESS][DOMAIN_NAME] [DATE]" at bounding box center [591, 299] width 747 height 432
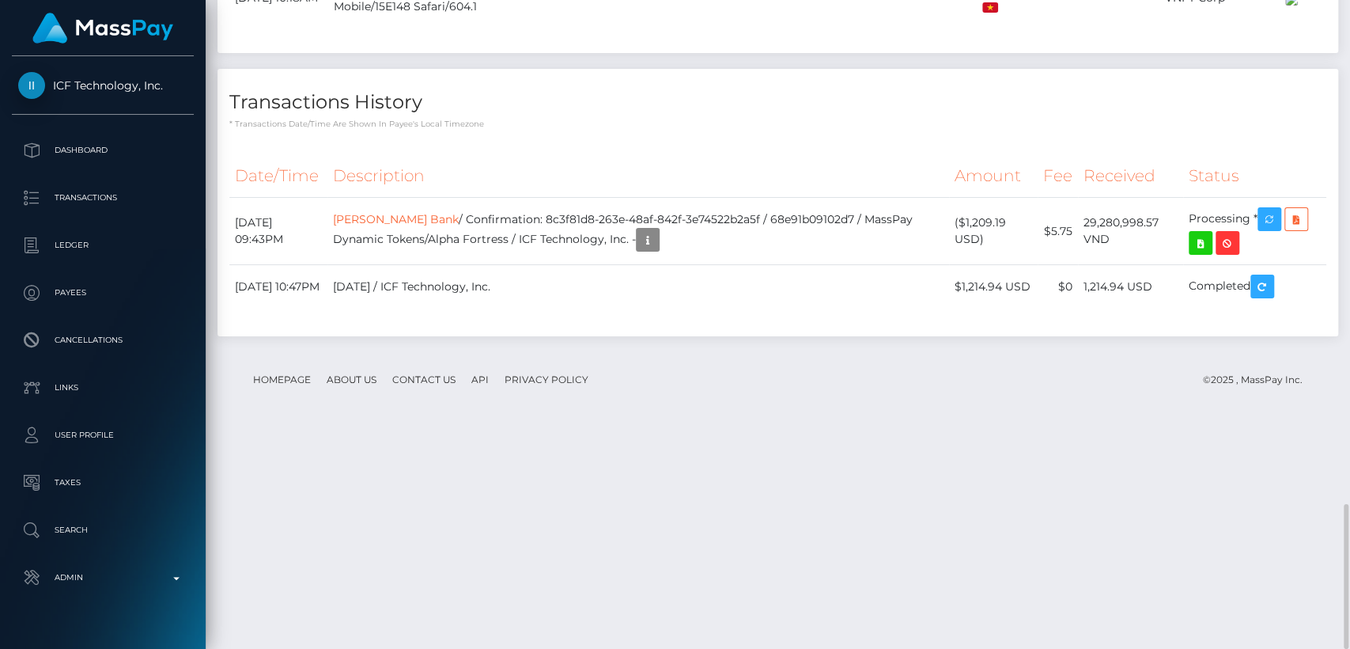
scroll to position [190, 350]
drag, startPoint x: 765, startPoint y: 426, endPoint x: 473, endPoint y: 429, distance: 291.9
click at [473, 265] on td "[PERSON_NAME] Bank / Confirmation: 8c3f81d8-263e-48af-842f-3e74522b2a5f / 68e91…" at bounding box center [638, 231] width 622 height 67
copy td "Confirmation: 8c3f81d8-263e-48af-842f-3e74522b2a5f"
click at [804, 336] on div "Date/Time Description Amount Fee Received Status [PERSON_NAME] Bank" at bounding box center [778, 239] width 1121 height 194
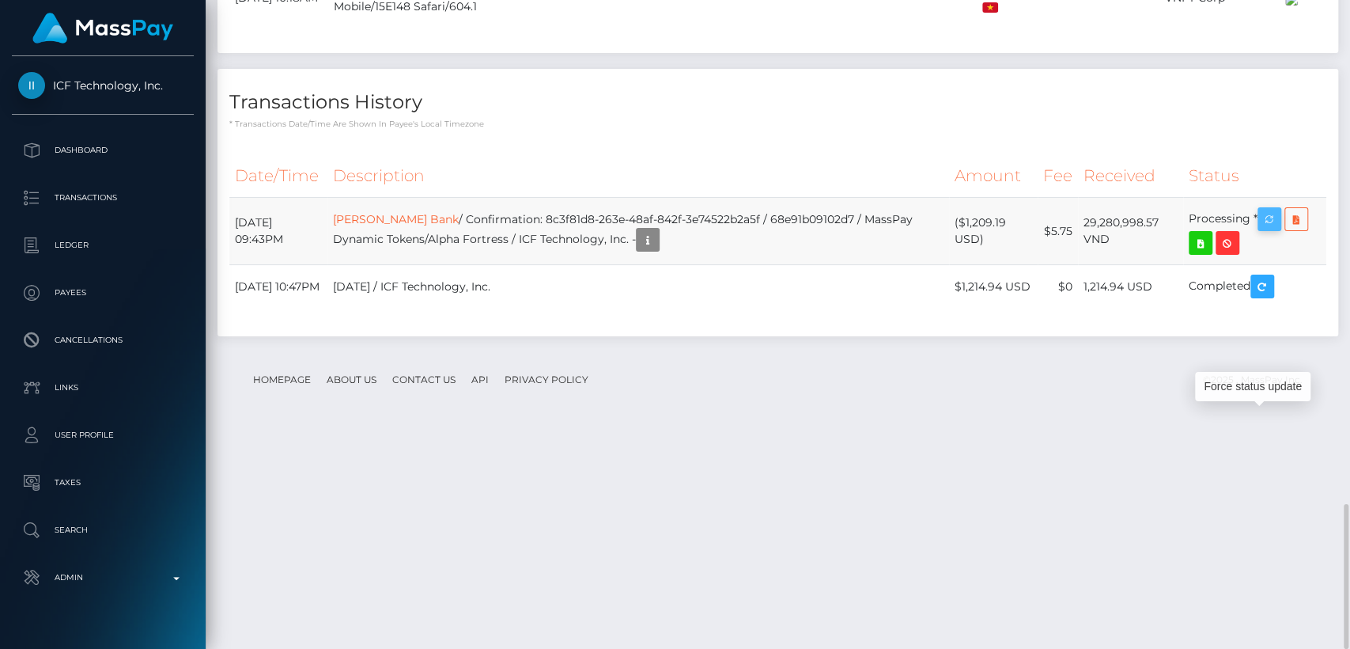
click at [1271, 229] on icon "button" at bounding box center [1269, 220] width 19 height 20
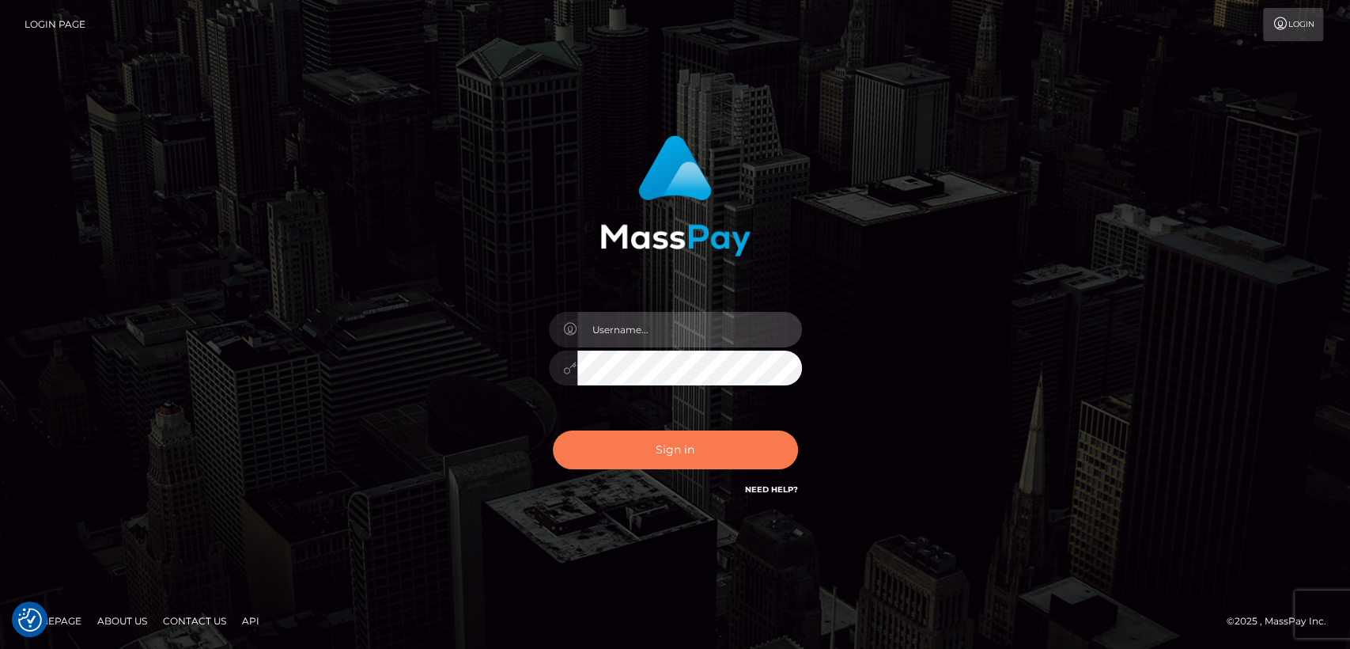
type input "[DOMAIN_NAME]"
click at [689, 445] on button "Sign in" at bounding box center [675, 449] width 245 height 39
type input "nt.es"
click at [689, 445] on button "Sign in" at bounding box center [675, 449] width 245 height 39
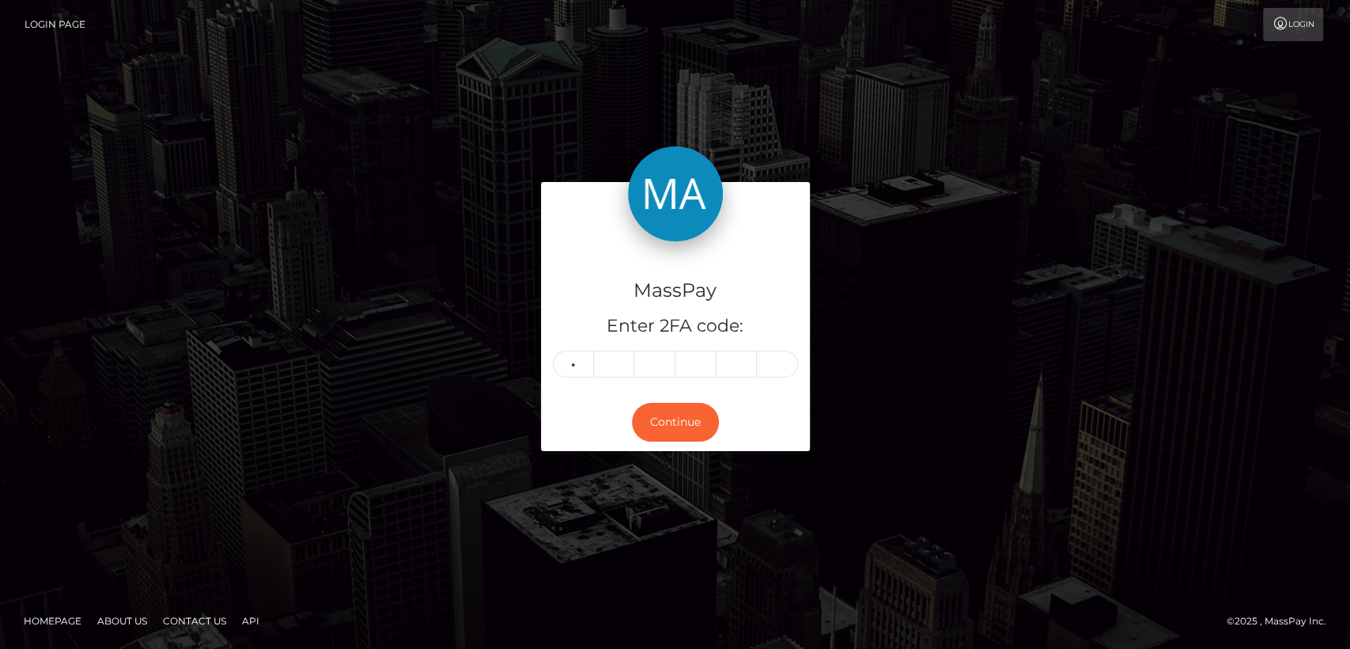
type input "3"
type input "6"
type input "1"
type input "3"
type input "6"
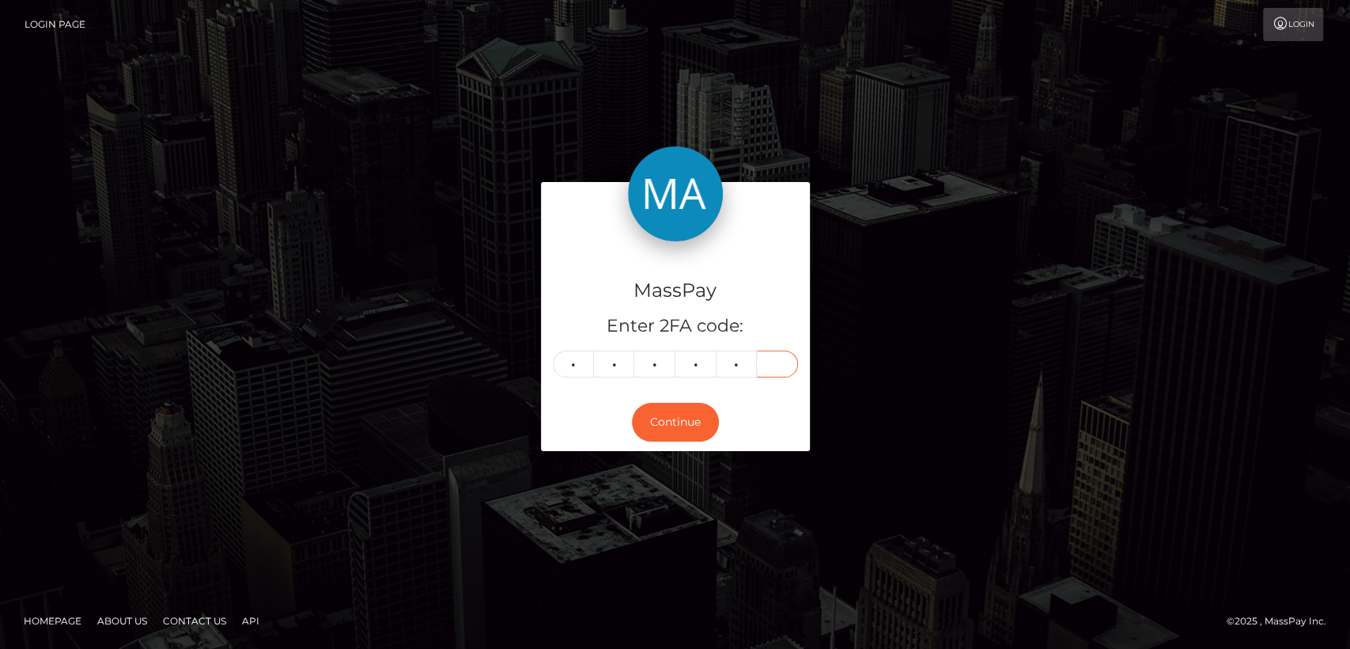
type input "8"
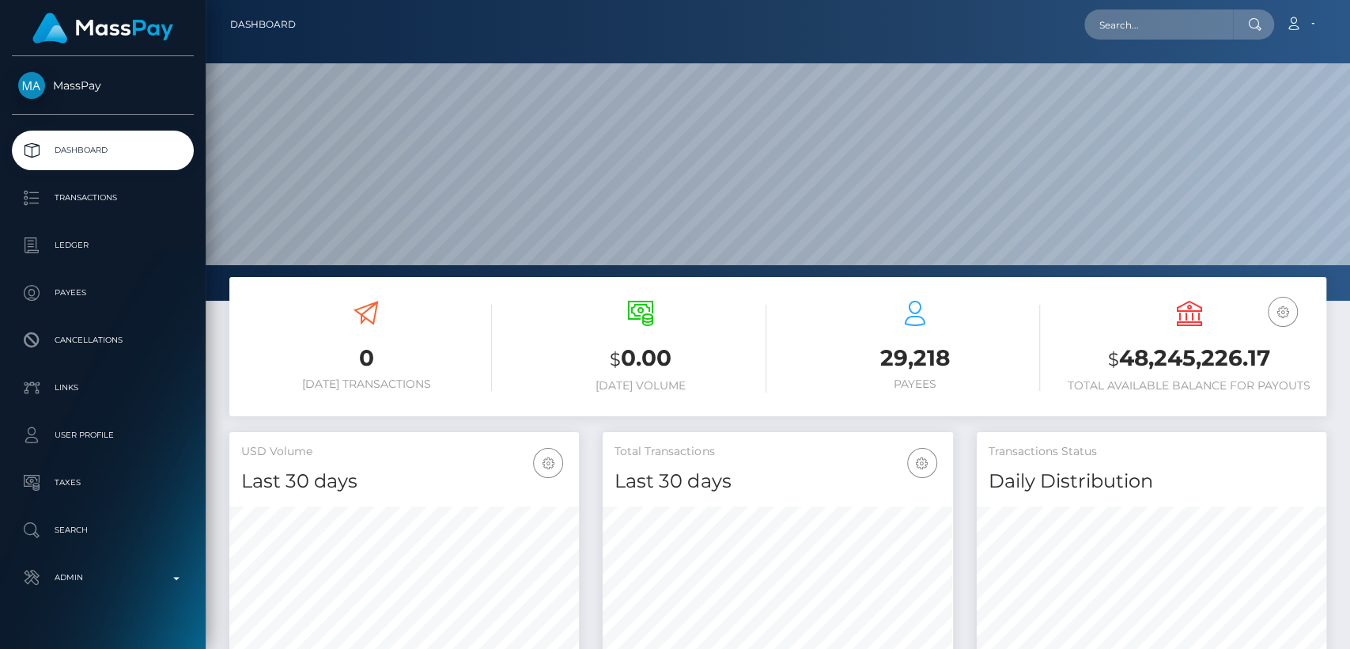
scroll to position [279, 350]
click at [1169, 36] on input "text" at bounding box center [1158, 24] width 149 height 30
paste input "[EMAIL_ADDRESS][DOMAIN_NAME]"
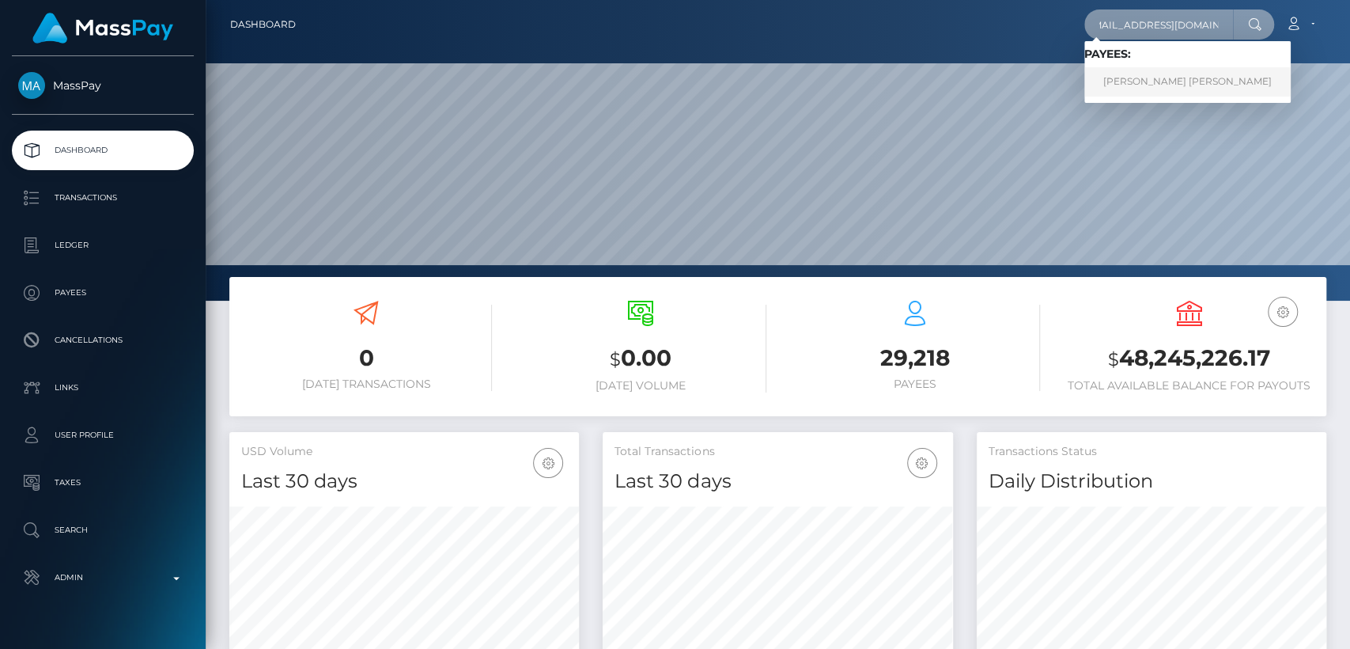
type input "[EMAIL_ADDRESS][DOMAIN_NAME]"
click at [1169, 84] on link "MARIA LOURDES LUMAGUE OJEDA" at bounding box center [1187, 81] width 206 height 29
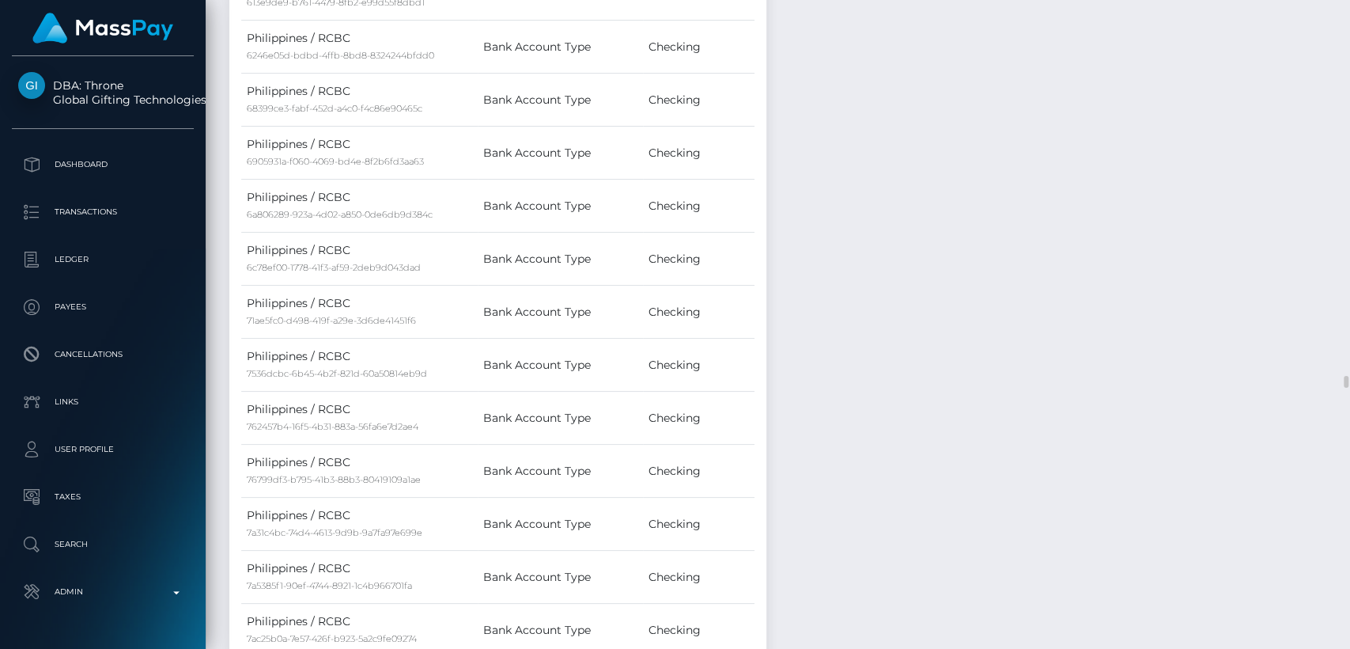
scroll to position [15357, 0]
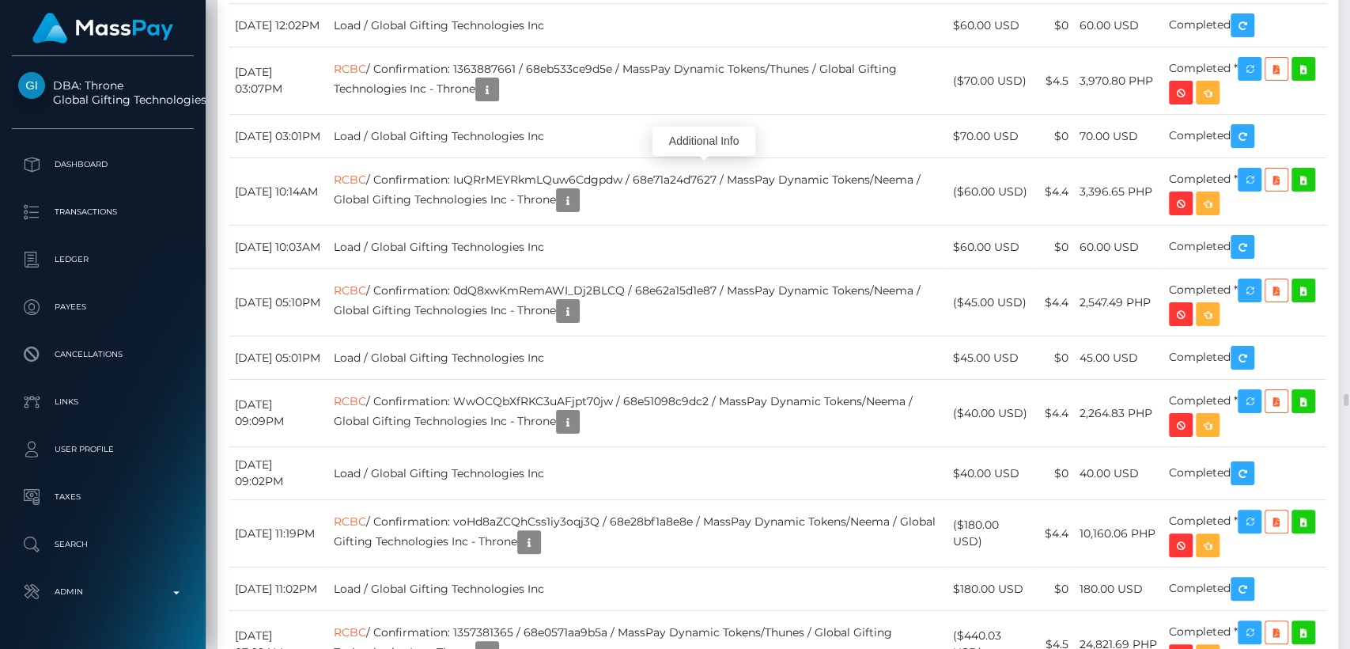
scroll to position [190, 350]
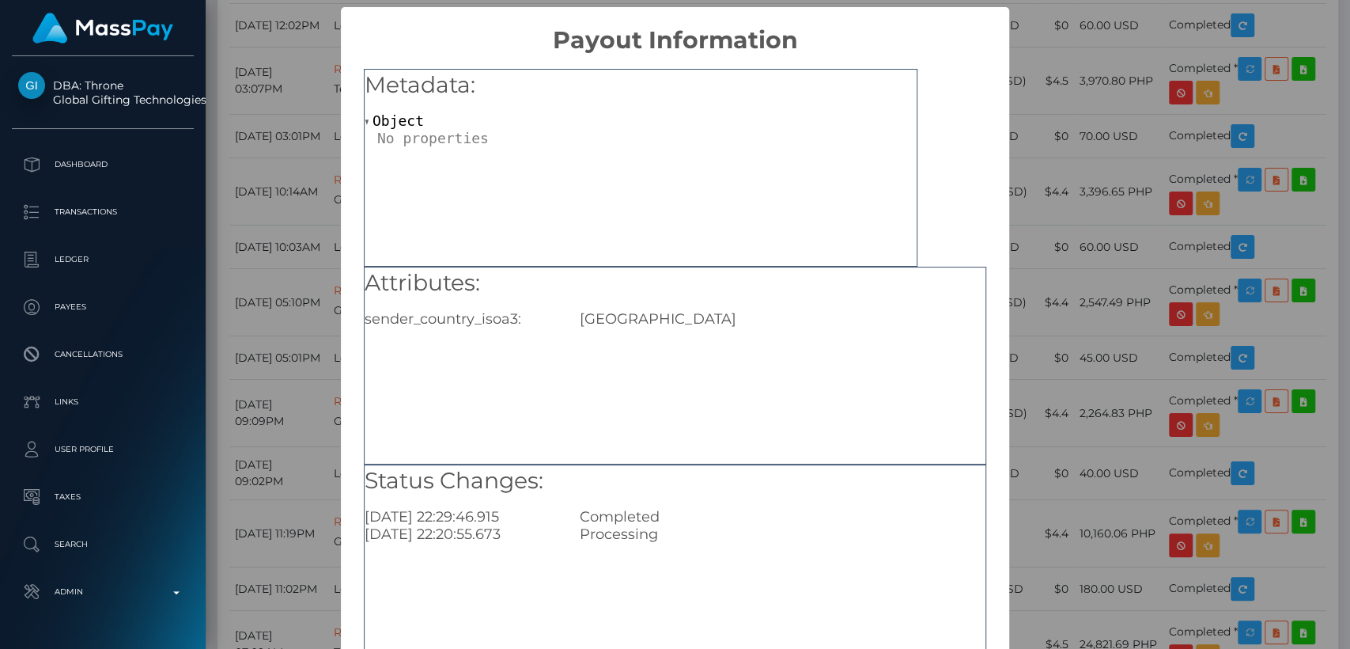
click at [1058, 97] on div "× Payout Information Metadata: Object Attributes: sender_country_isoa3: USA Sta…" at bounding box center [675, 324] width 1350 height 649
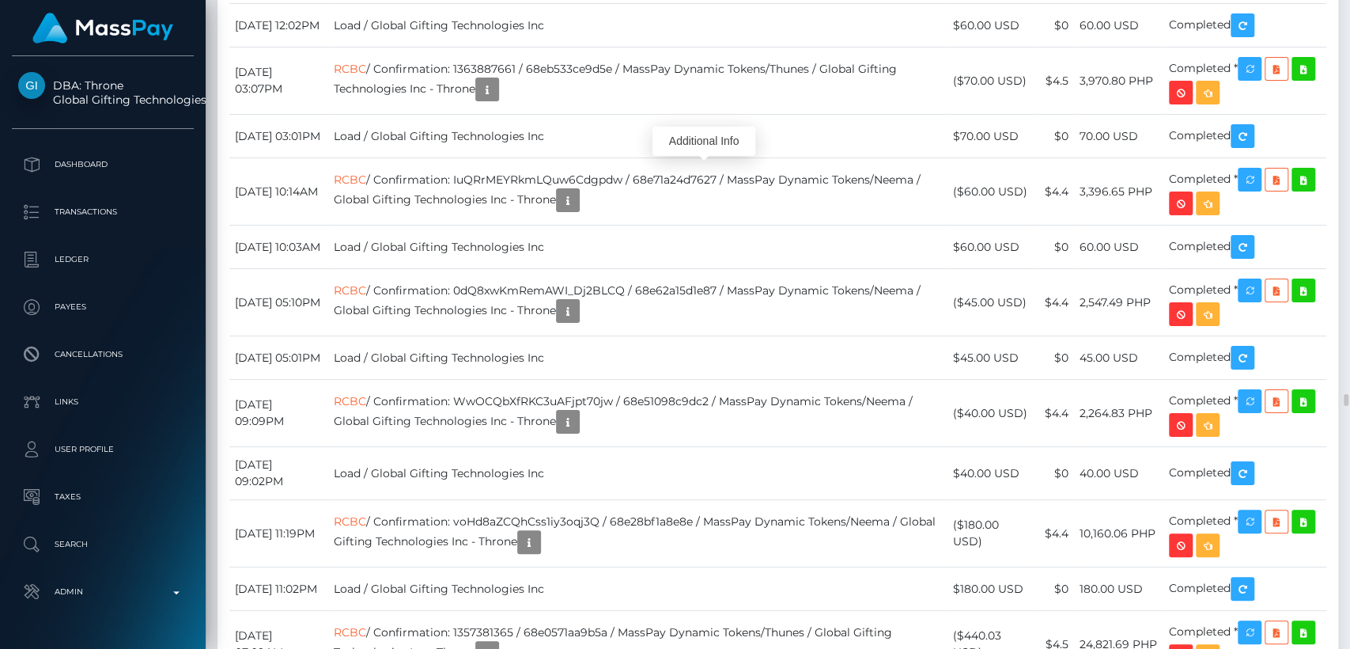
click at [1242, 241] on div "Force status update" at bounding box center [1246, 240] width 115 height 29
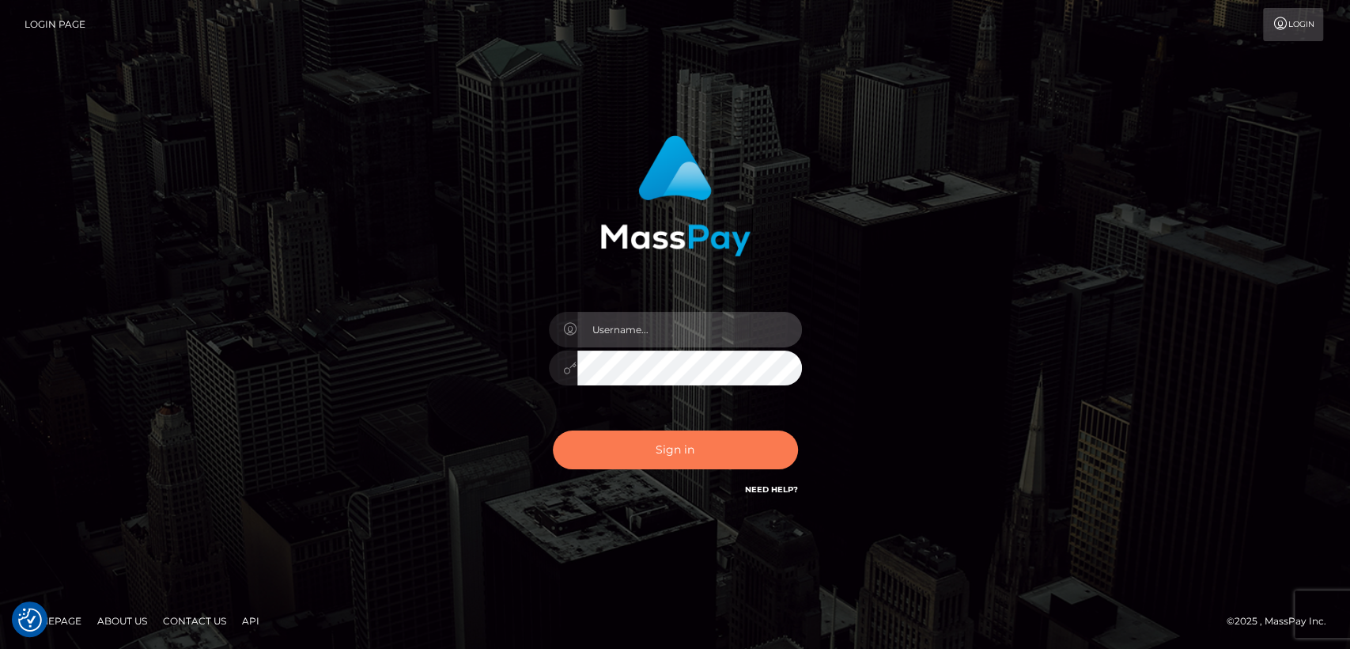
type input "[DOMAIN_NAME]"
click at [617, 446] on button "Sign in" at bounding box center [675, 449] width 245 height 39
type input "[DOMAIN_NAME]"
click at [617, 446] on button "Sign in" at bounding box center [675, 449] width 245 height 39
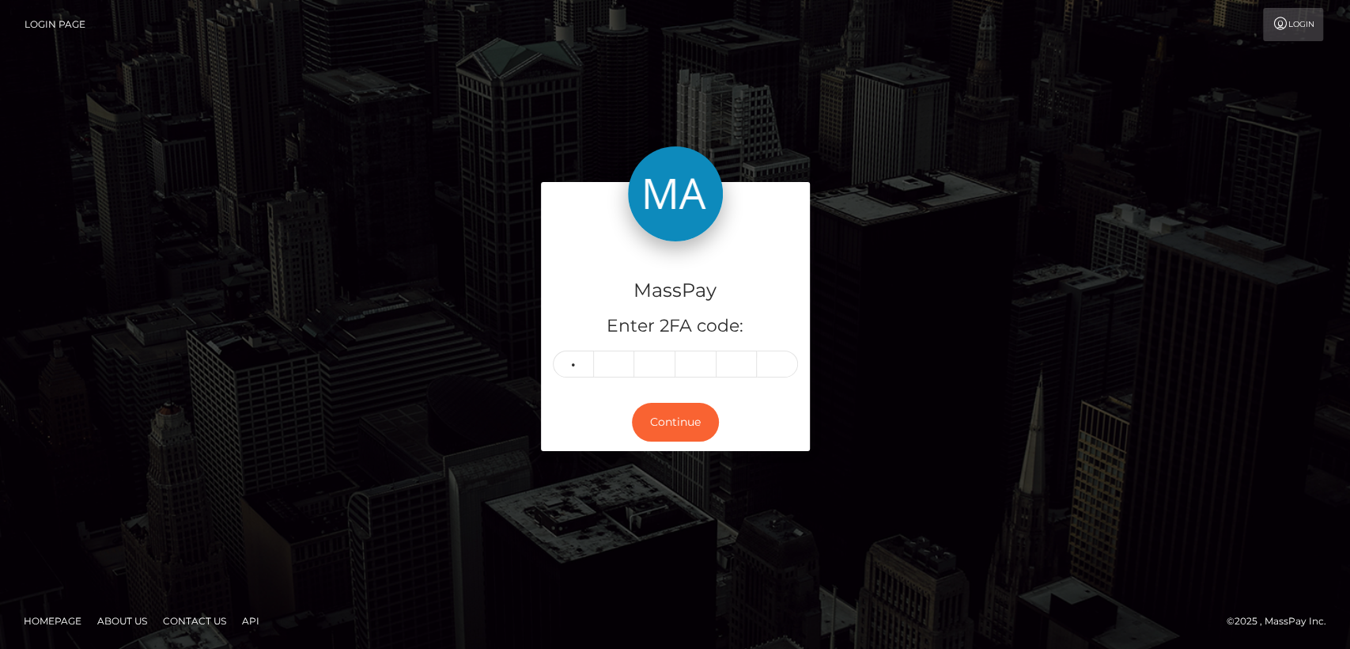
type input "7"
type input "2"
type input "1"
type input "8"
type input "5"
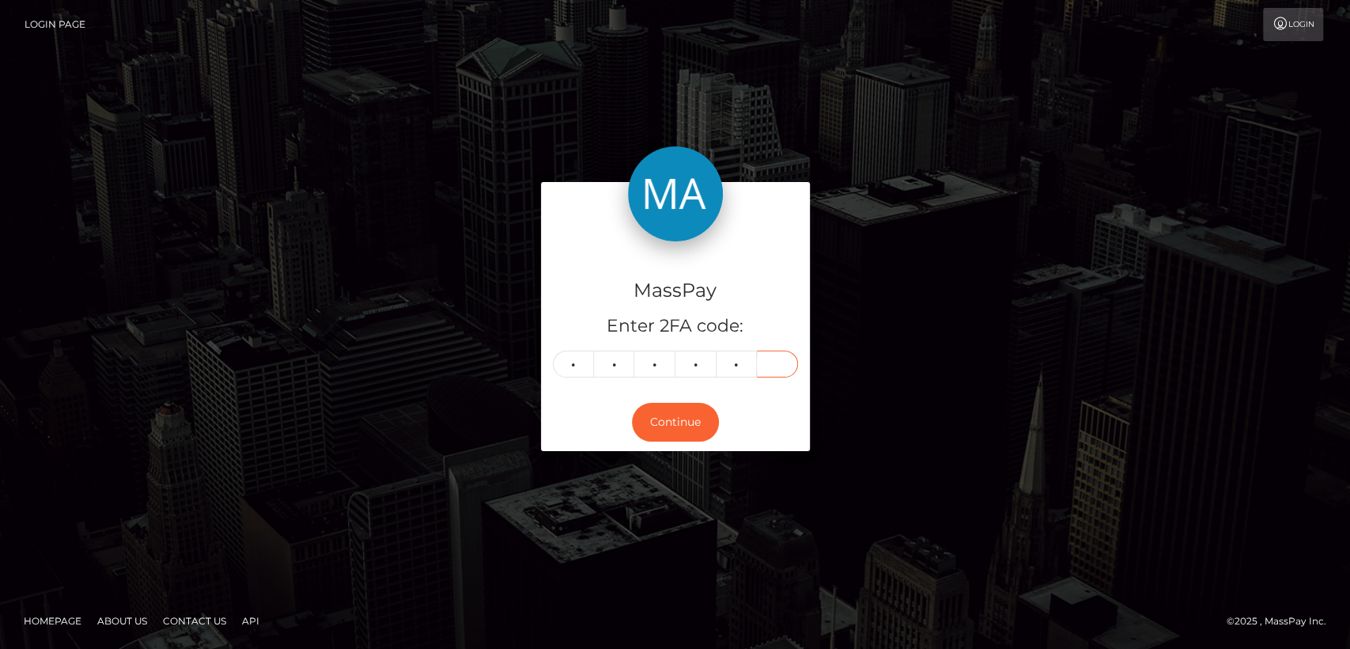
type input "1"
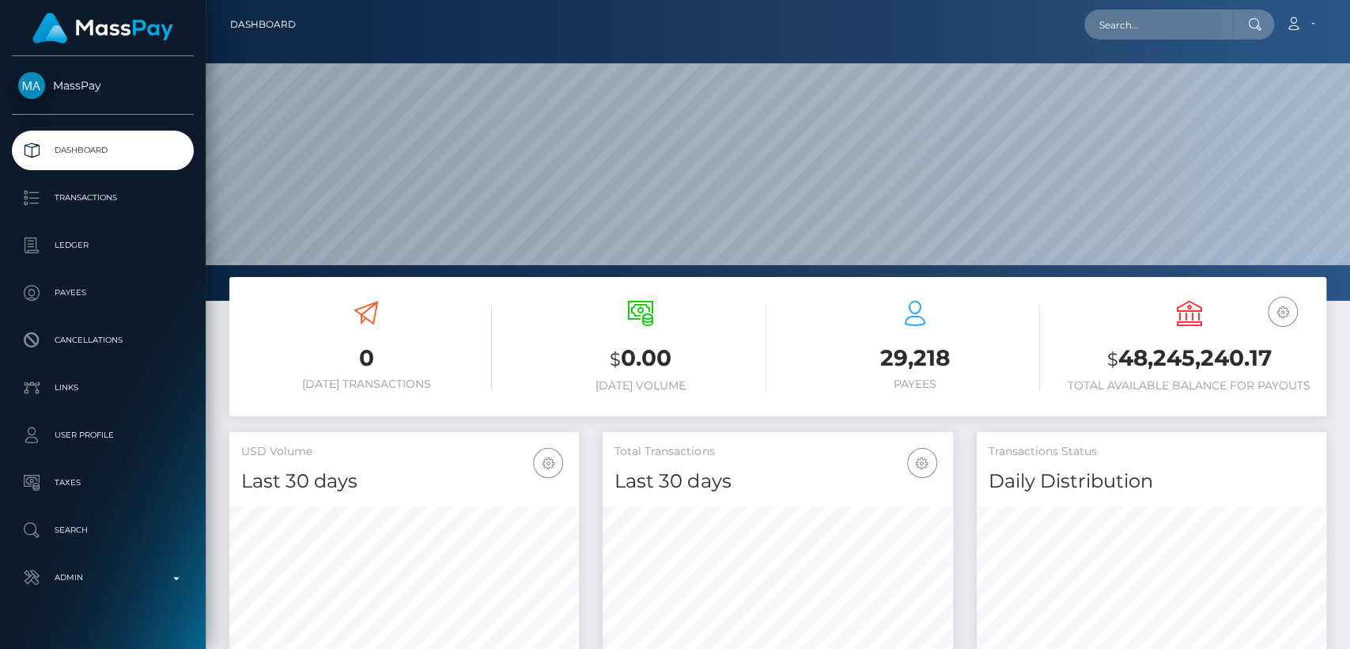
scroll to position [279, 350]
click at [1201, 27] on input "text" at bounding box center [1158, 24] width 149 height 30
paste input "[EMAIL_ADDRESS][DOMAIN_NAME]"
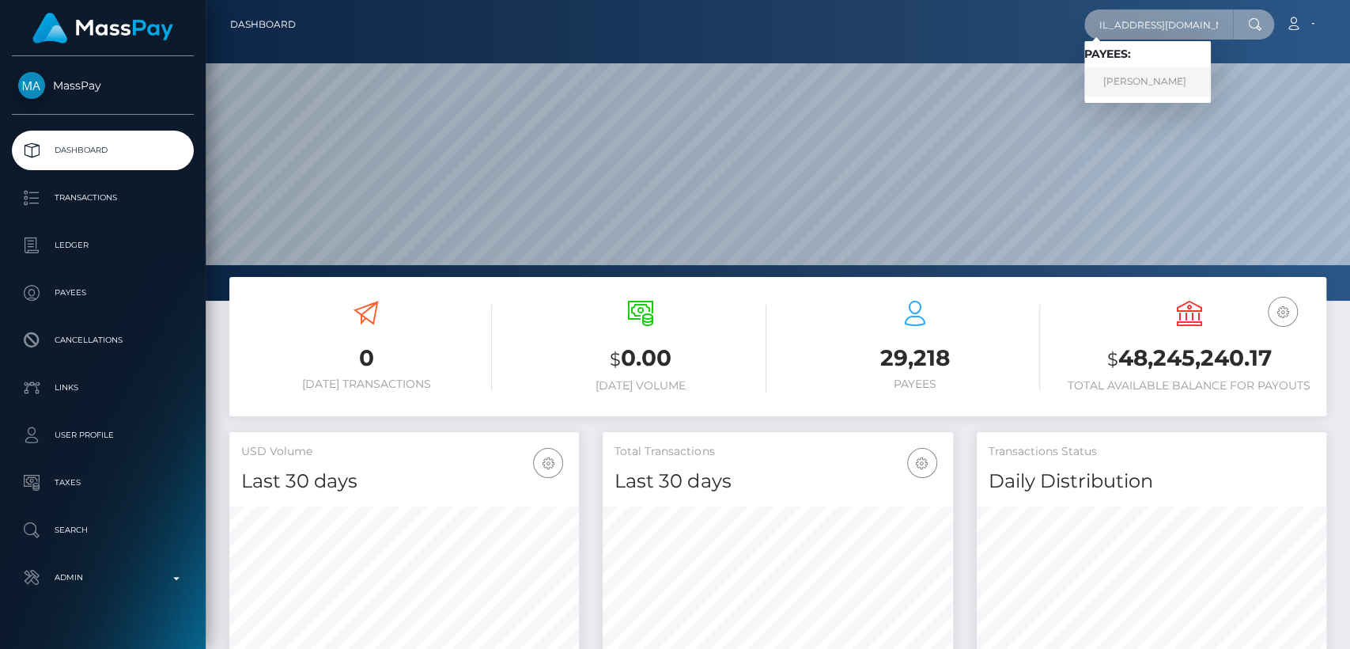
type input "[EMAIL_ADDRESS][DOMAIN_NAME]"
click at [1179, 83] on link "[PERSON_NAME]" at bounding box center [1147, 81] width 127 height 29
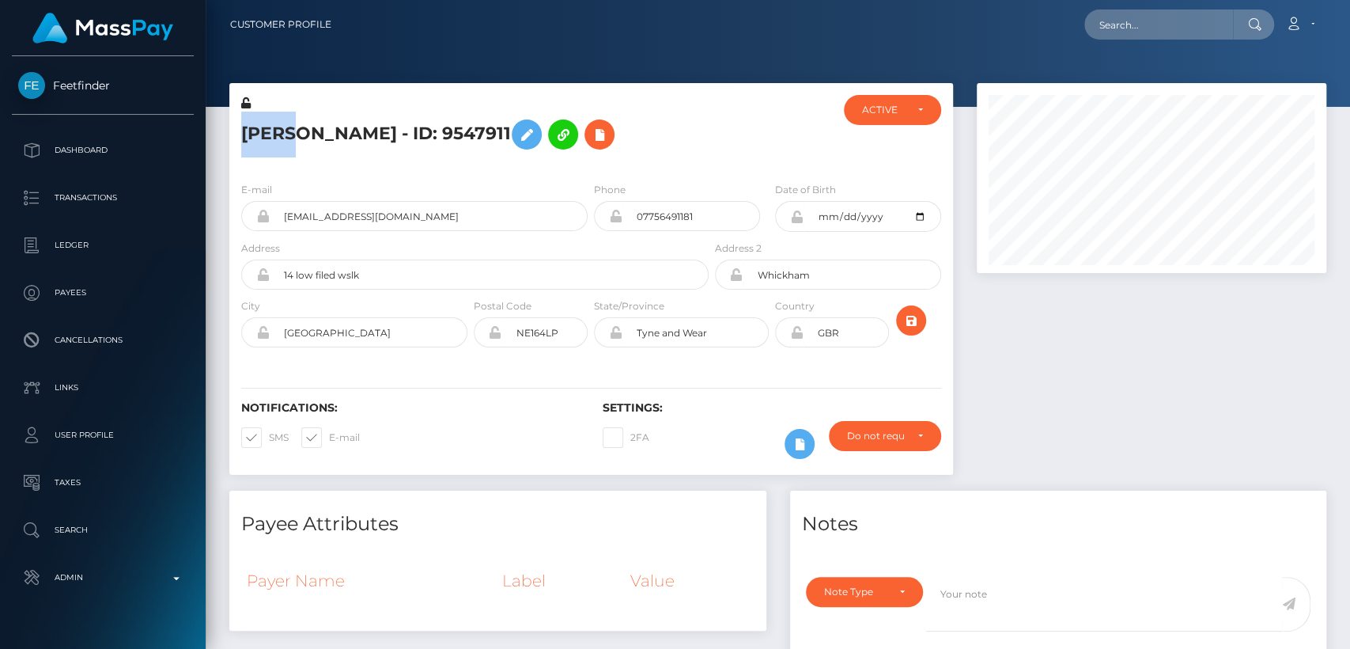
scroll to position [190, 350]
click at [1186, 13] on input "text" at bounding box center [1158, 24] width 149 height 30
paste input "vasily.ryabov@bk.ru"
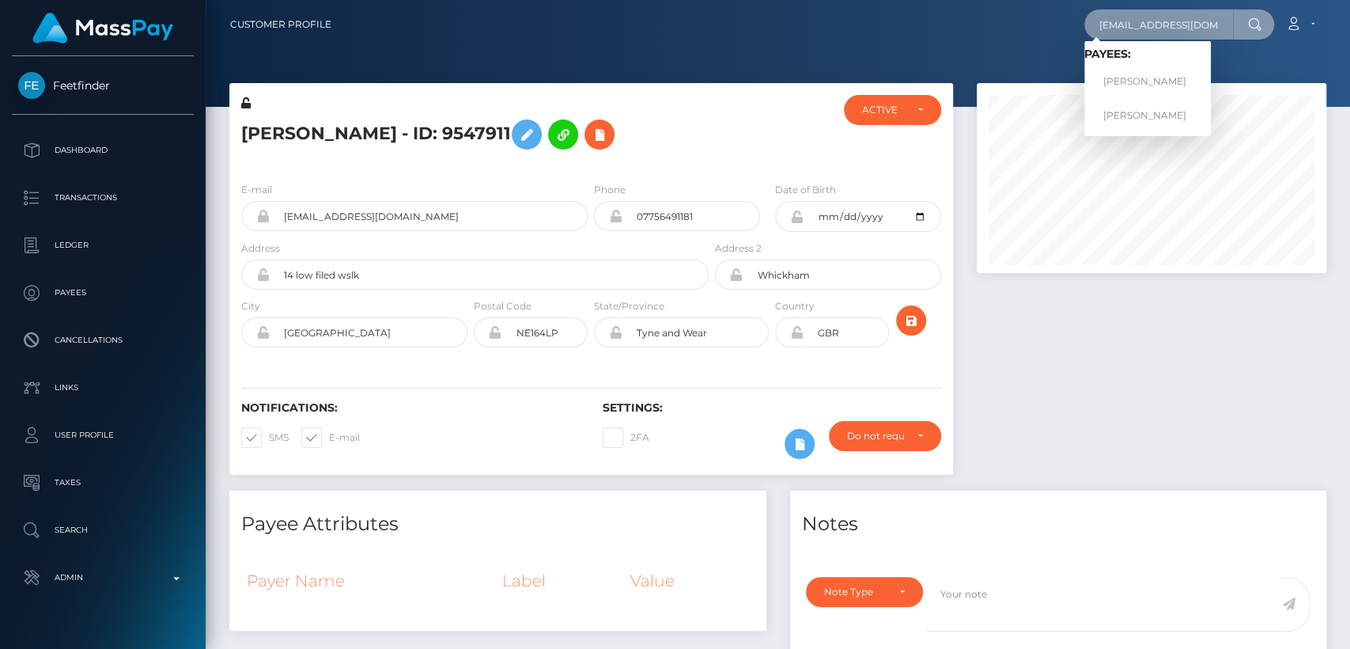
type input "vasily.ryabov@bk.ru"
click at [1158, 76] on link "Vasily Viktorovich Ryabov" at bounding box center [1147, 81] width 127 height 29
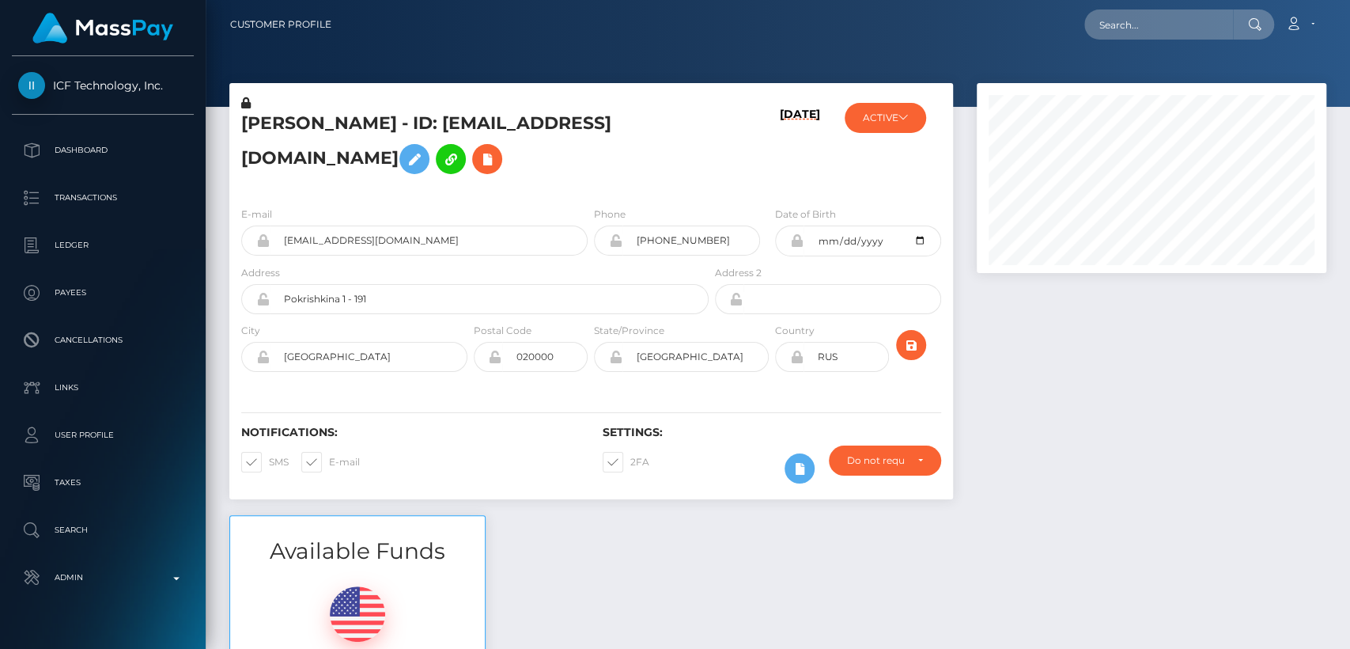
scroll to position [190, 350]
click at [2, 116] on div "ICF Technology, Inc. Dashboard Transactions Ledger Payees Cancellations Links" at bounding box center [103, 350] width 206 height 589
click at [259, 117] on h5 "Vasily Viktorovich Ryabov - ID: vasily.ryabov@bk.ru" at bounding box center [470, 147] width 459 height 70
copy h5 "Vasily"
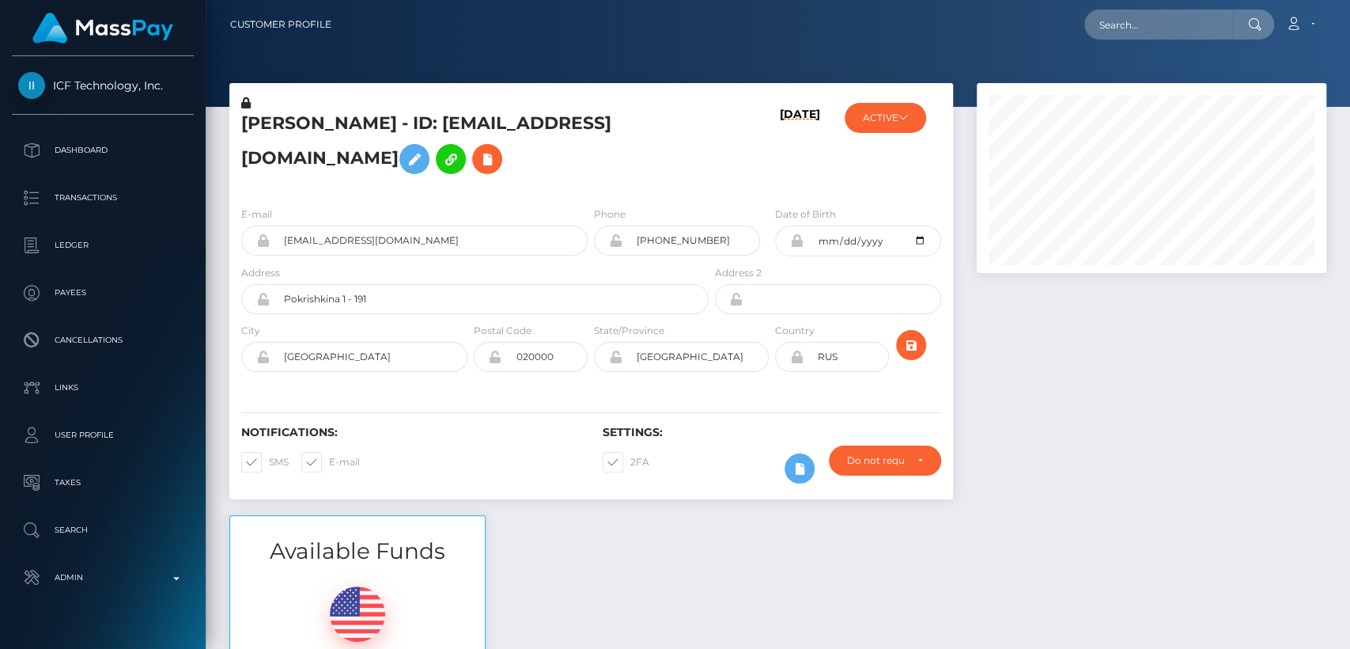
click at [616, 160] on h5 "Vasily Viktorovich Ryabov - ID: vasily.ryabov@bk.ru" at bounding box center [470, 147] width 459 height 70
click at [549, 448] on div "Notifications: SMS E-mail" at bounding box center [409, 459] width 361 height 66
click at [585, 528] on div "Available Funds $0.00 USD Balance" at bounding box center [778, 631] width 1121 height 233
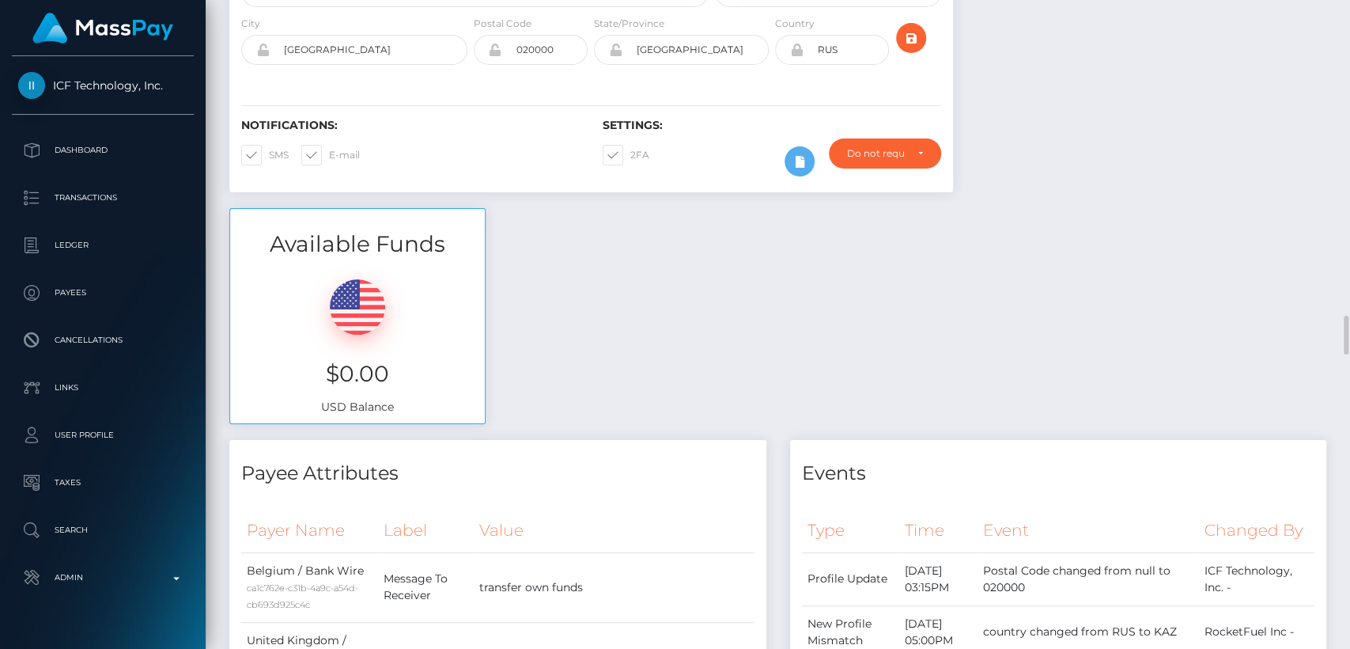
scroll to position [0, 0]
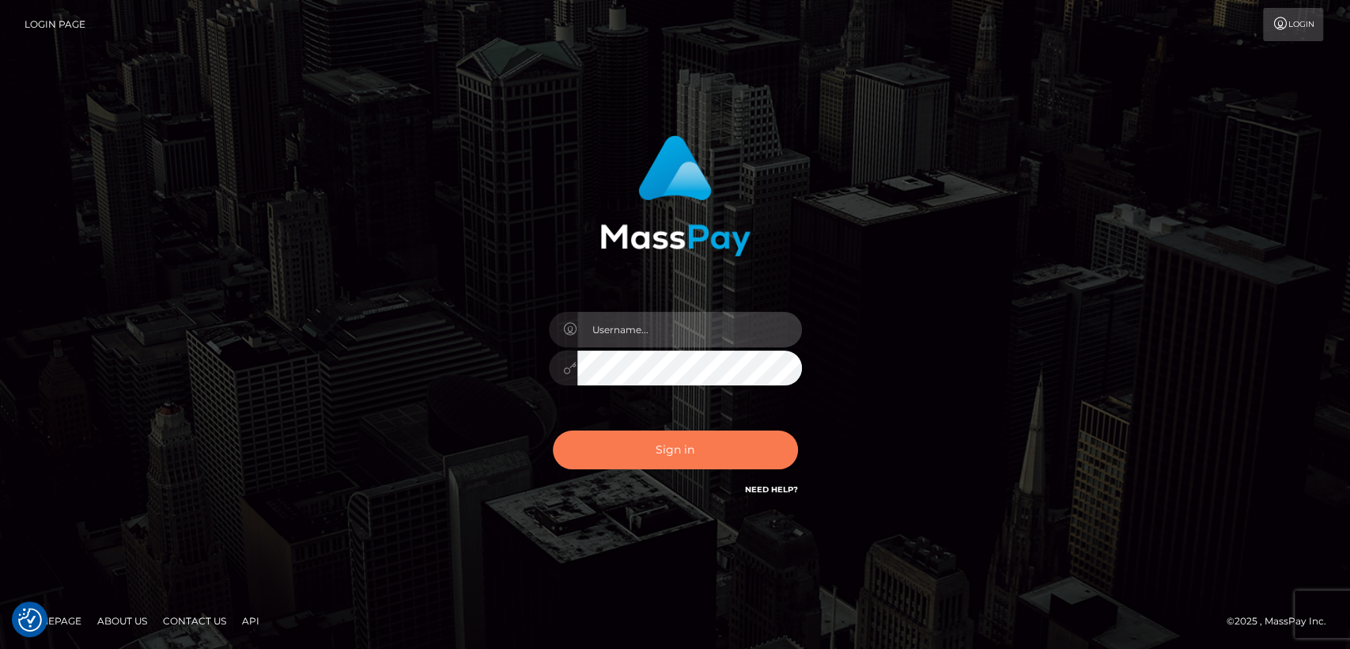
type input "[DOMAIN_NAME]"
click at [637, 453] on button "Sign in" at bounding box center [675, 449] width 245 height 39
type input "nt.es"
click at [637, 453] on button "Sign in" at bounding box center [675, 449] width 245 height 39
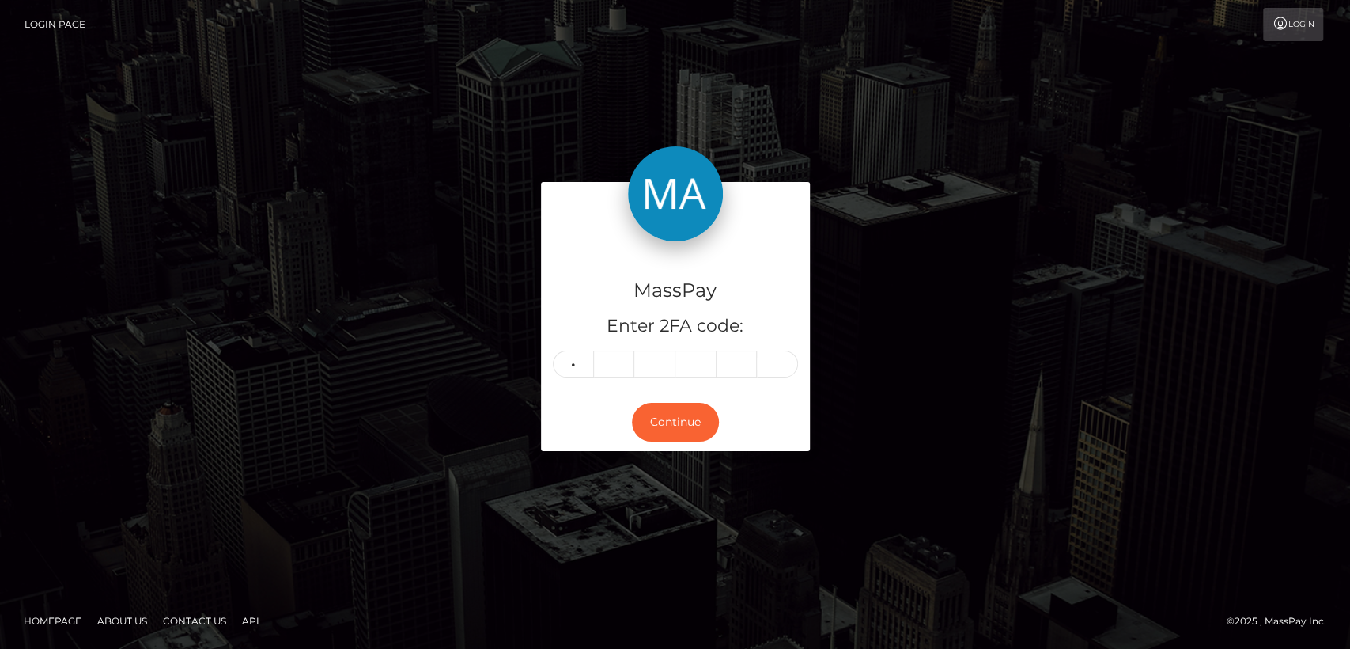
type input "4"
type input "5"
type input "3"
type input "1"
type input "2"
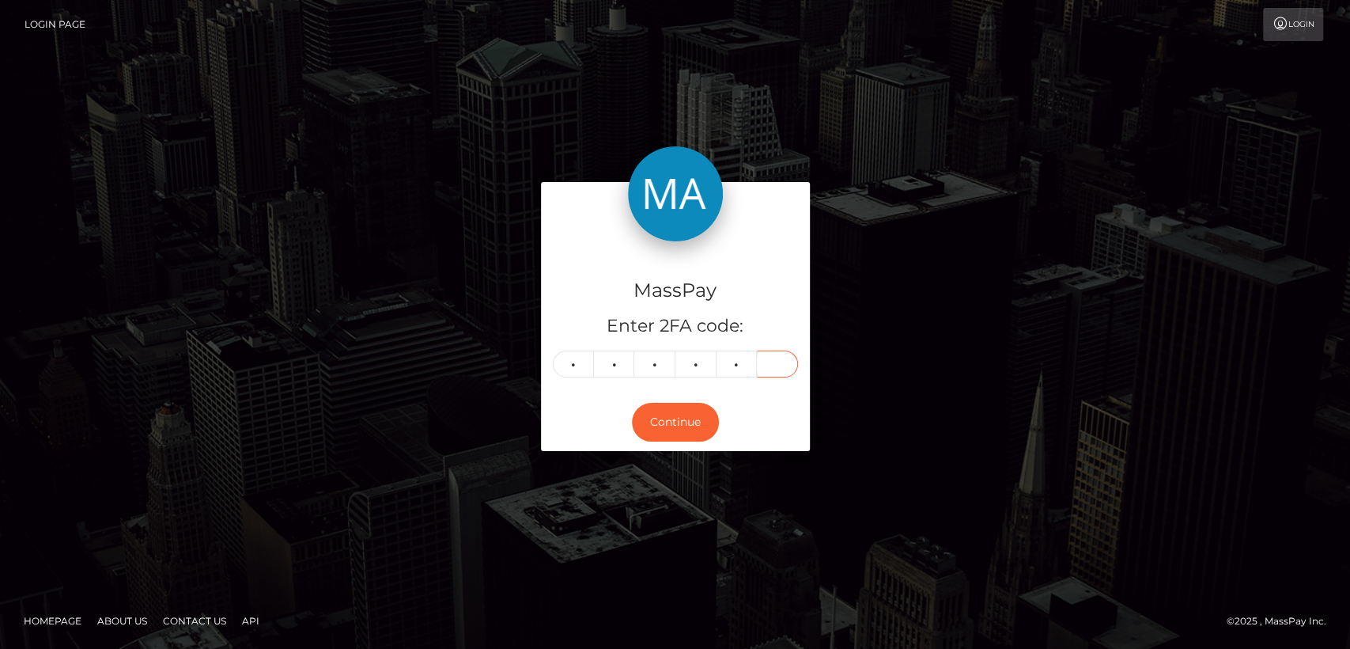
type input "7"
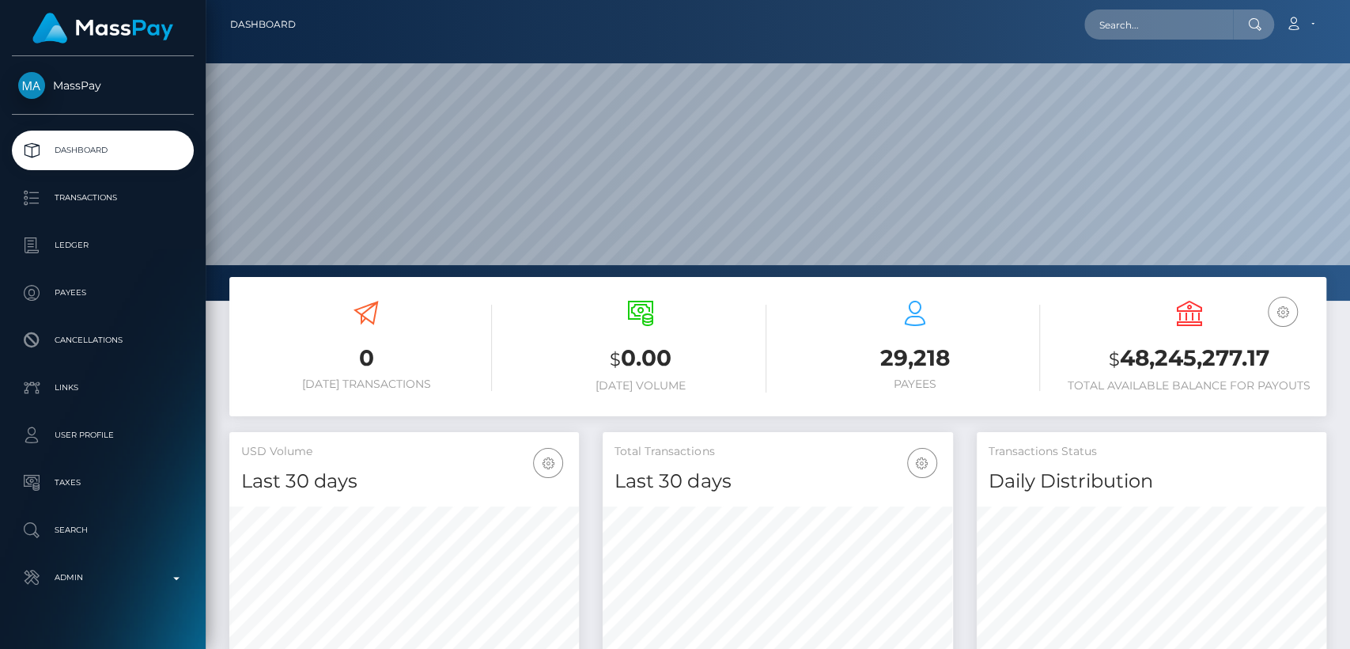
scroll to position [279, 350]
click at [1199, 27] on input "text" at bounding box center [1158, 24] width 149 height 30
paste input "[EMAIL_ADDRESS][DOMAIN_NAME]"
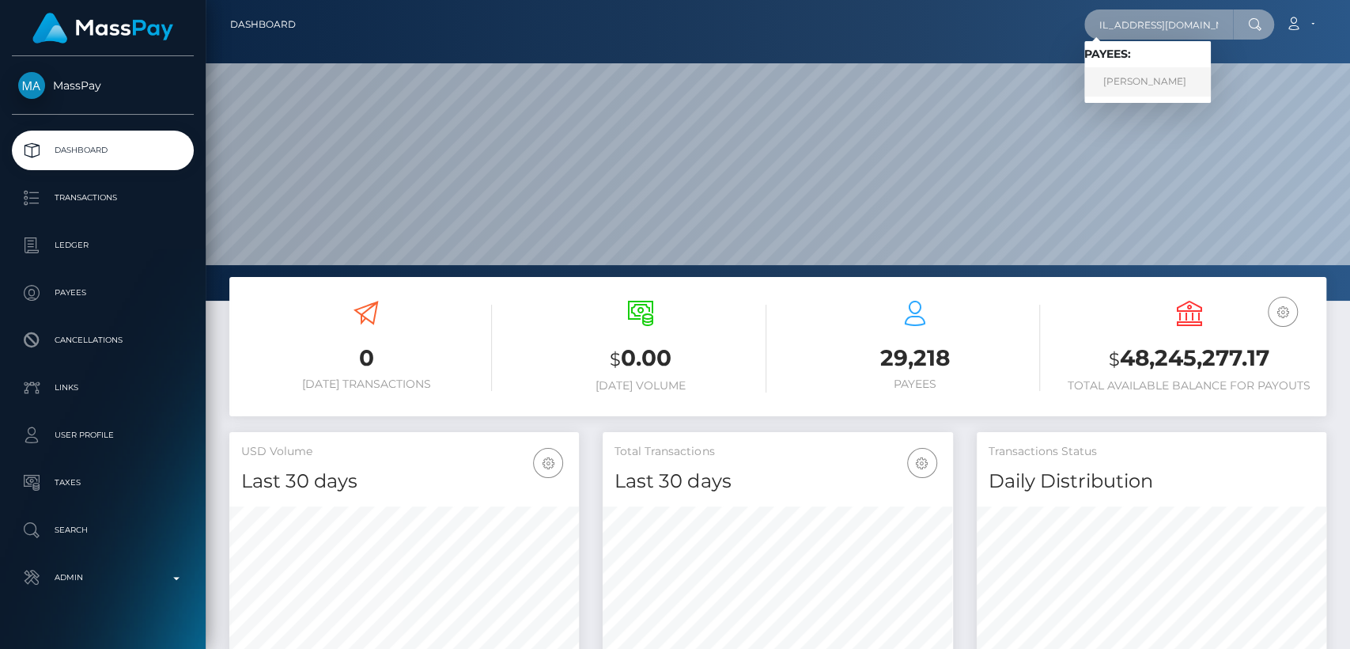
type input "[EMAIL_ADDRESS][DOMAIN_NAME]"
click at [1166, 78] on link "[PERSON_NAME]" at bounding box center [1147, 81] width 127 height 29
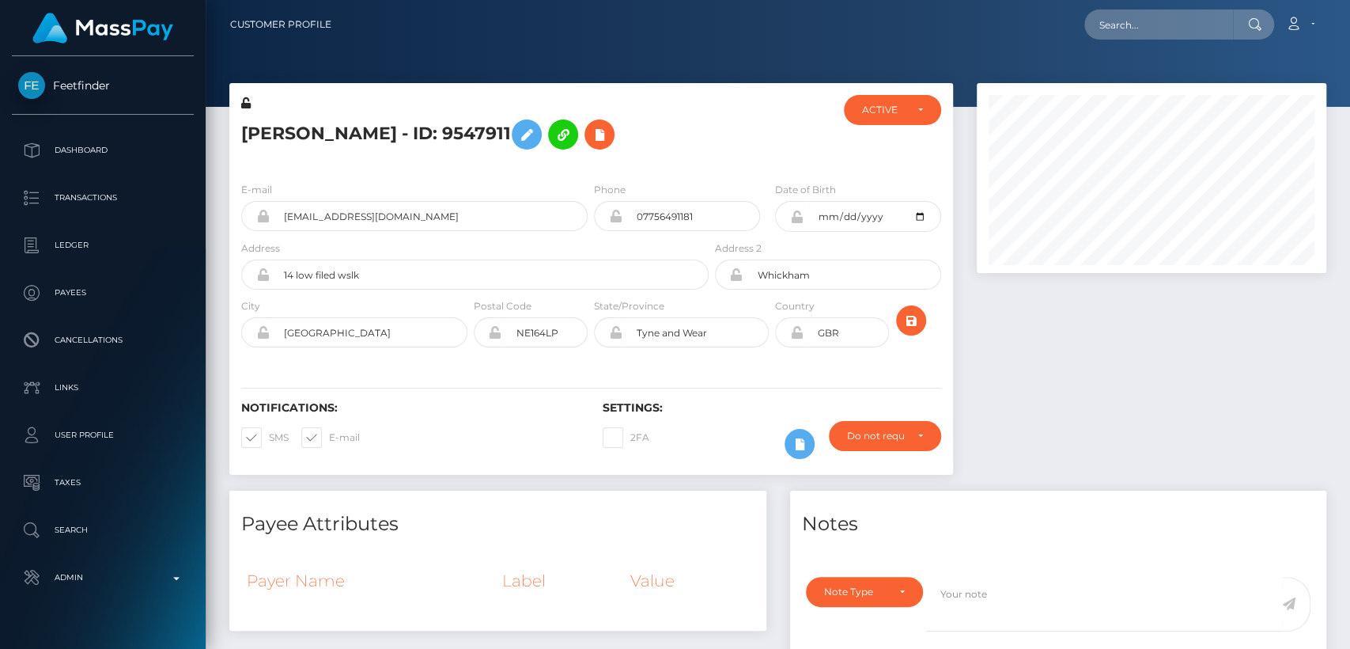
scroll to position [190, 350]
click at [273, 126] on h5 "Jade Edwards - ID: 9547911" at bounding box center [470, 135] width 459 height 46
copy h5 "Jade"
